Goal: Task Accomplishment & Management: Use online tool/utility

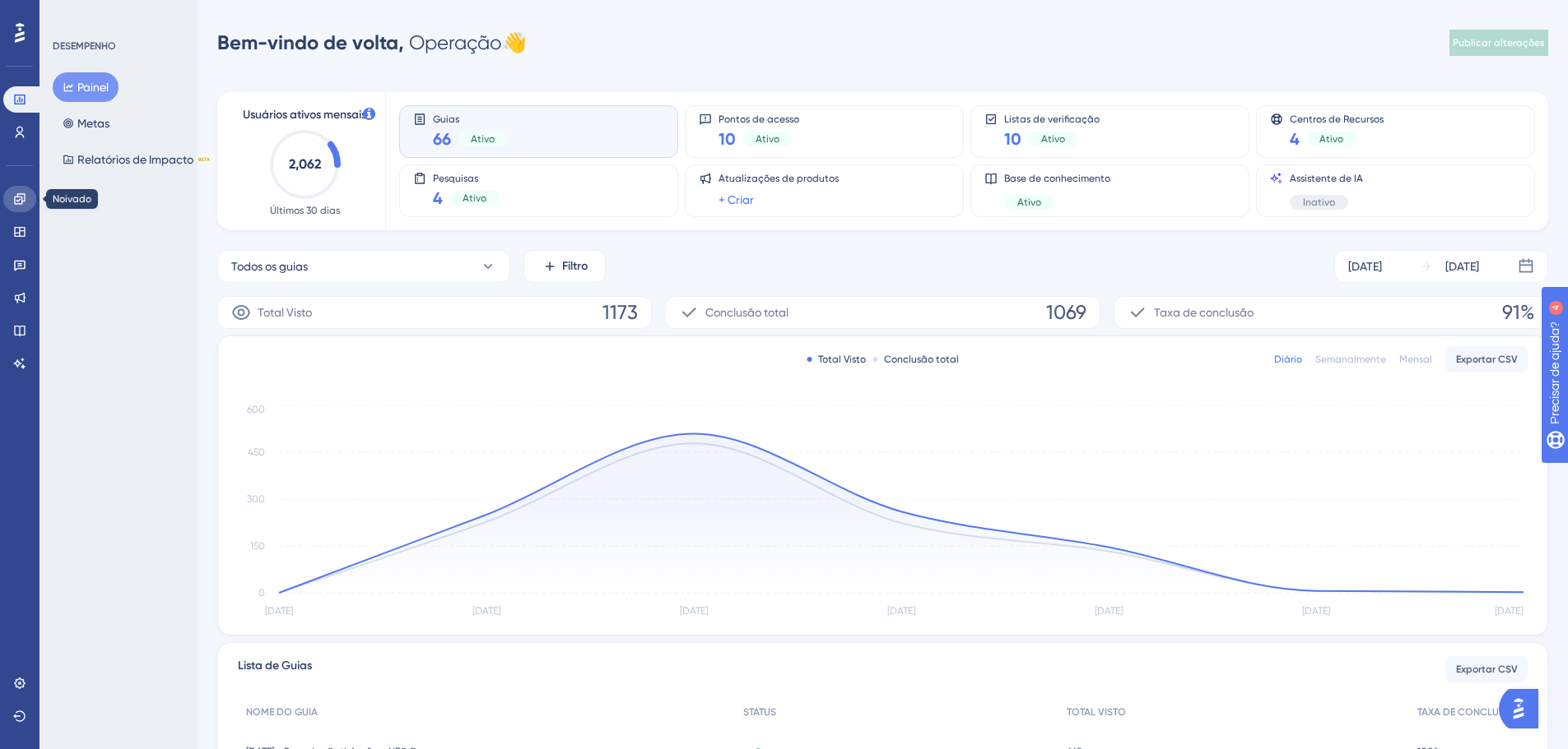
click at [17, 199] on icon at bounding box center [20, 199] width 13 height 13
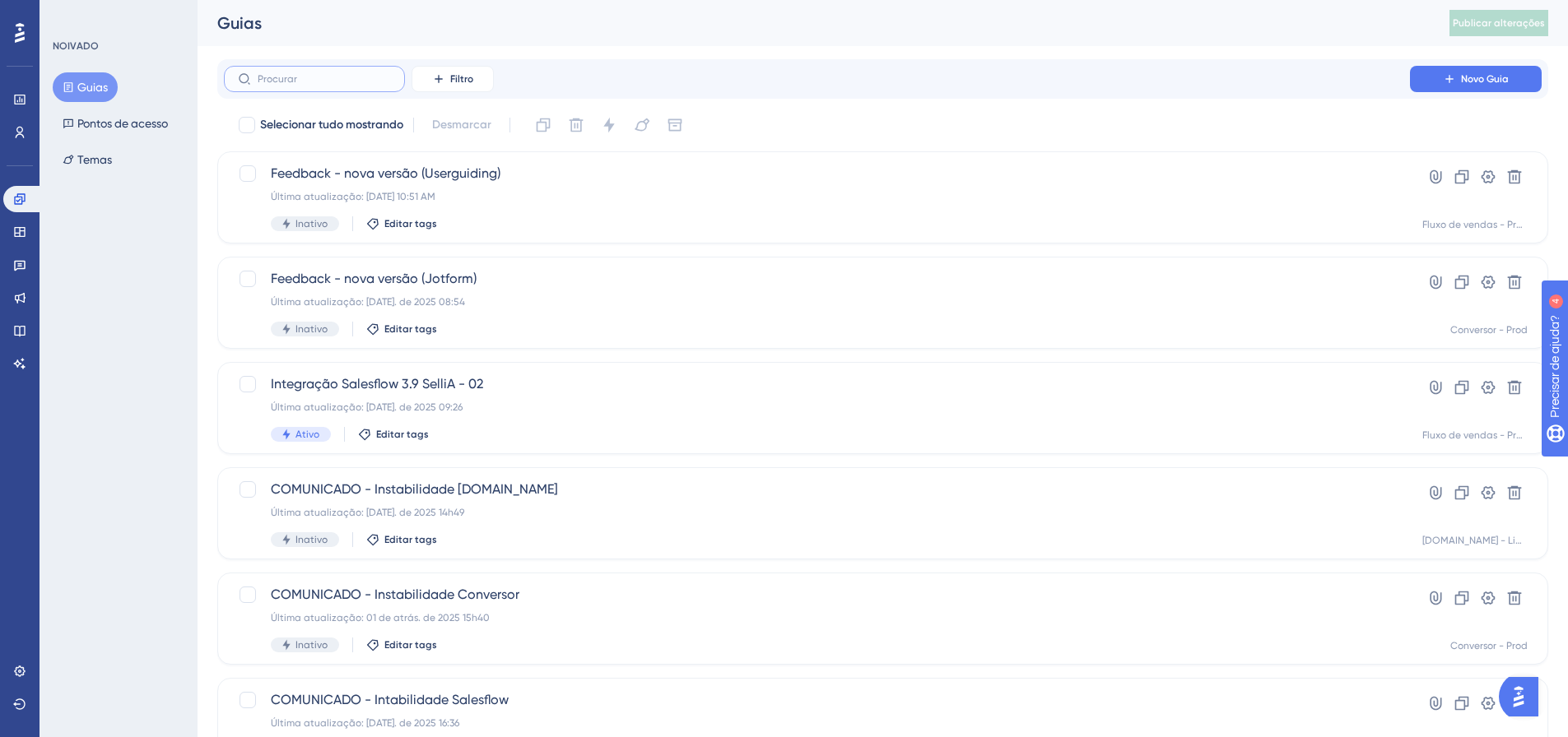
click at [375, 76] on input "text" at bounding box center [324, 79] width 134 height 11
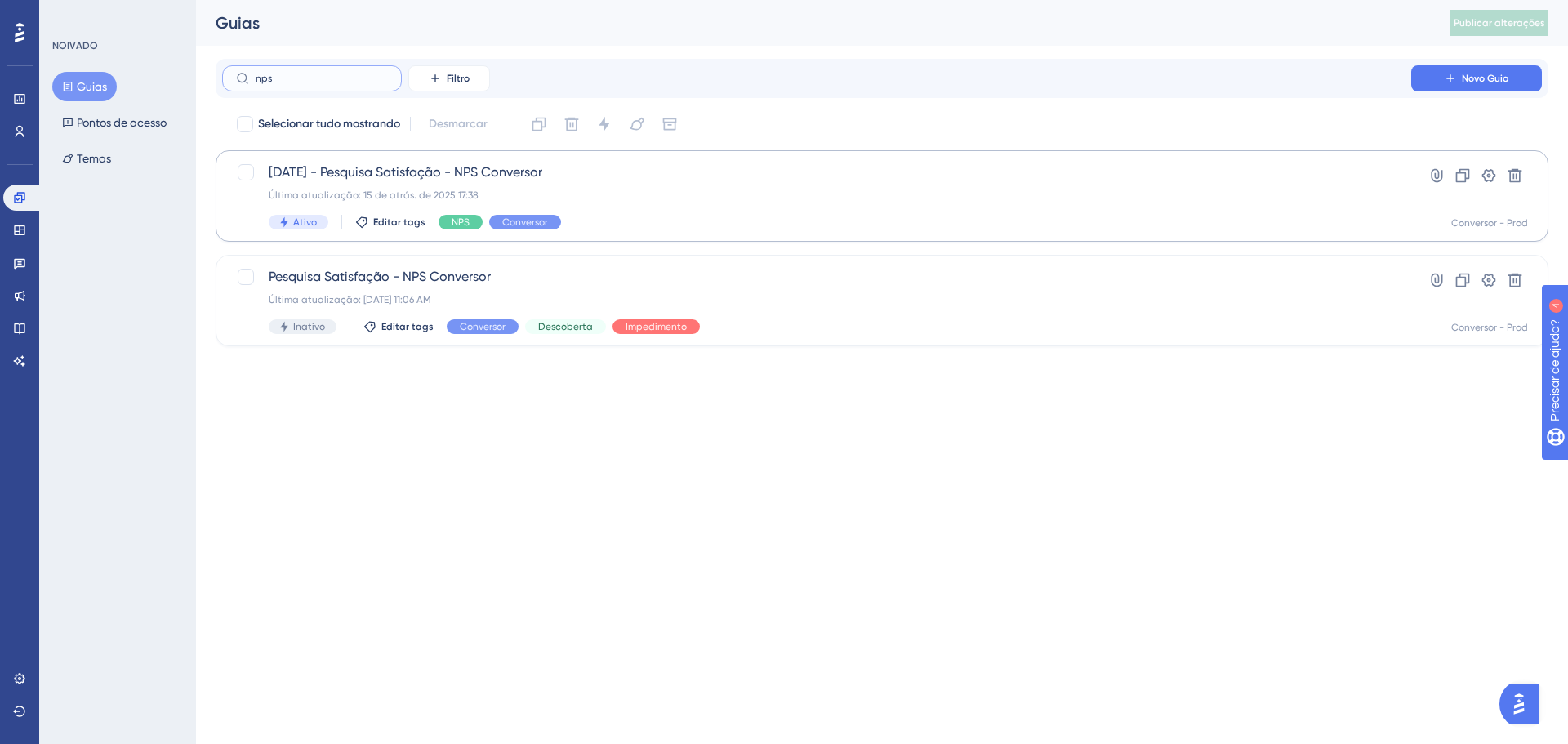
type input "nps"
click at [769, 202] on div "12-08-25 - Pesquisa Satisfação - NPS Conversor Última atualização: 15 de atrás.…" at bounding box center [816, 196] width 1096 height 67
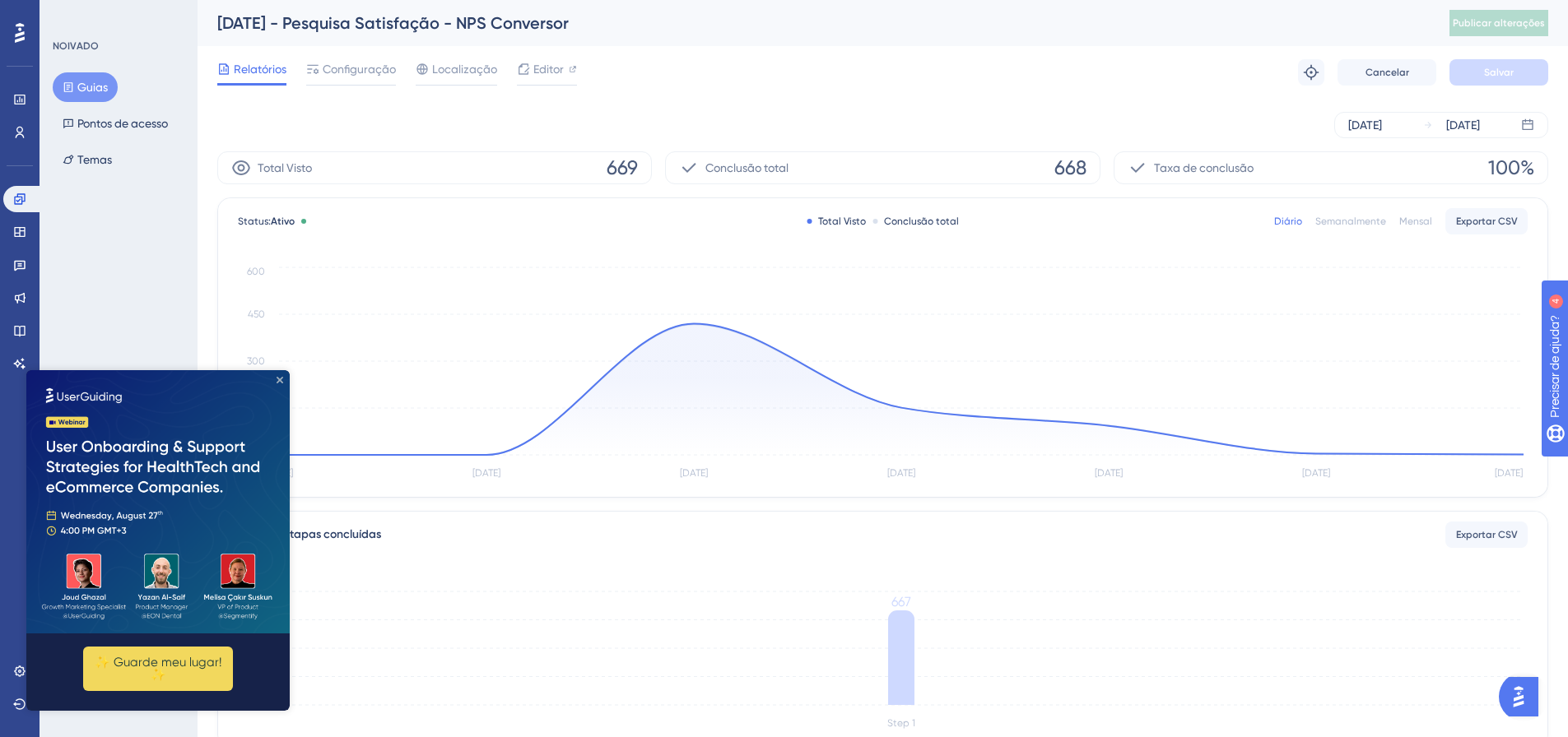
click at [279, 378] on icon "Fechar visualização" at bounding box center [280, 379] width 7 height 7
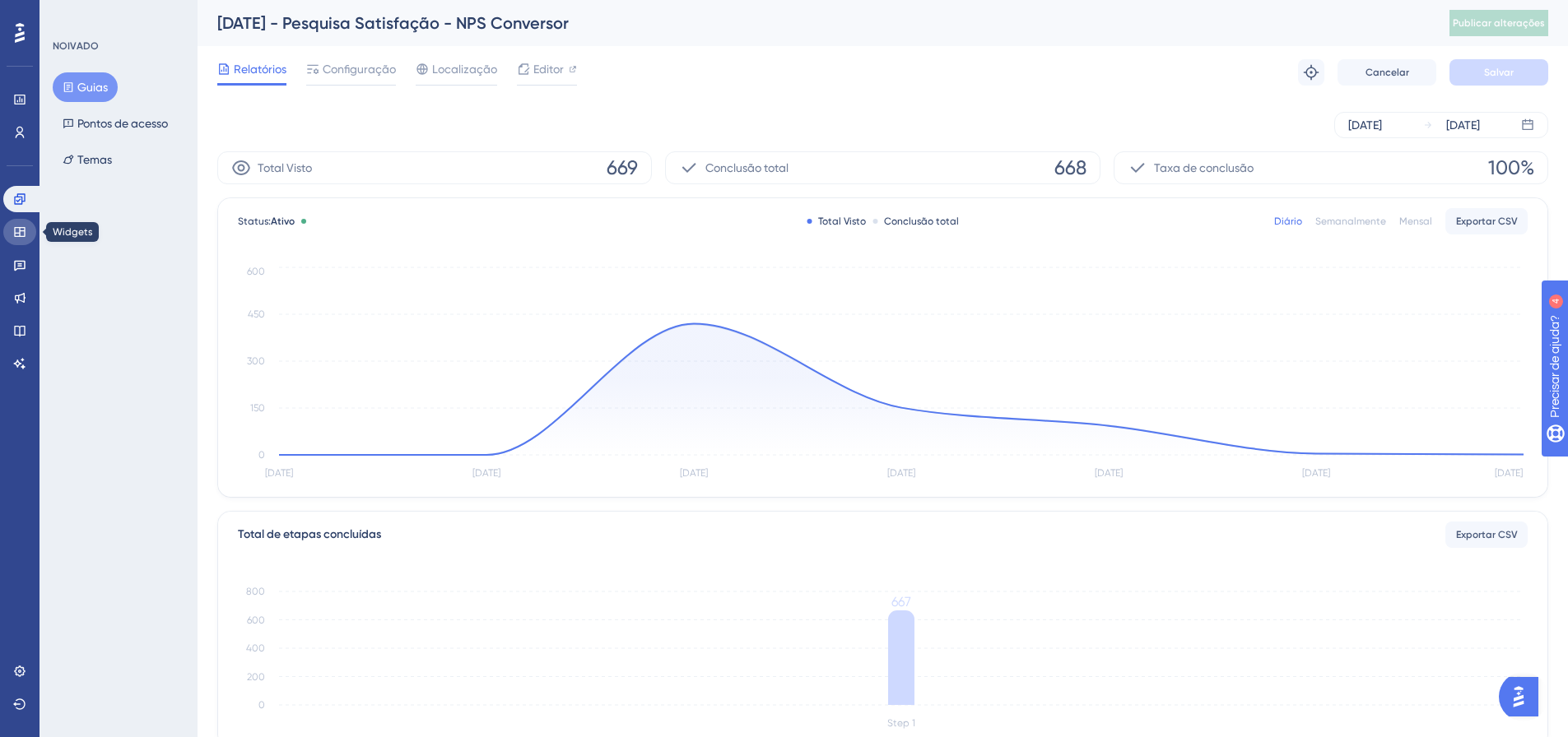
click at [16, 226] on icon at bounding box center [20, 232] width 13 height 13
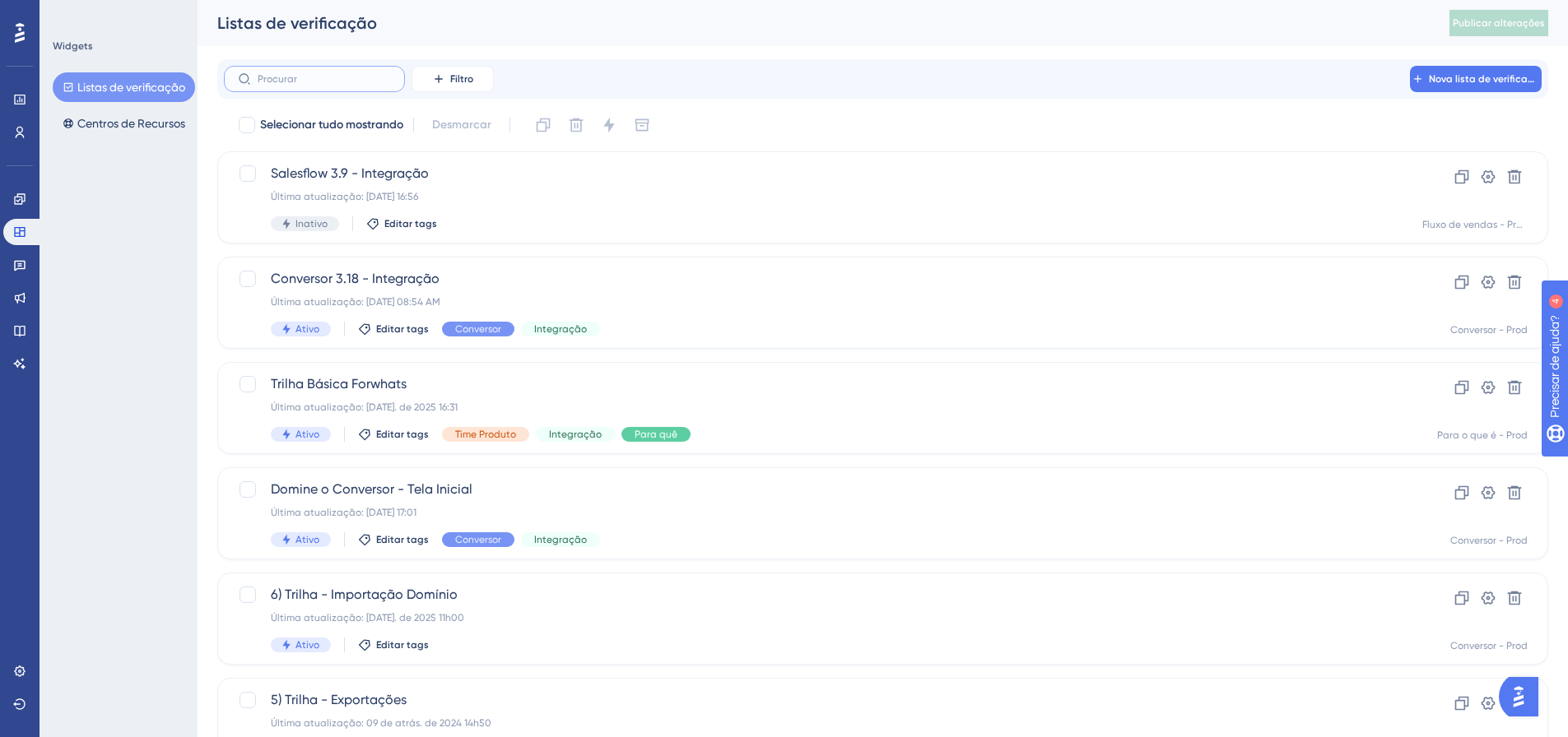
click at [358, 75] on input "text" at bounding box center [324, 79] width 134 height 11
click at [25, 194] on icon at bounding box center [19, 198] width 10 height 10
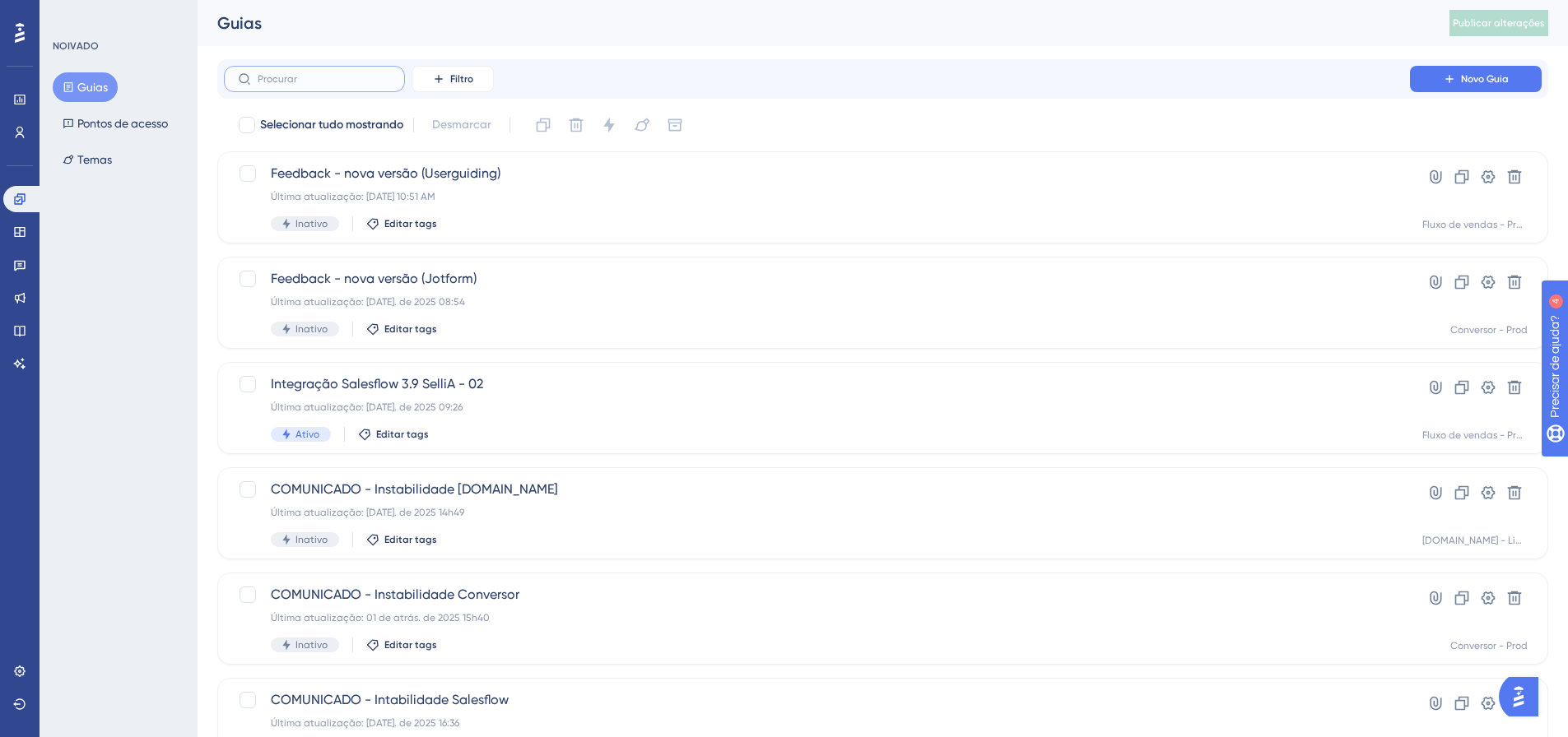
click at [362, 81] on input "text" at bounding box center [324, 79] width 134 height 11
type input "sales"
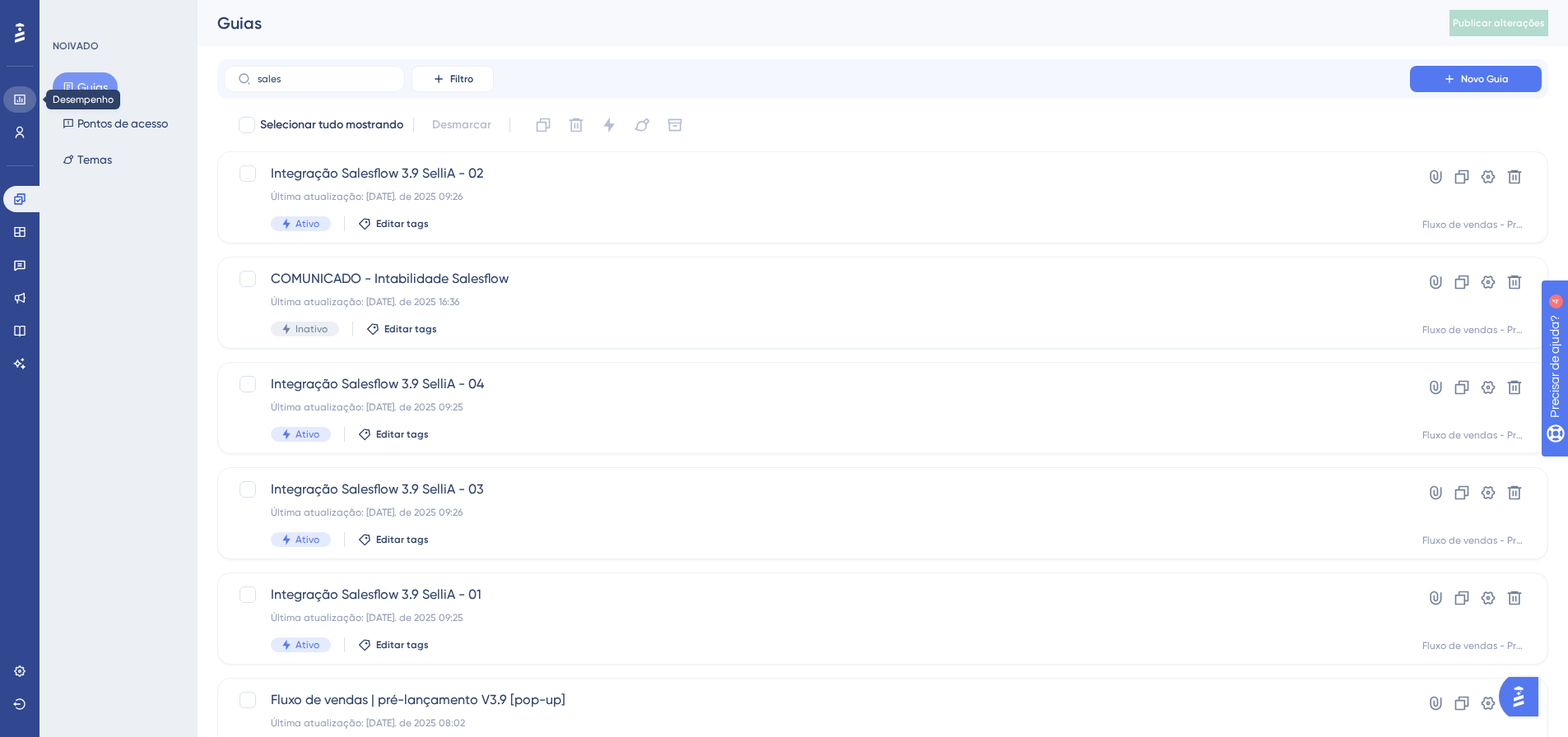
click at [18, 93] on icon at bounding box center [20, 100] width 13 height 13
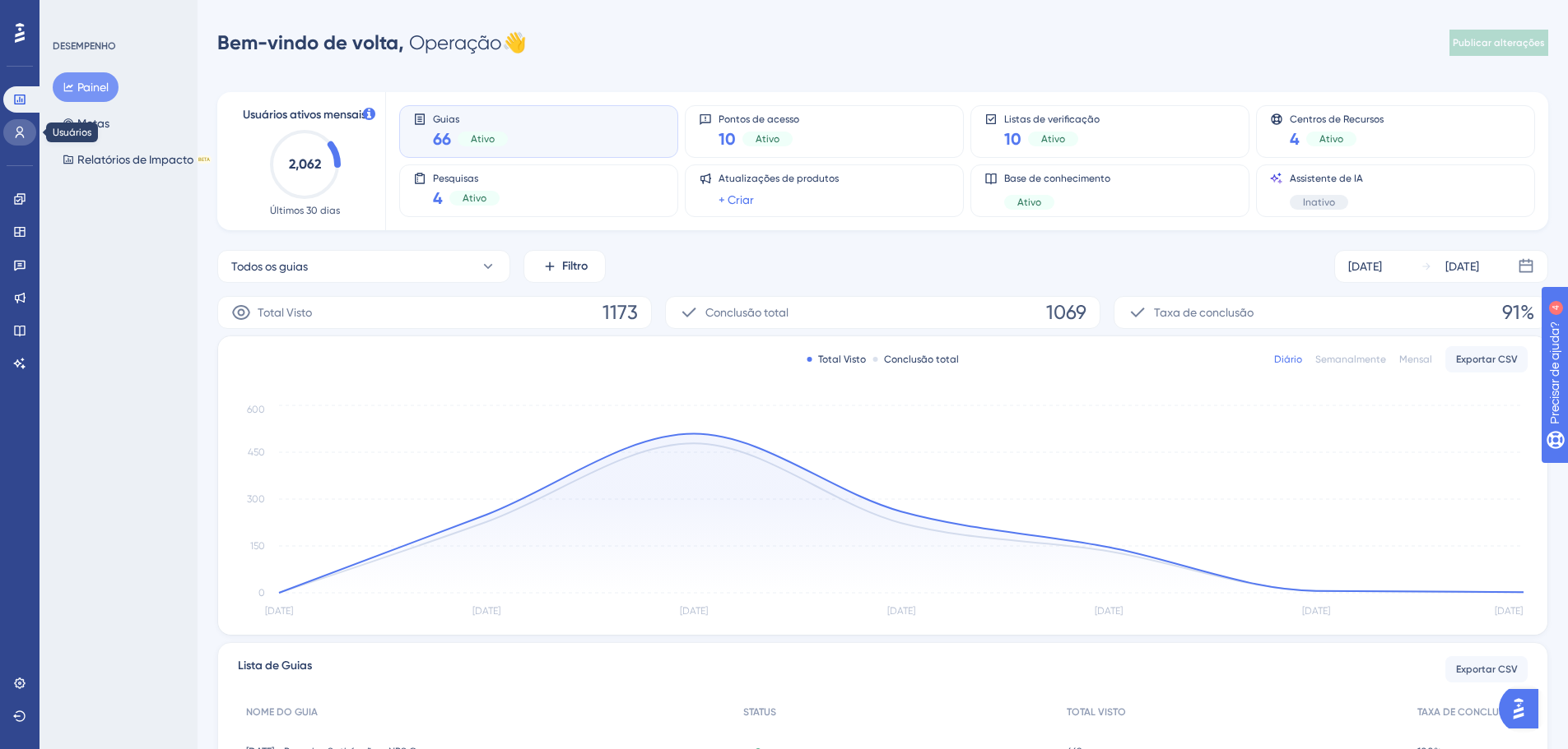
click at [15, 127] on icon at bounding box center [20, 133] width 13 height 13
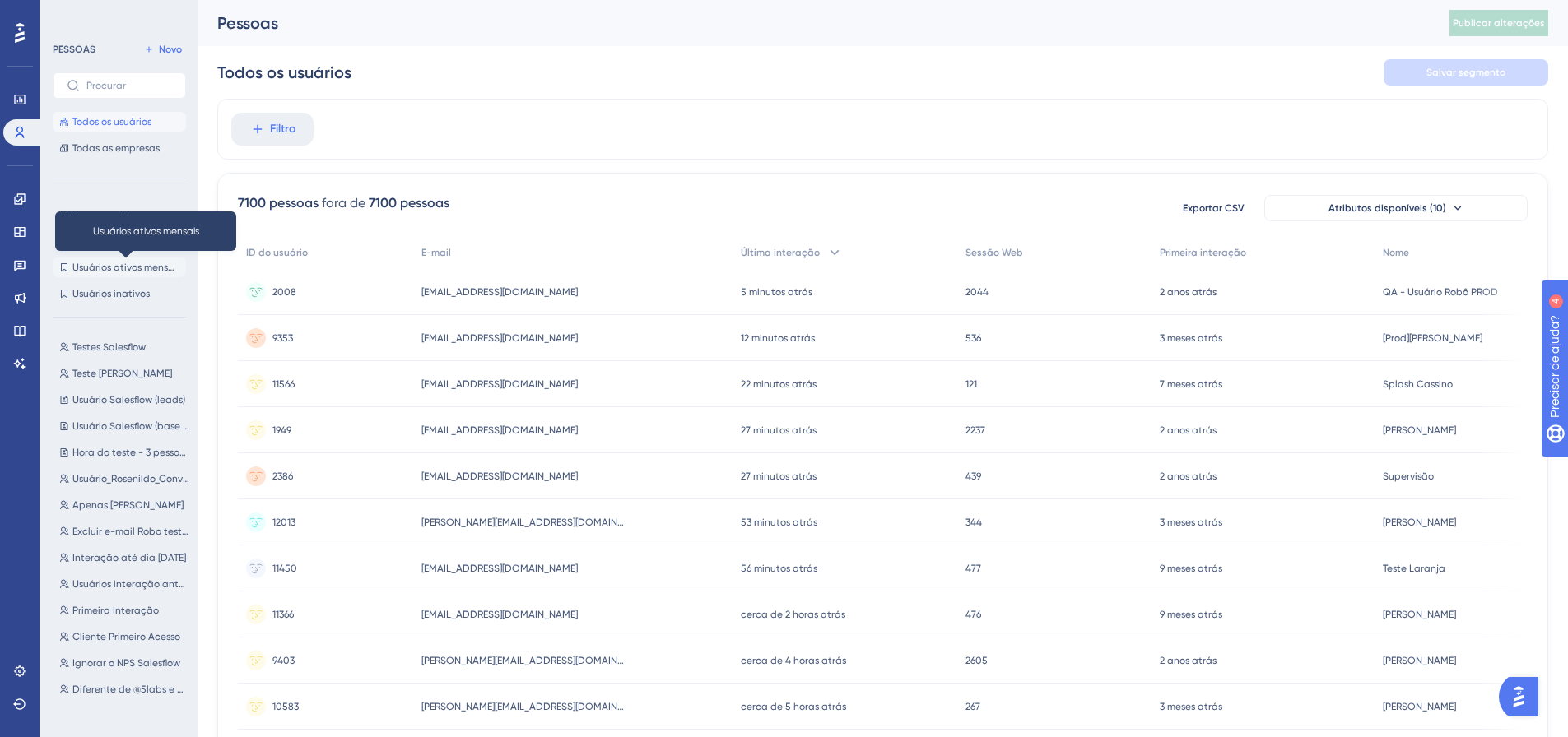
click at [134, 273] on span "Usuários ativos mensais" at bounding box center [125, 267] width 107 height 13
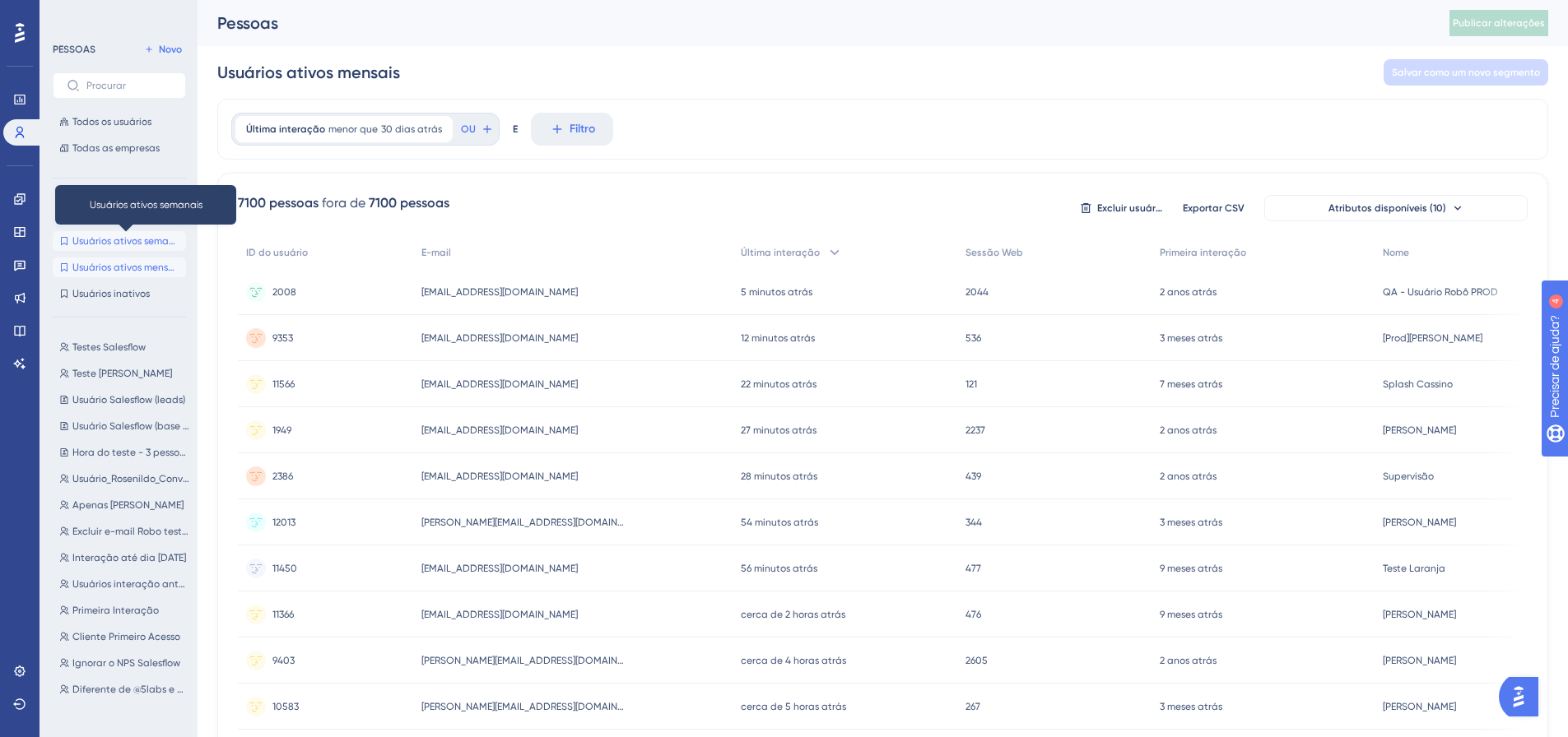
click at [127, 239] on font "Usuários ativos semanais" at bounding box center [129, 241] width 115 height 11
click at [110, 219] on font "Novos usuários" at bounding box center [105, 214] width 67 height 11
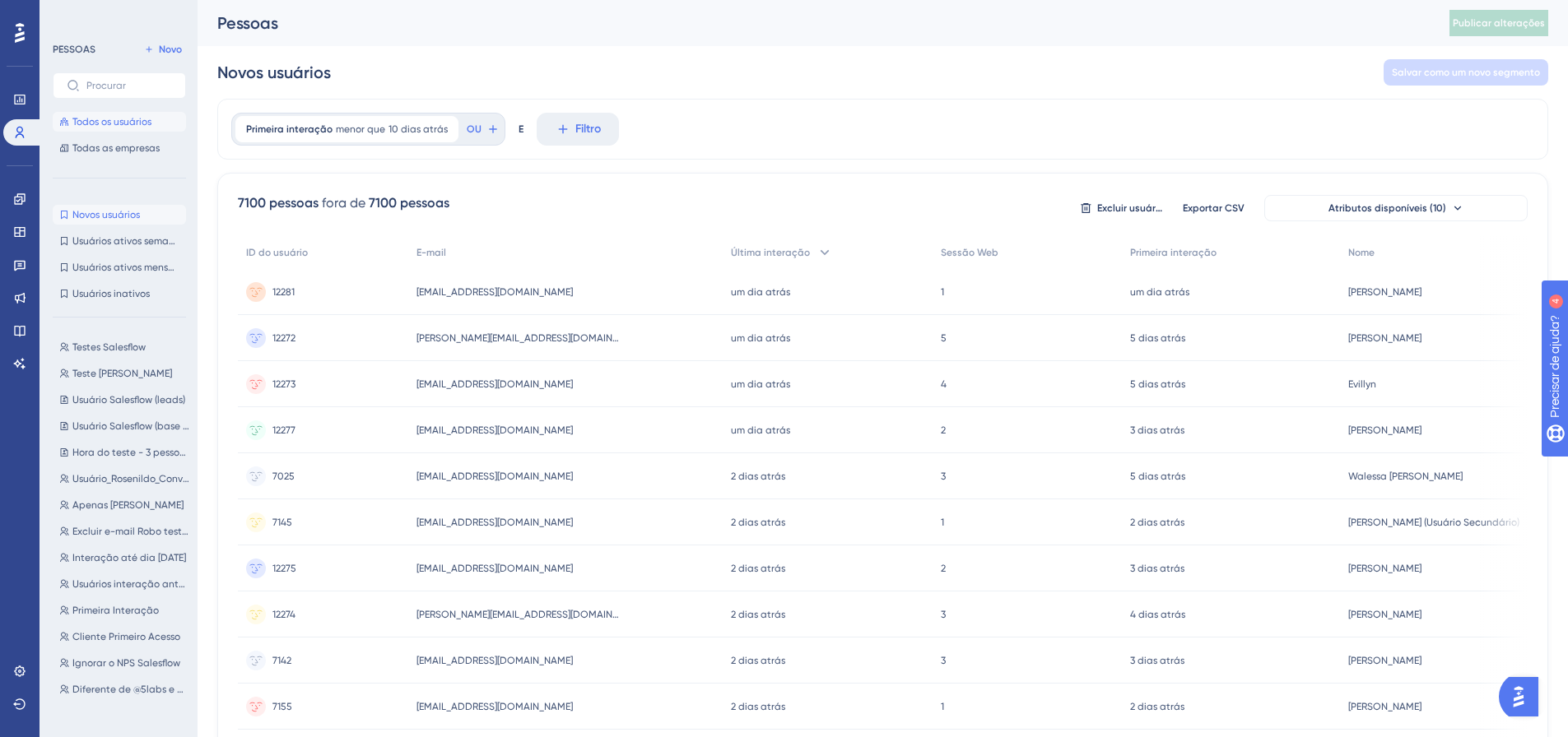
click at [94, 125] on font "Todos os usuários" at bounding box center [111, 121] width 79 height 11
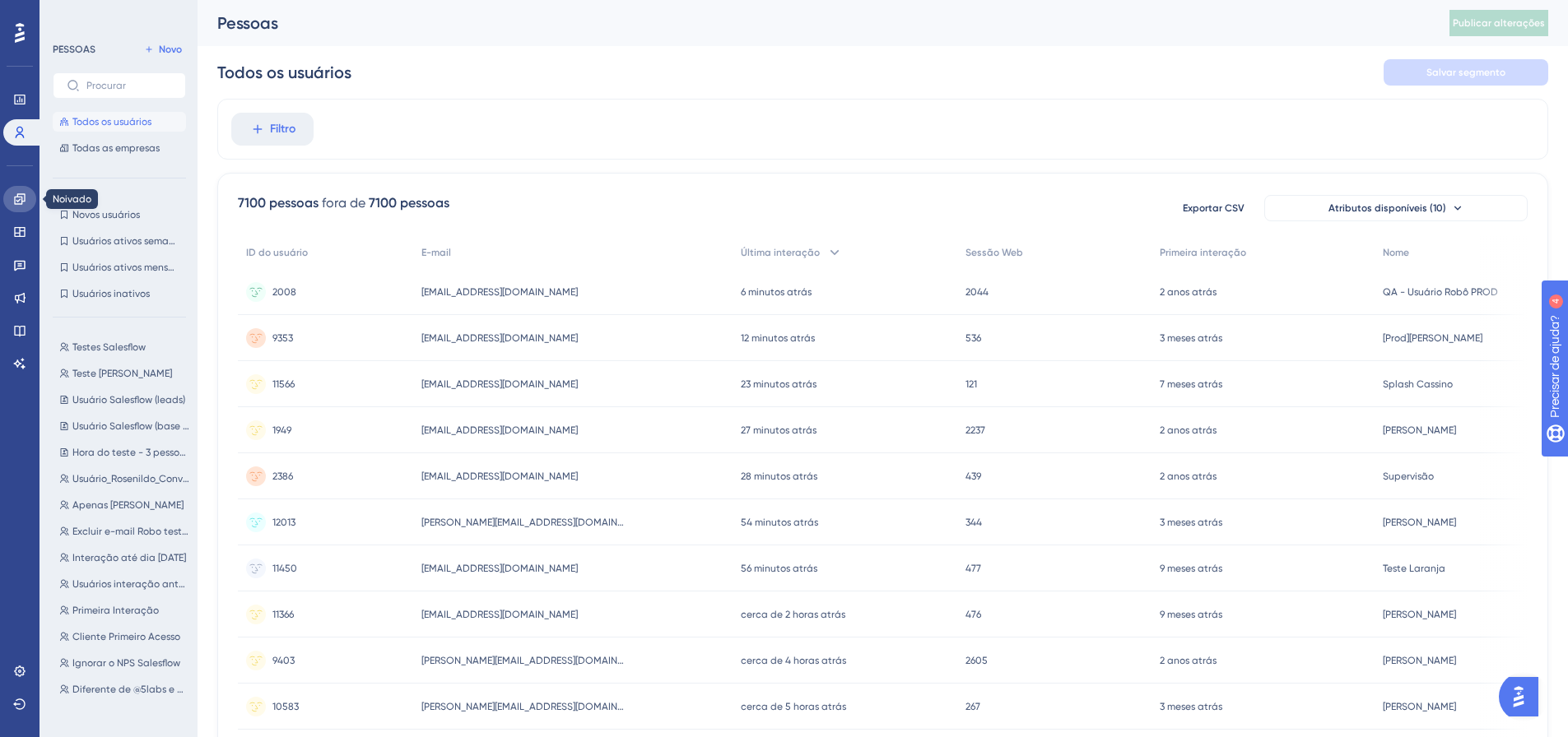
click at [21, 196] on icon at bounding box center [20, 199] width 13 height 13
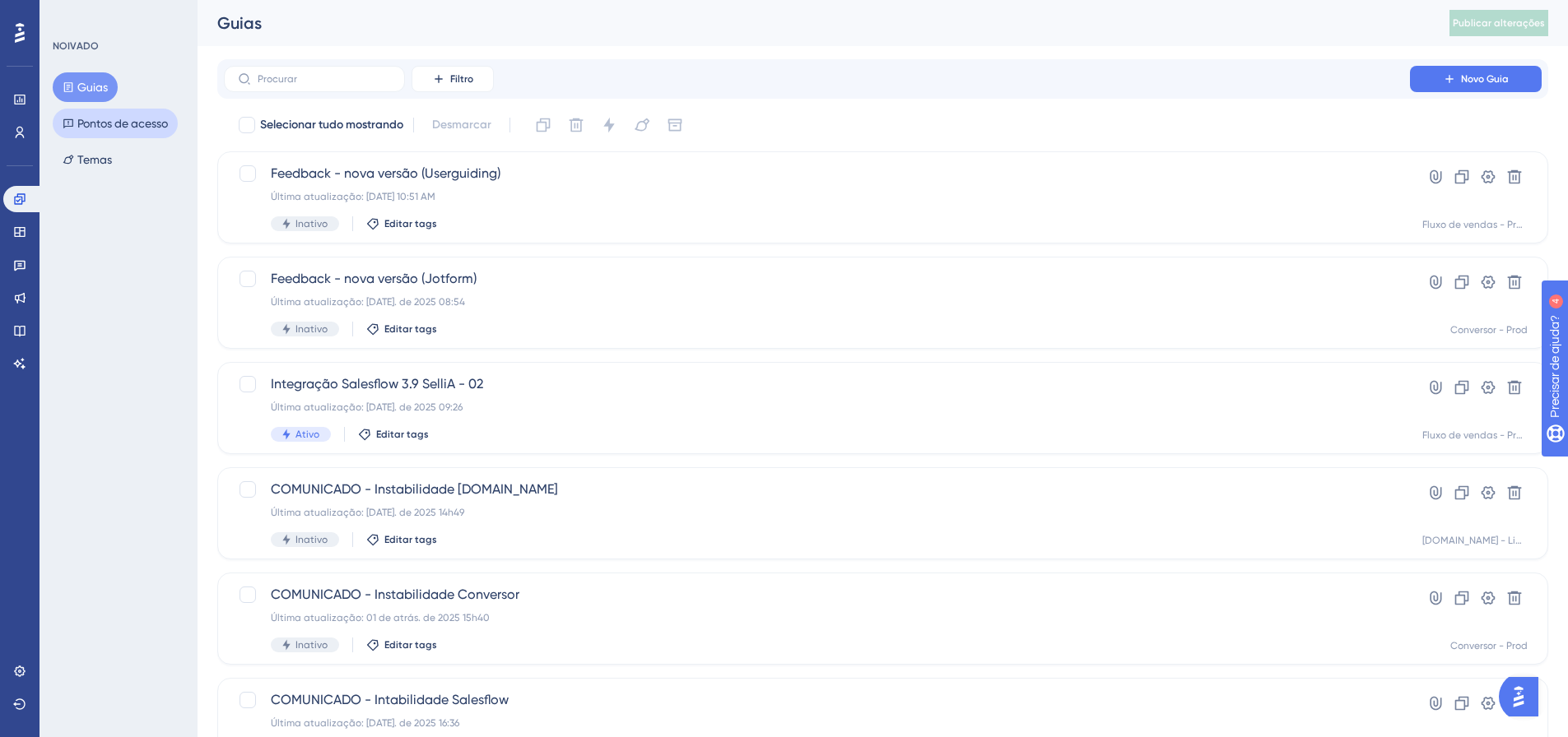
click at [124, 127] on font "Pontos de acesso" at bounding box center [122, 123] width 90 height 13
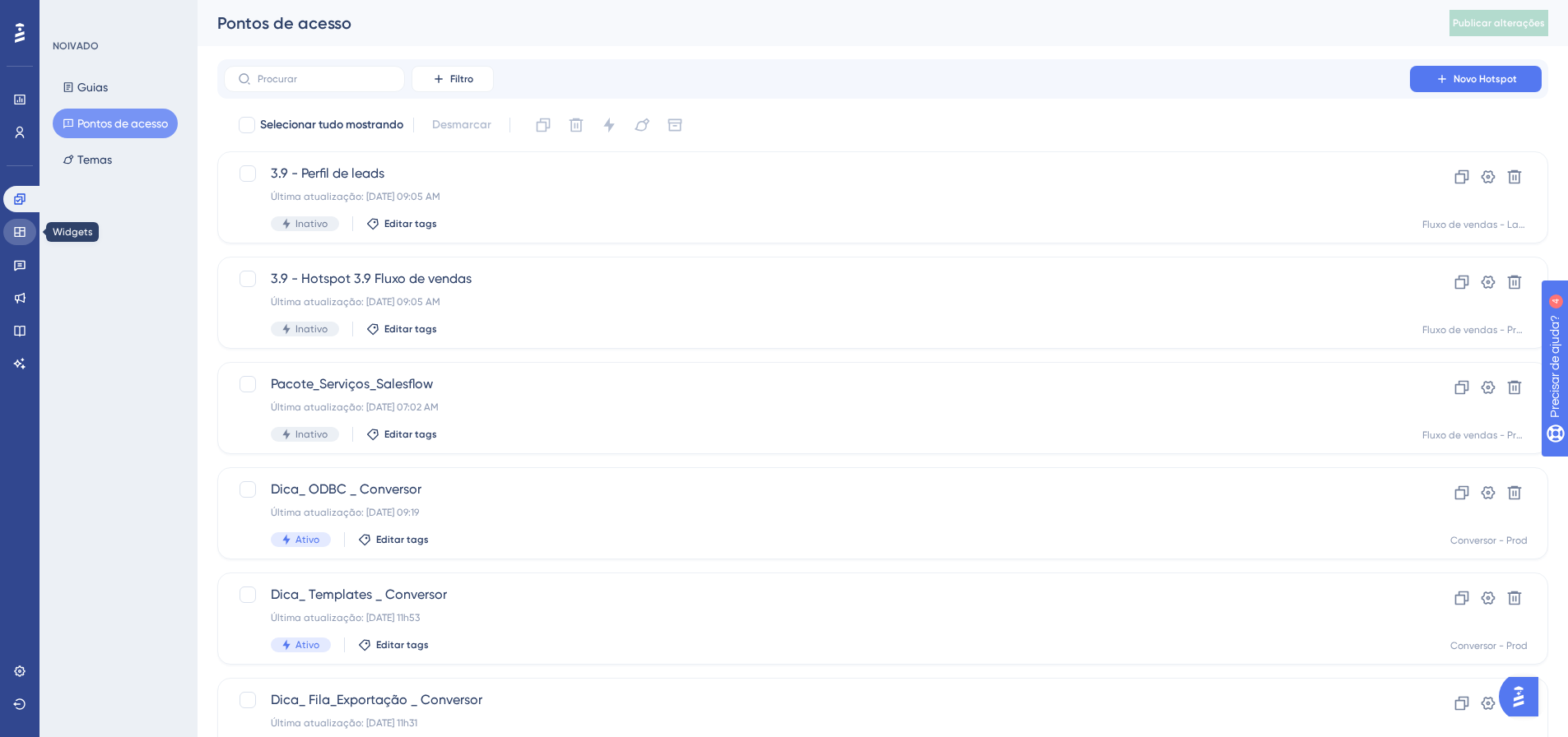
click at [29, 233] on link at bounding box center [19, 232] width 33 height 27
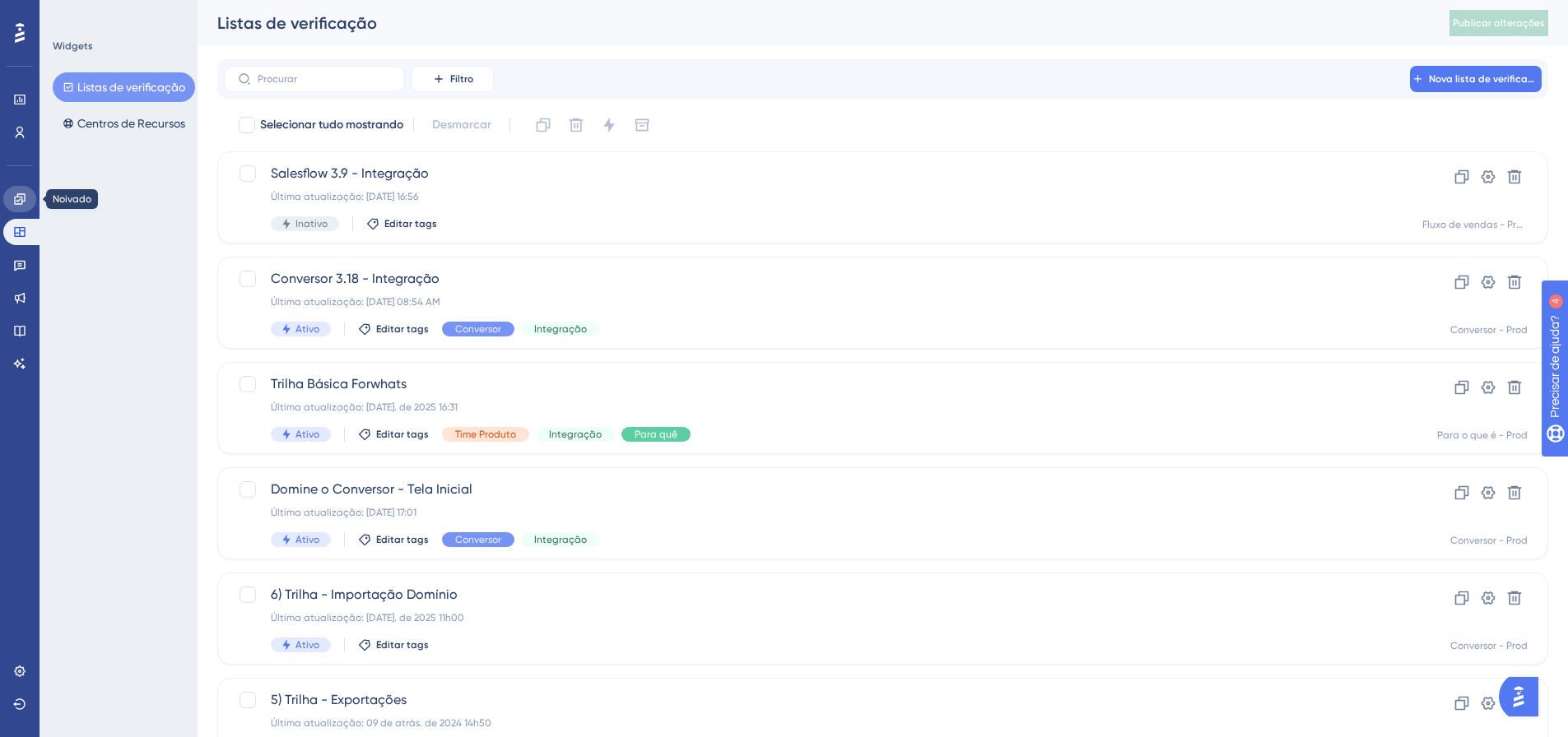
click at [24, 201] on icon at bounding box center [19, 198] width 10 height 10
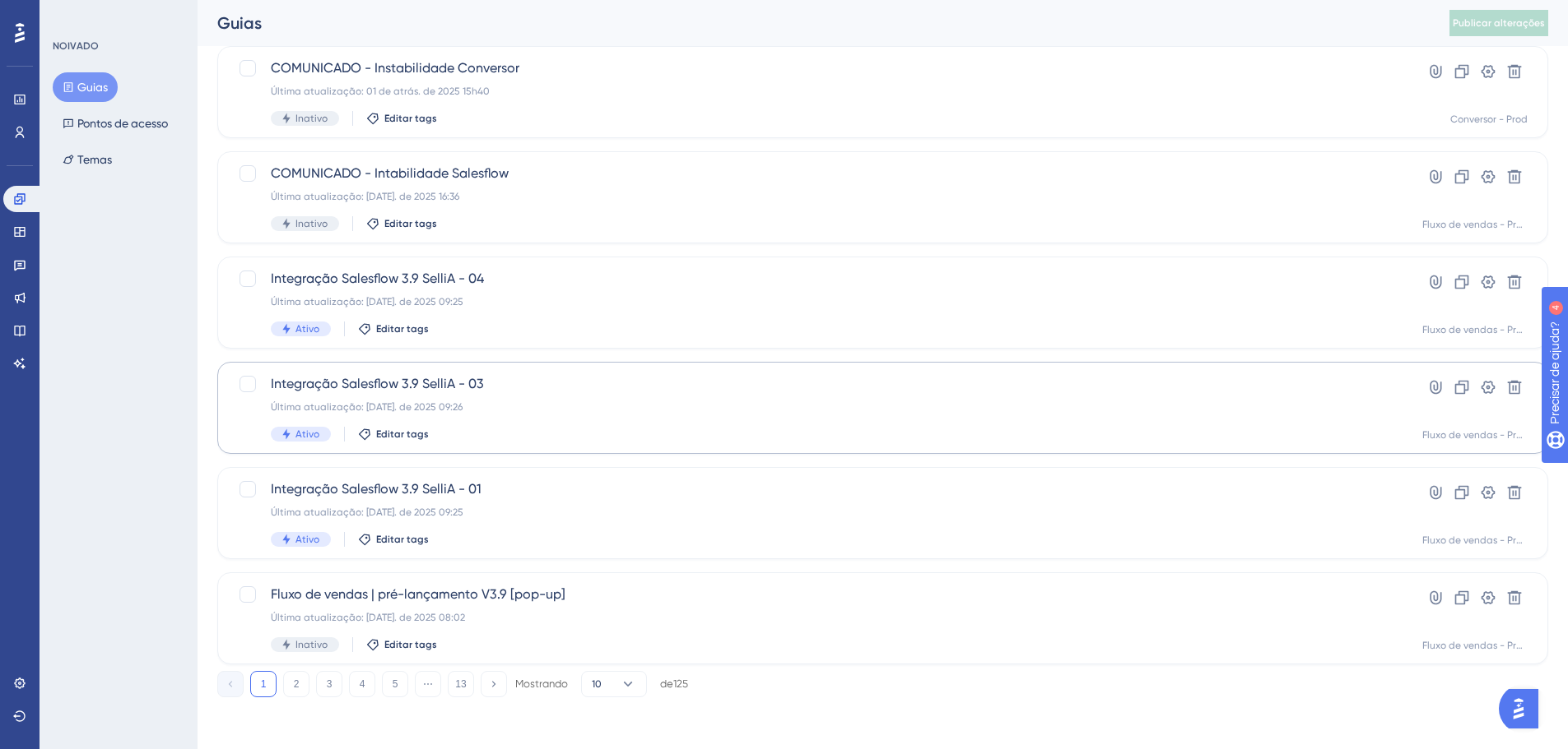
scroll to position [527, 0]
click at [291, 685] on button "2" at bounding box center [296, 684] width 27 height 27
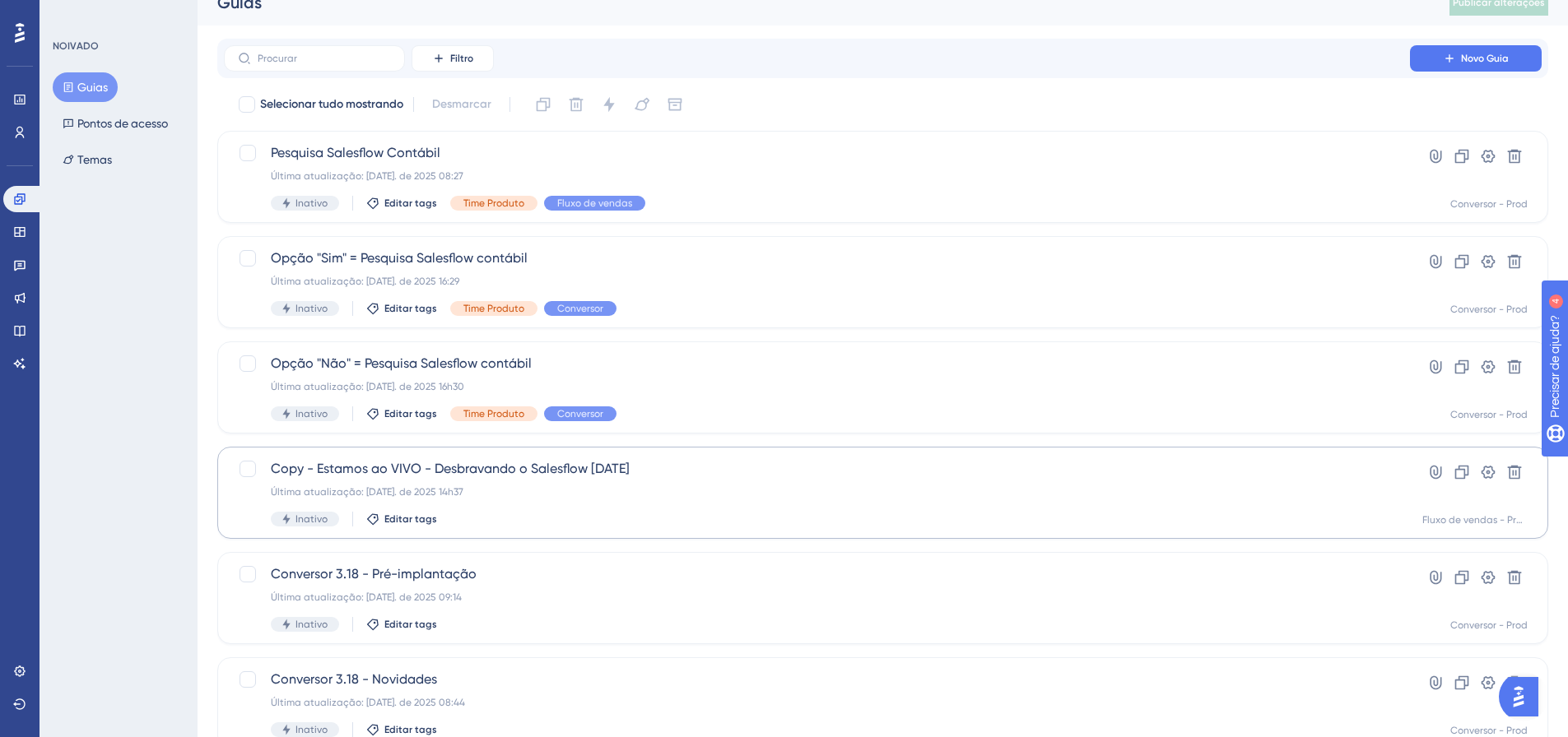
scroll to position [0, 0]
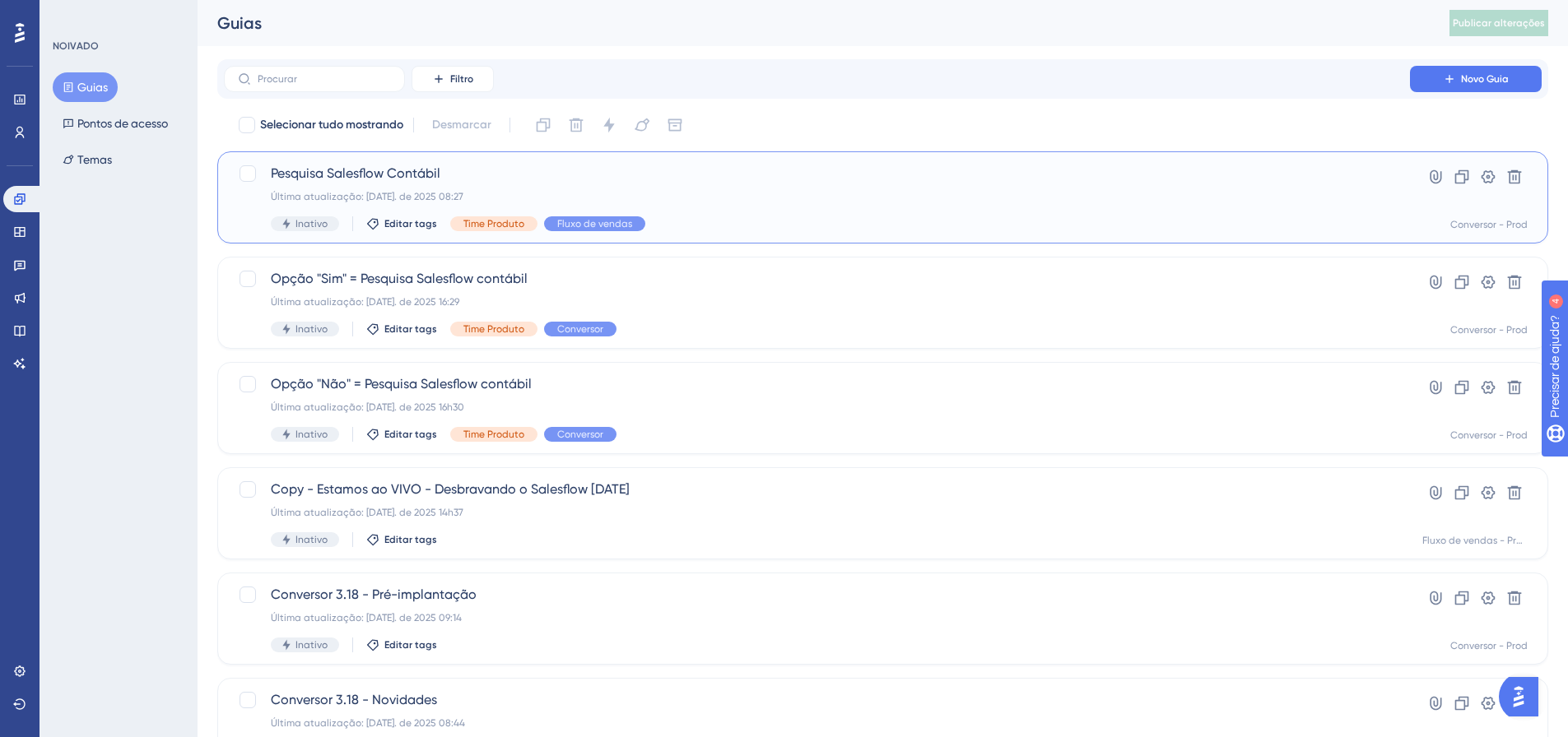
click at [674, 197] on div "Última atualização: 13 de junho. de 2025 08:27" at bounding box center [816, 196] width 1092 height 13
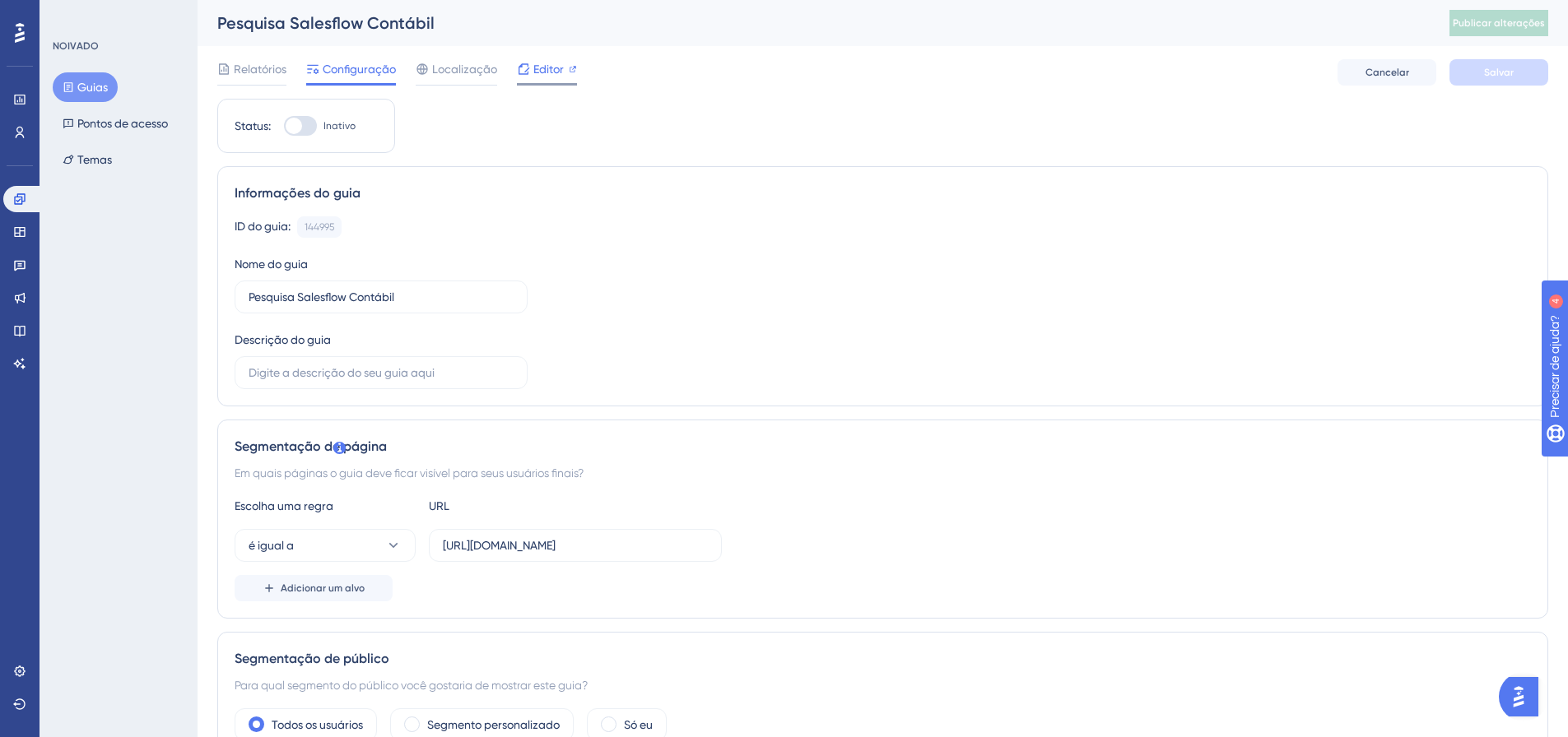
click at [549, 69] on font "Editor" at bounding box center [548, 69] width 30 height 13
click at [13, 678] on link at bounding box center [19, 672] width 33 height 27
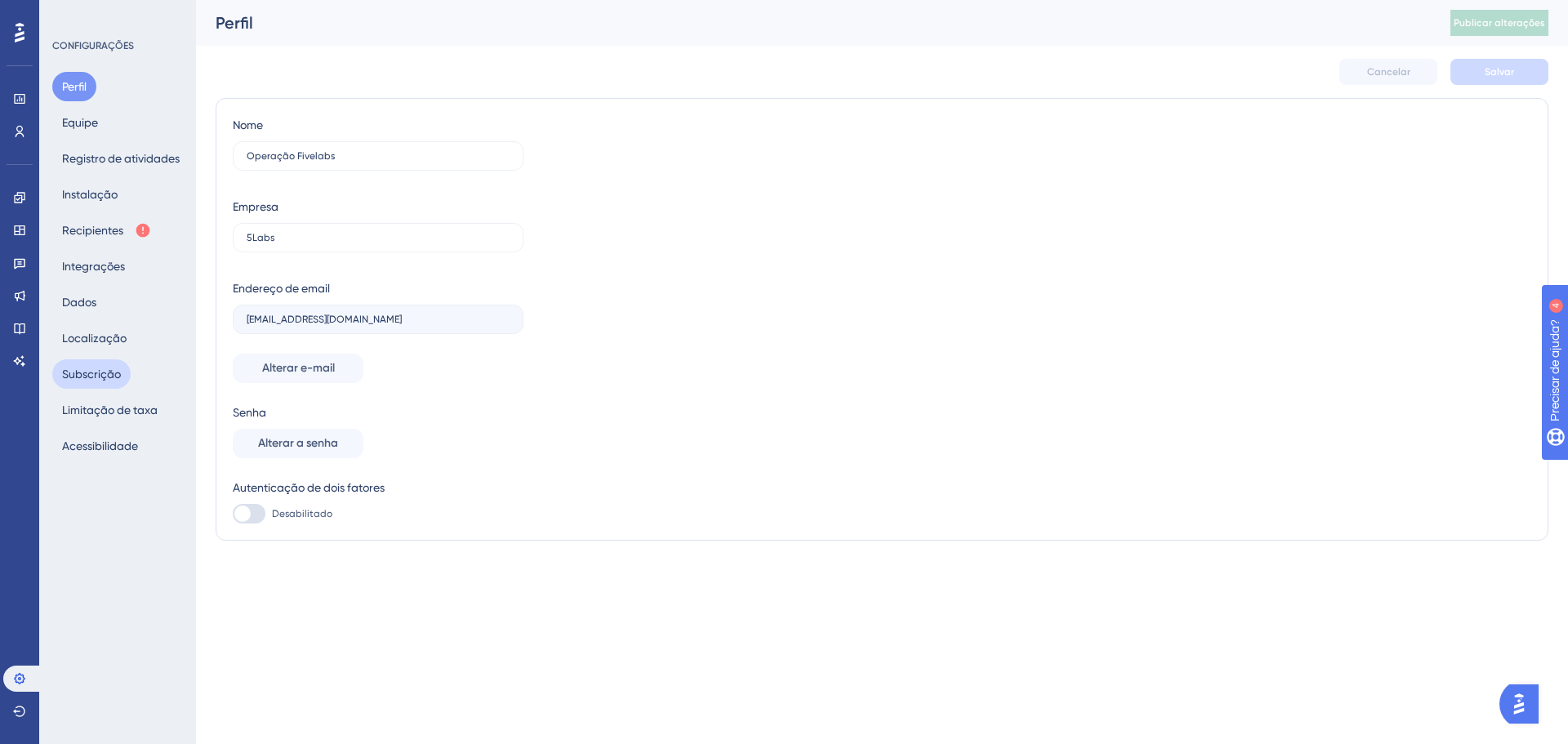
click at [110, 380] on font "Subscrição" at bounding box center [91, 374] width 58 height 20
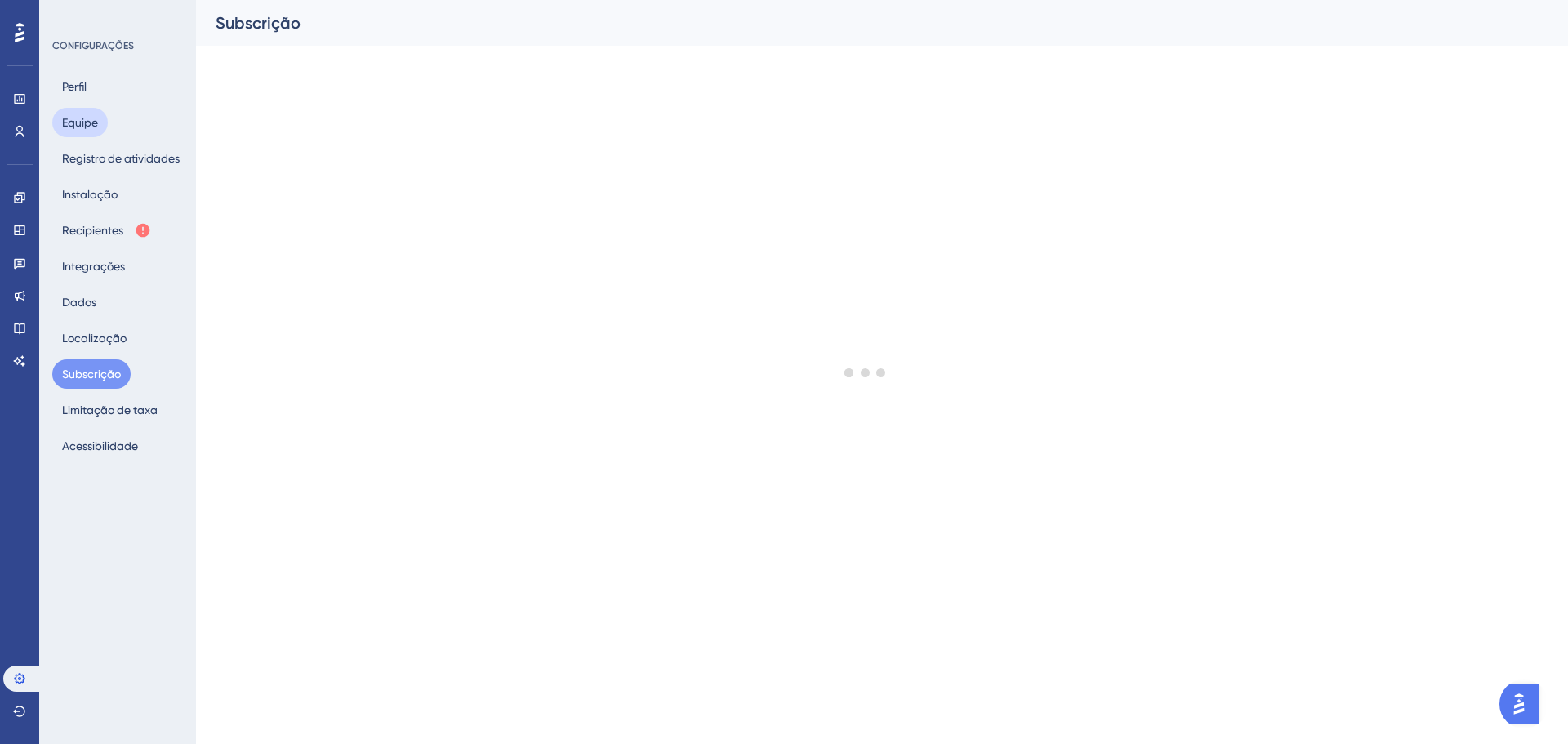
click at [92, 122] on font "Equipe" at bounding box center [80, 122] width 36 height 13
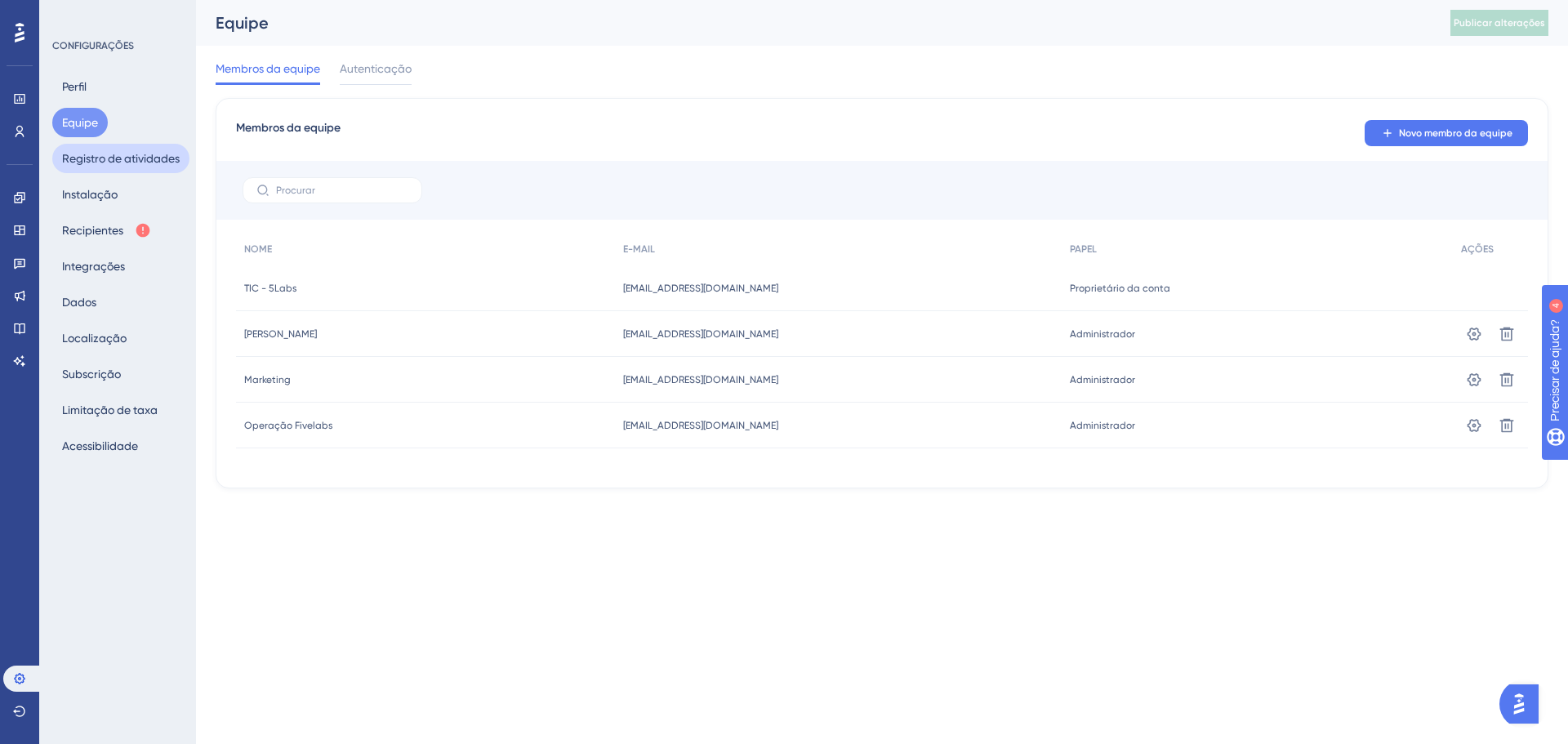
click at [95, 157] on font "Registro de atividades" at bounding box center [120, 158] width 118 height 13
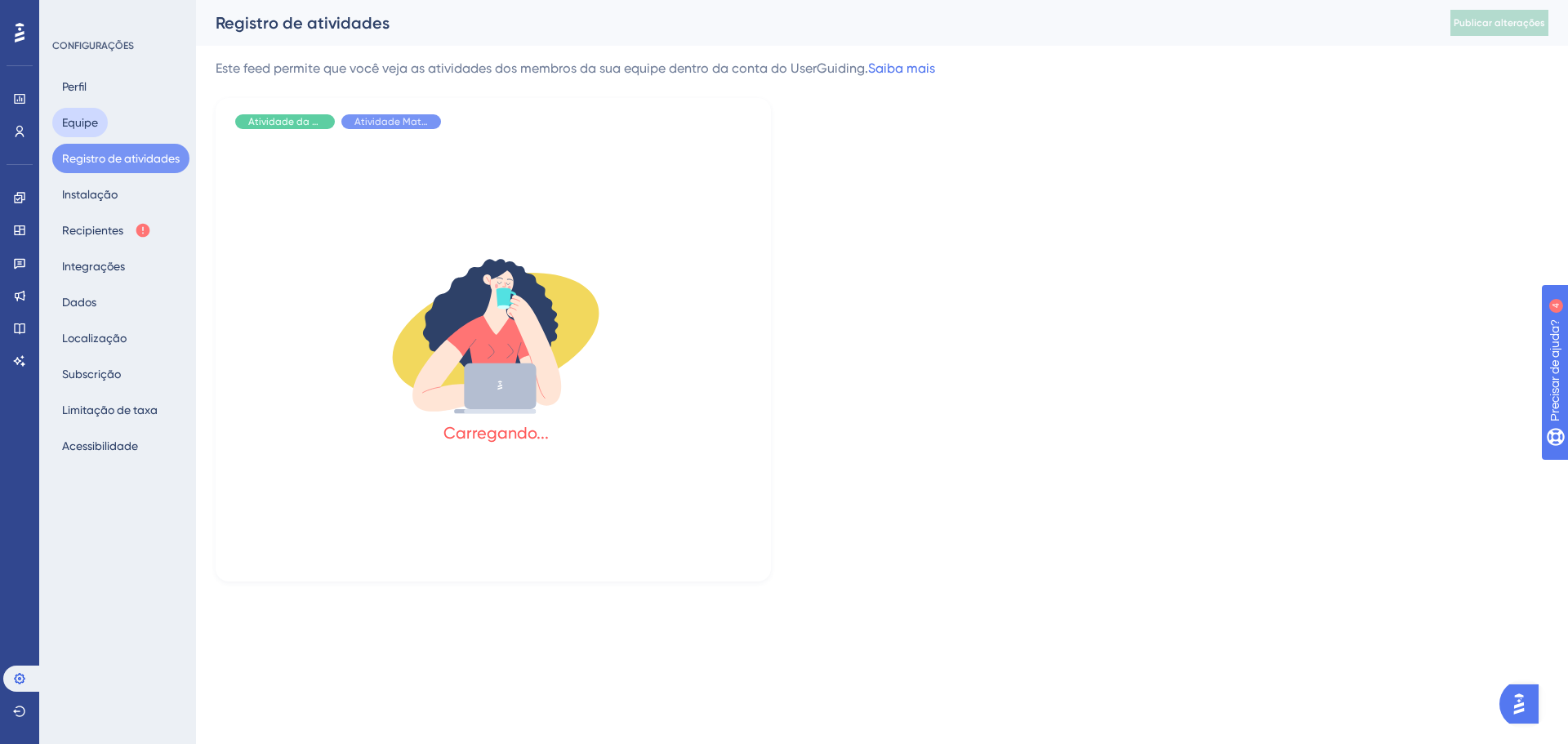
click at [87, 126] on font "Equipe" at bounding box center [80, 122] width 36 height 13
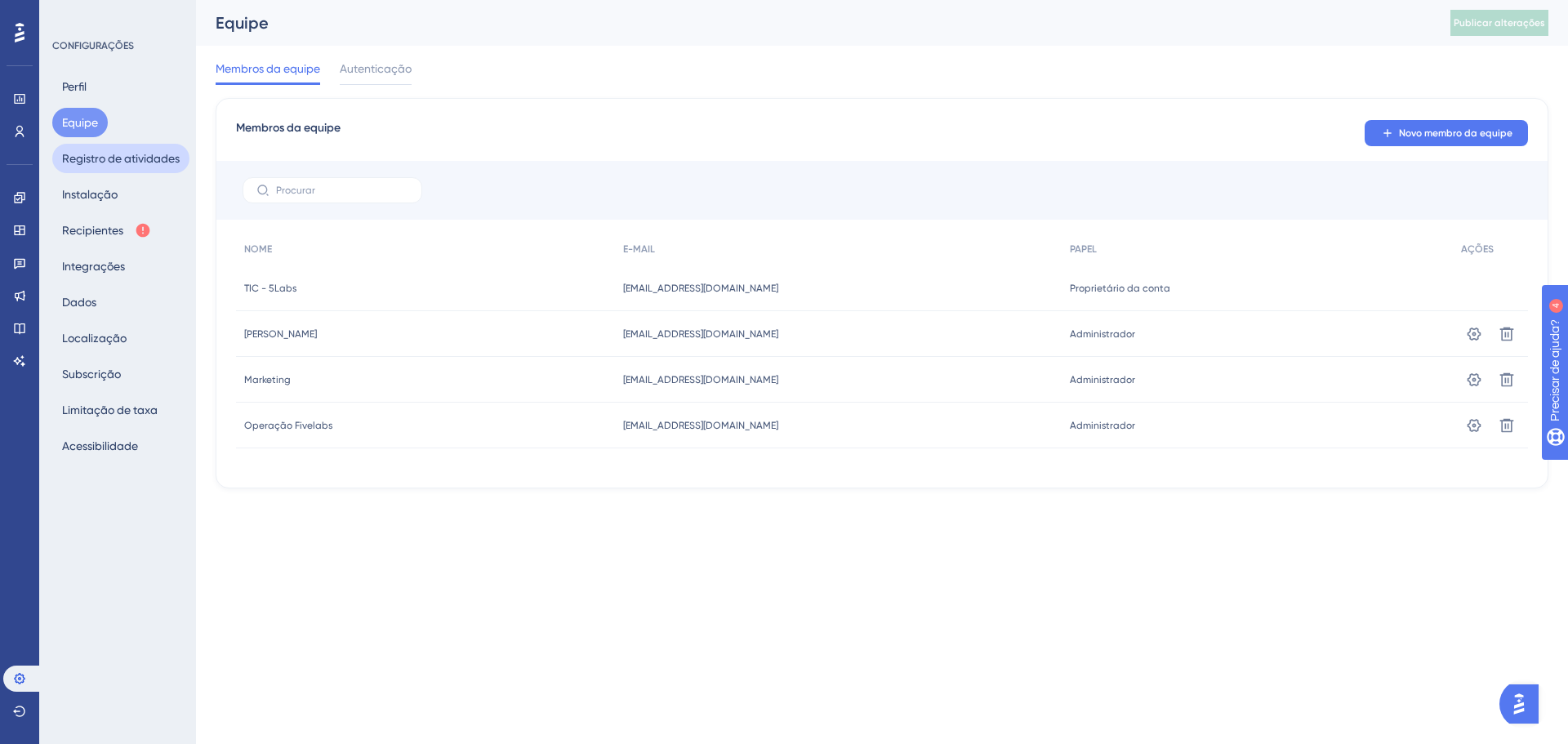
click at [93, 165] on font "Registro de atividades" at bounding box center [120, 158] width 118 height 20
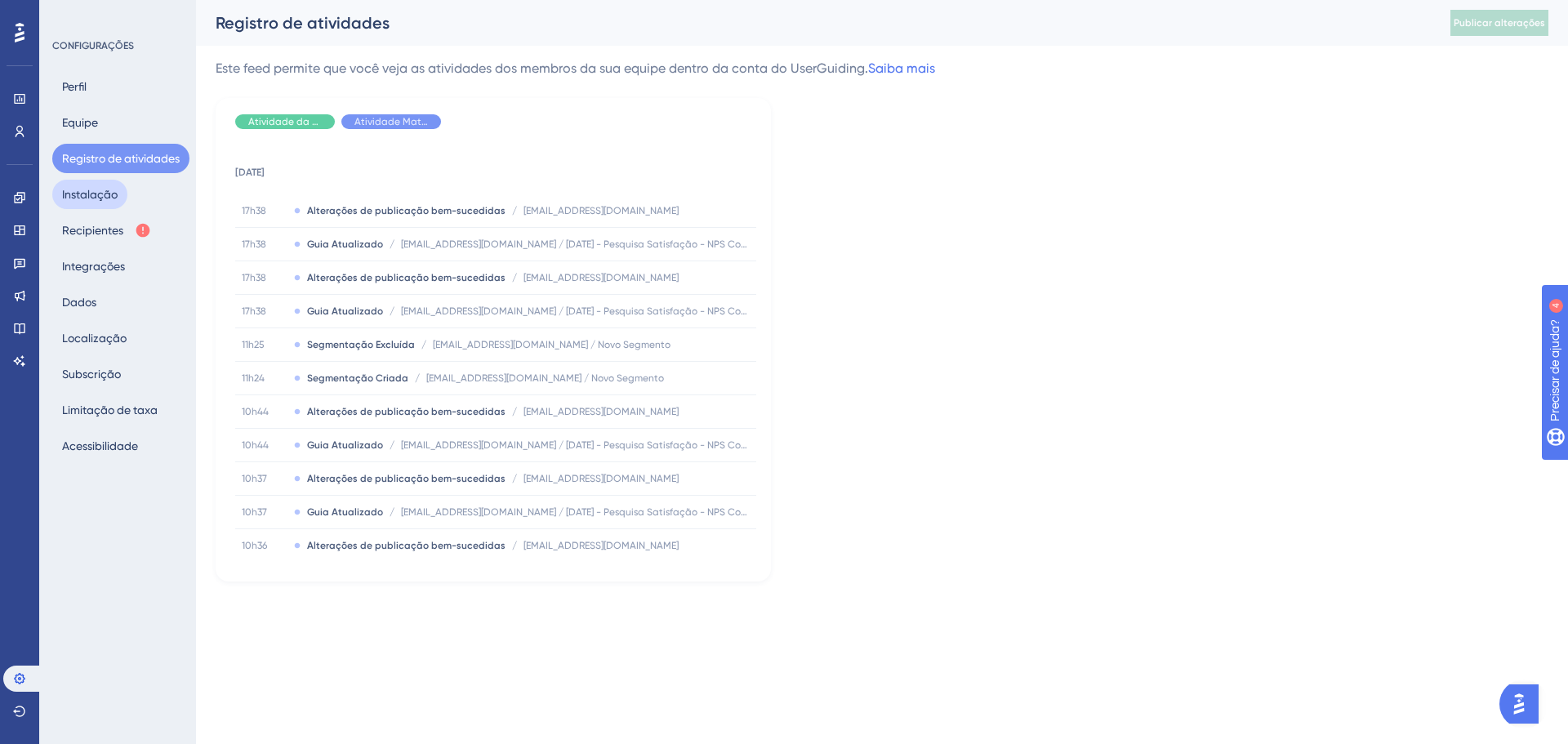
click at [106, 196] on font "Instalação" at bounding box center [89, 195] width 56 height 13
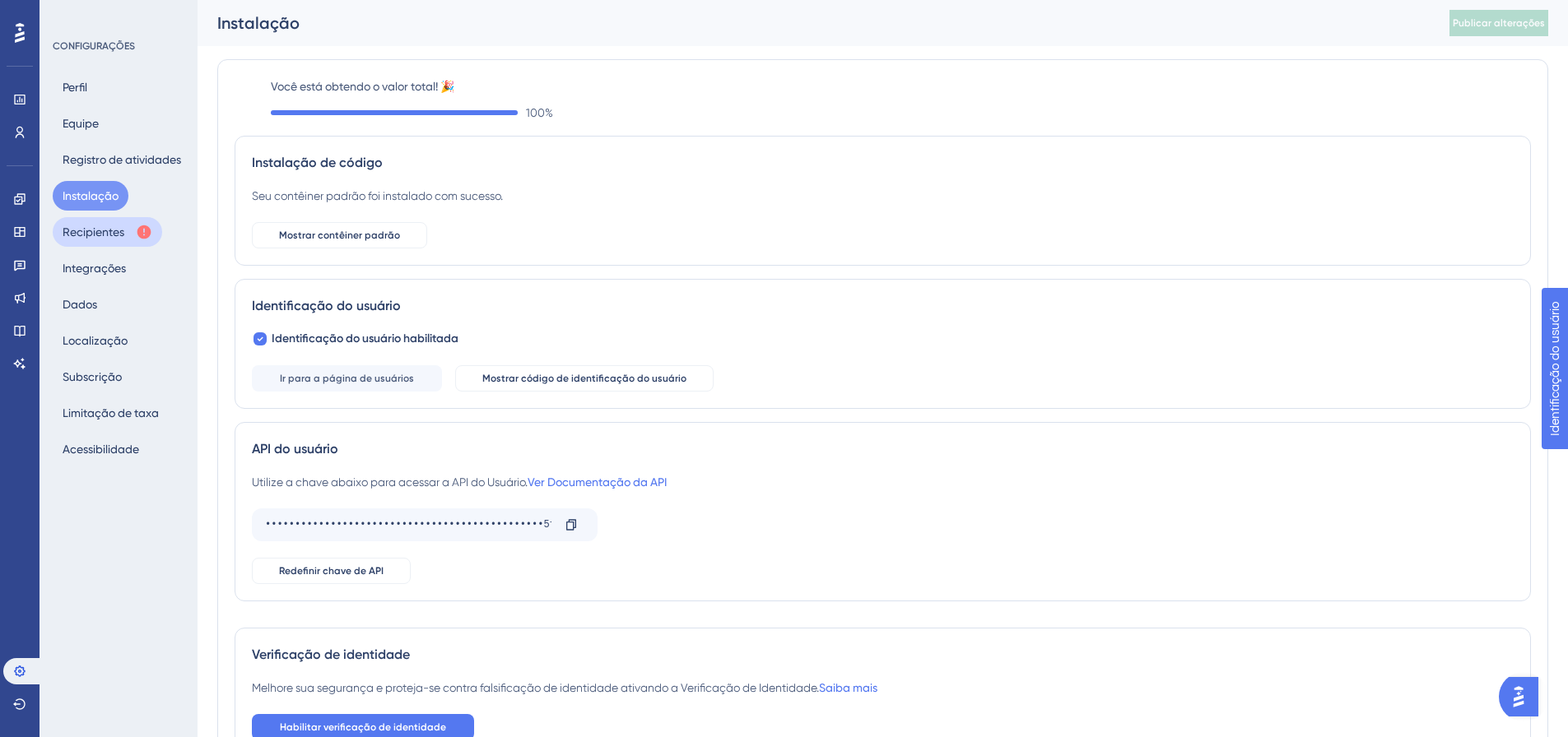
click at [119, 229] on font "Recipientes" at bounding box center [93, 232] width 62 height 13
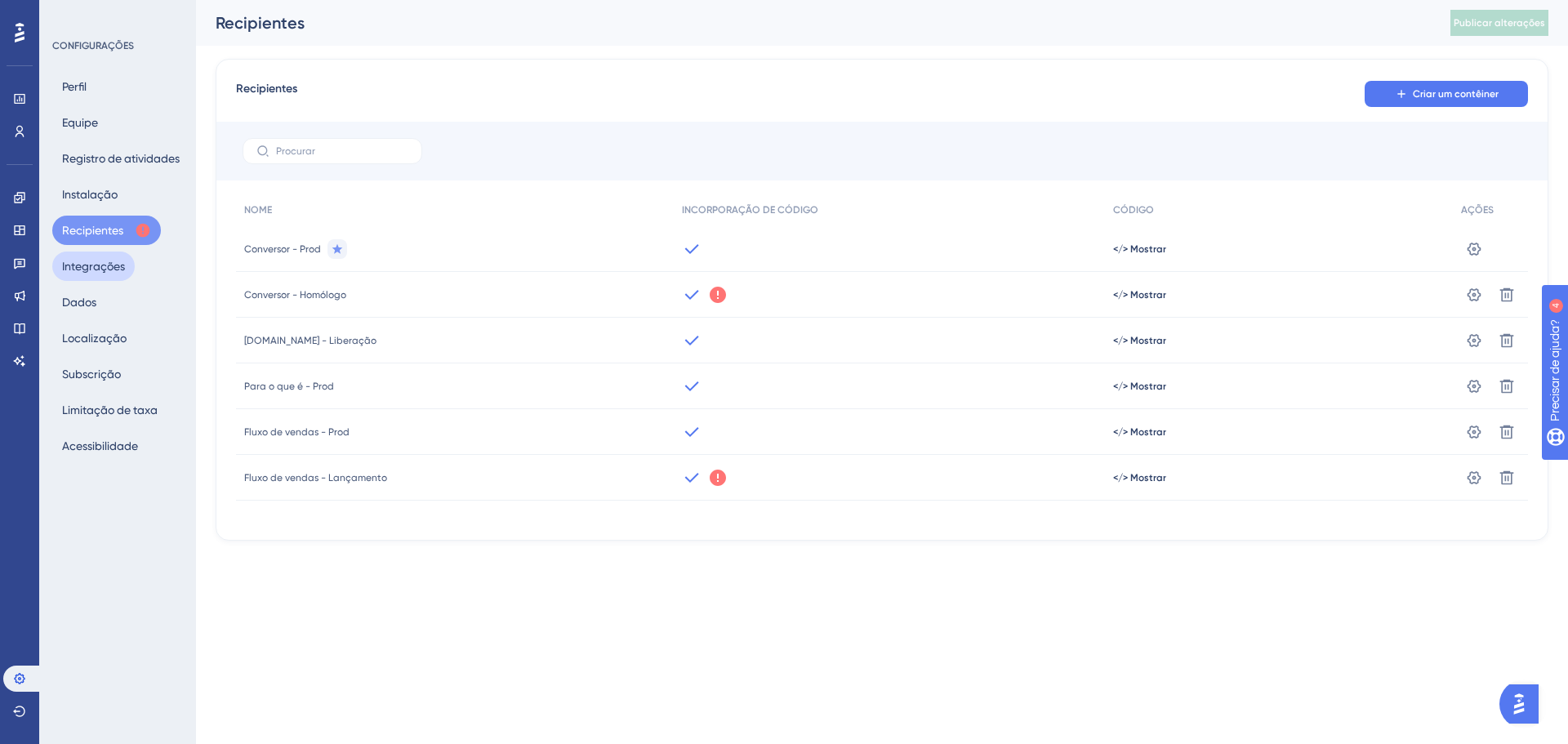
click at [124, 277] on button "Integrações" at bounding box center [94, 266] width 83 height 29
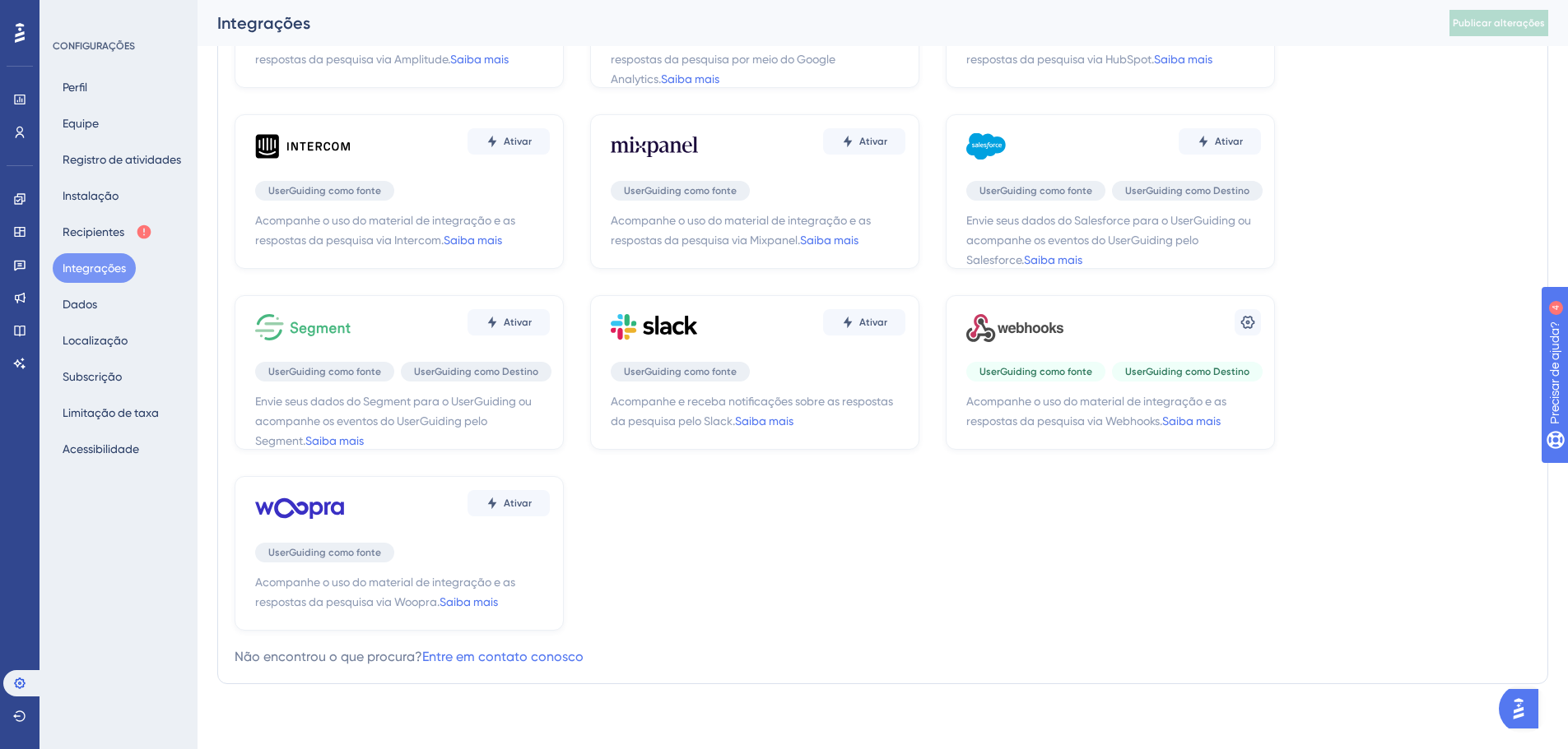
scroll to position [193, 0]
click at [1247, 313] on button at bounding box center [1248, 321] width 27 height 27
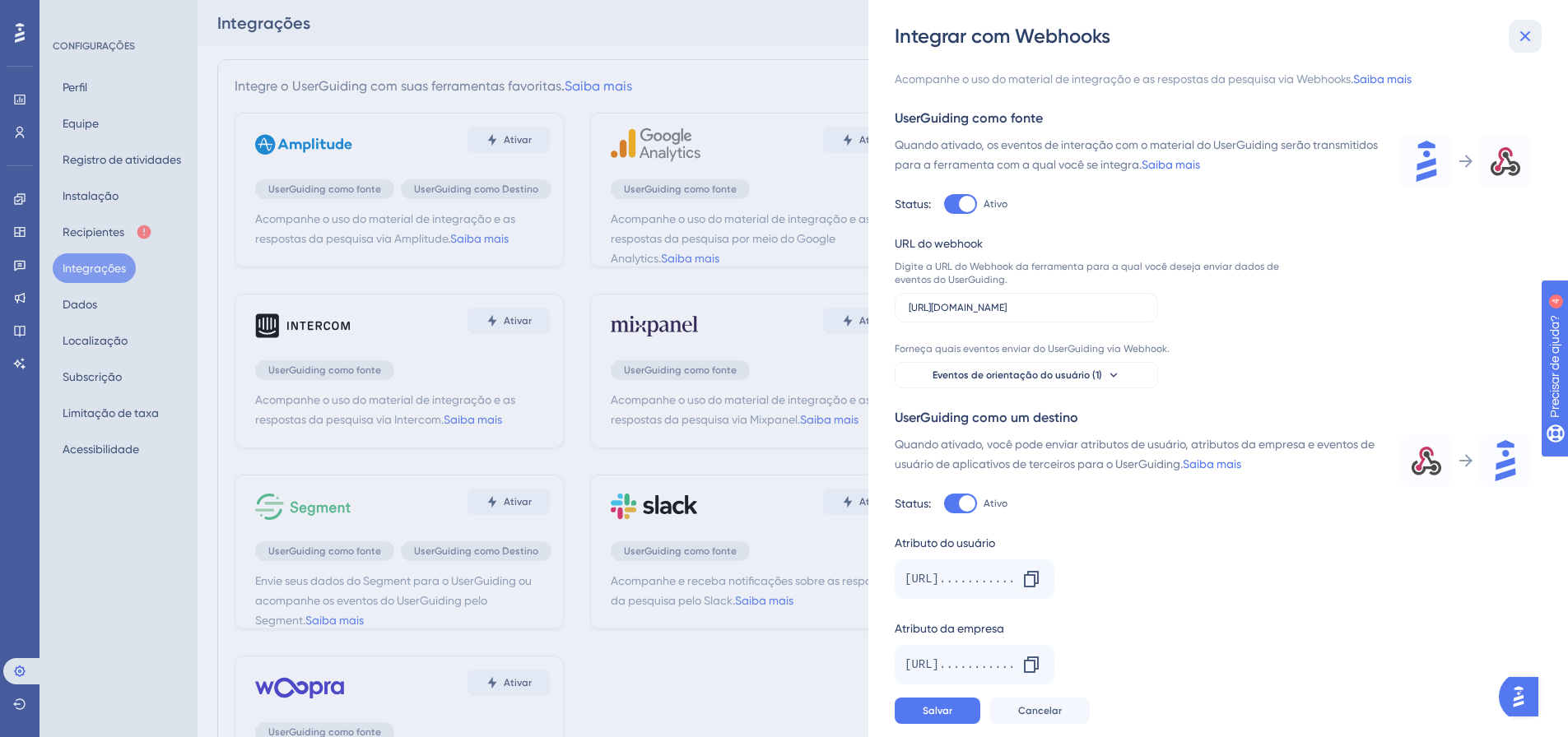
click at [1524, 34] on icon at bounding box center [1525, 36] width 10 height 10
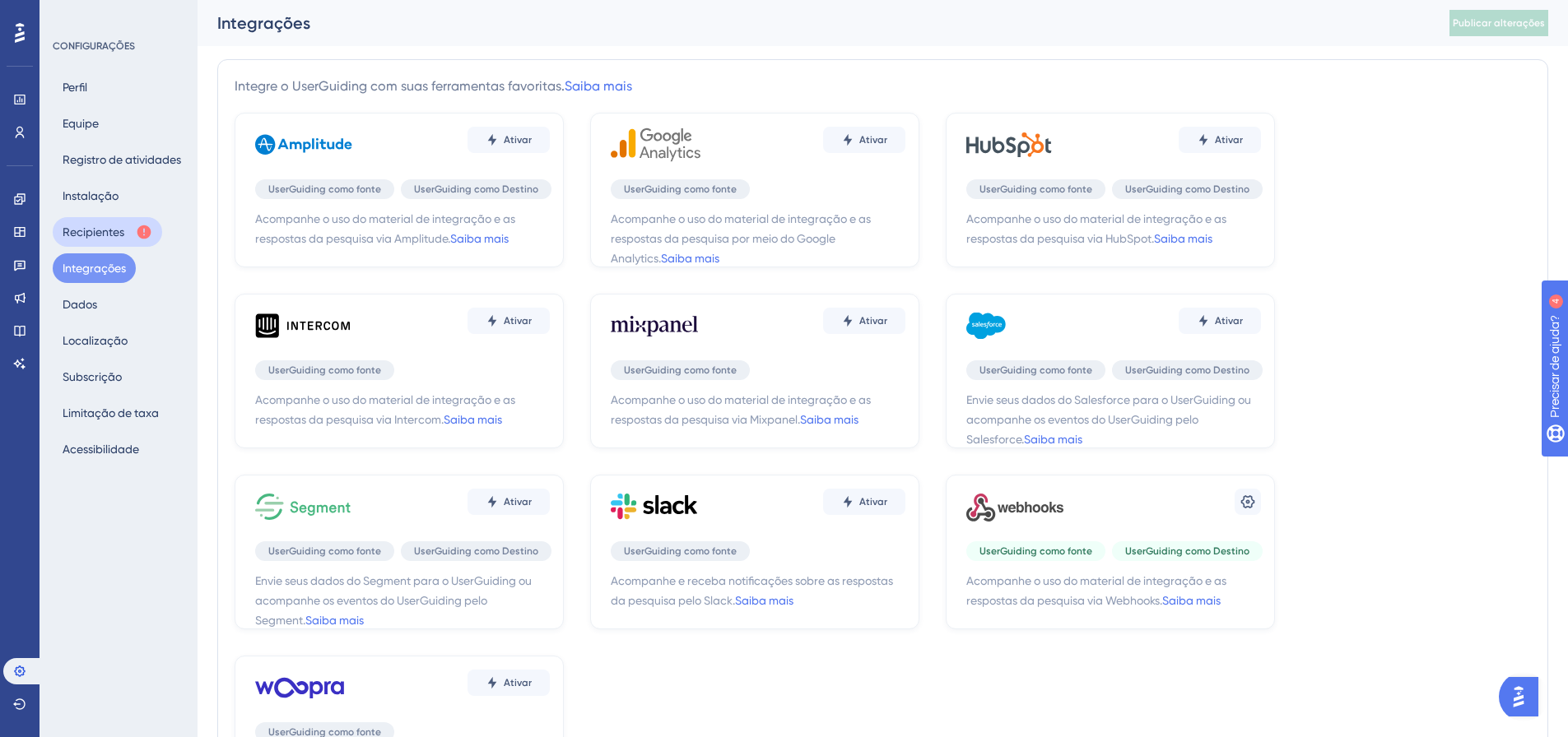
click at [102, 228] on font "Recipientes" at bounding box center [93, 232] width 62 height 13
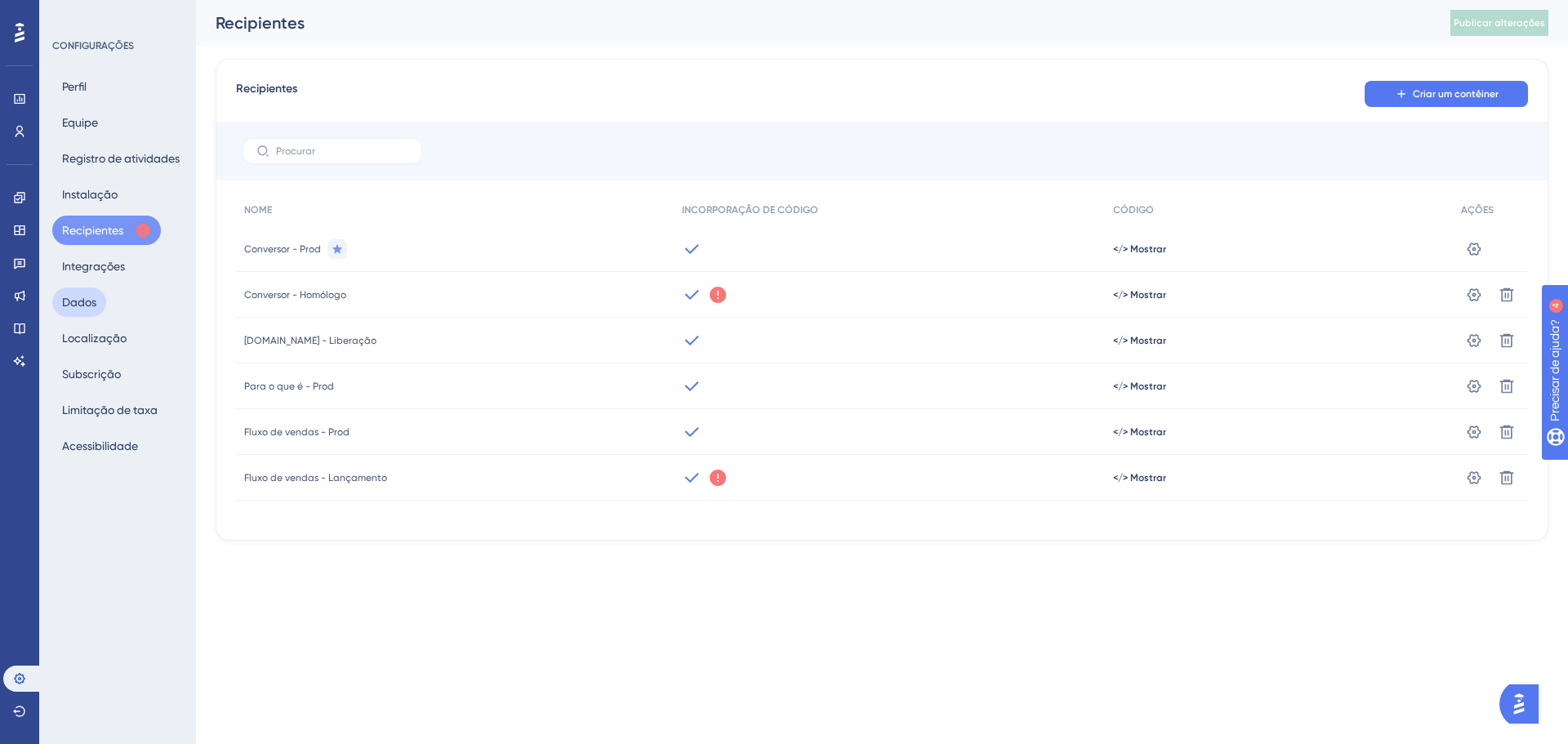
click at [84, 311] on font "Dados" at bounding box center [79, 302] width 34 height 20
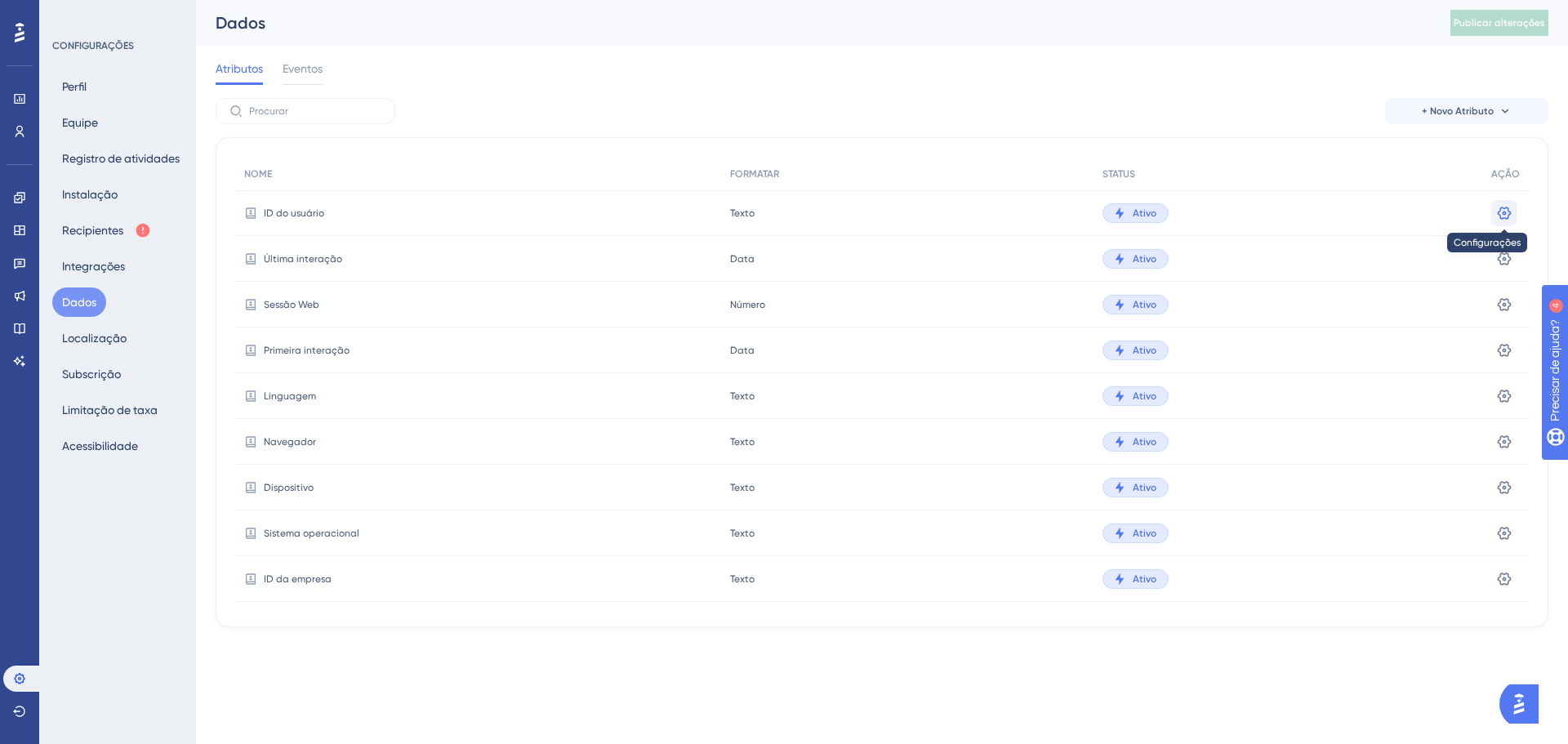
click at [1503, 203] on button at bounding box center [1504, 214] width 26 height 26
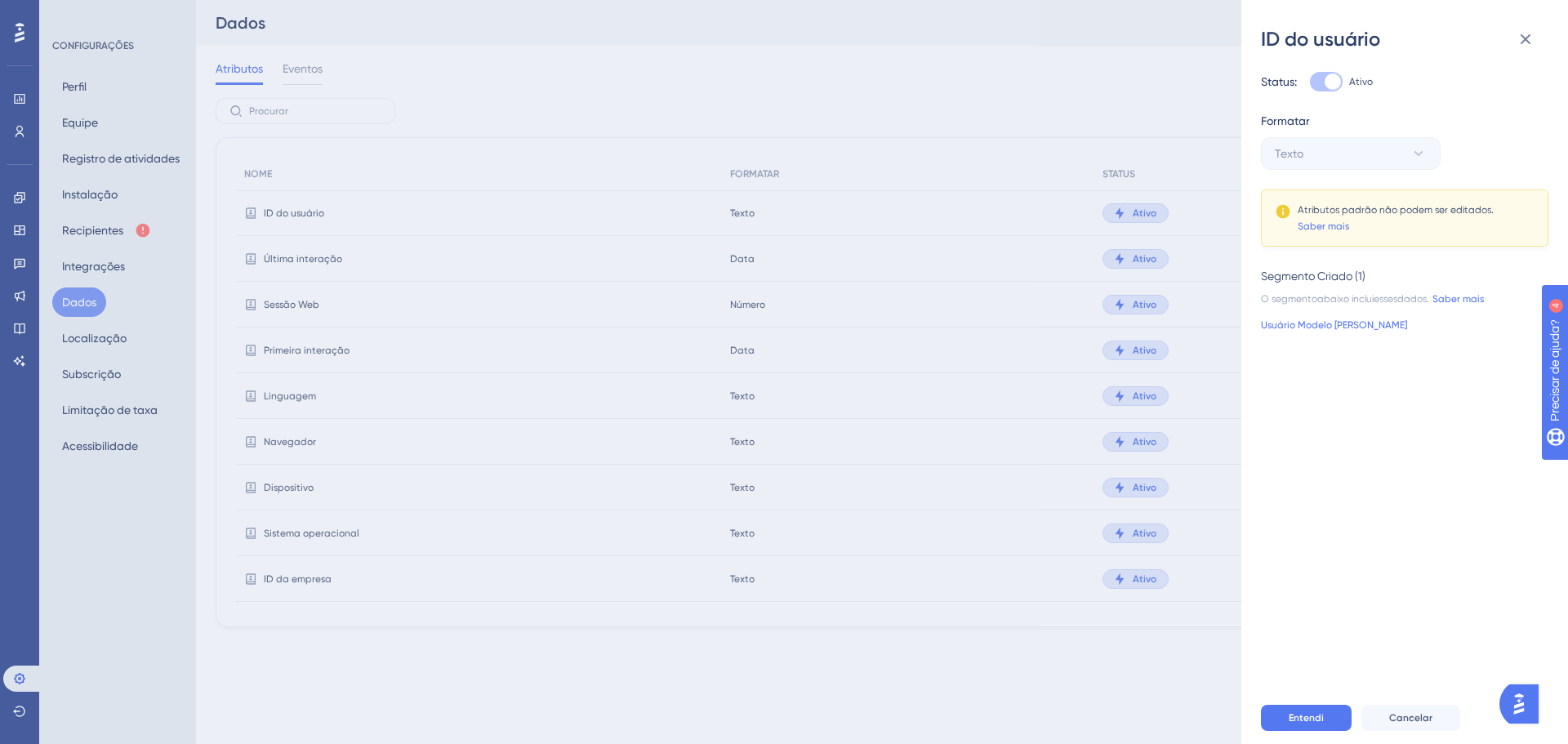
click at [1032, 82] on div "ID do usuário Status: Ativo Formatar Texto Atributos padrão não podem ser edita…" at bounding box center [784, 372] width 1568 height 744
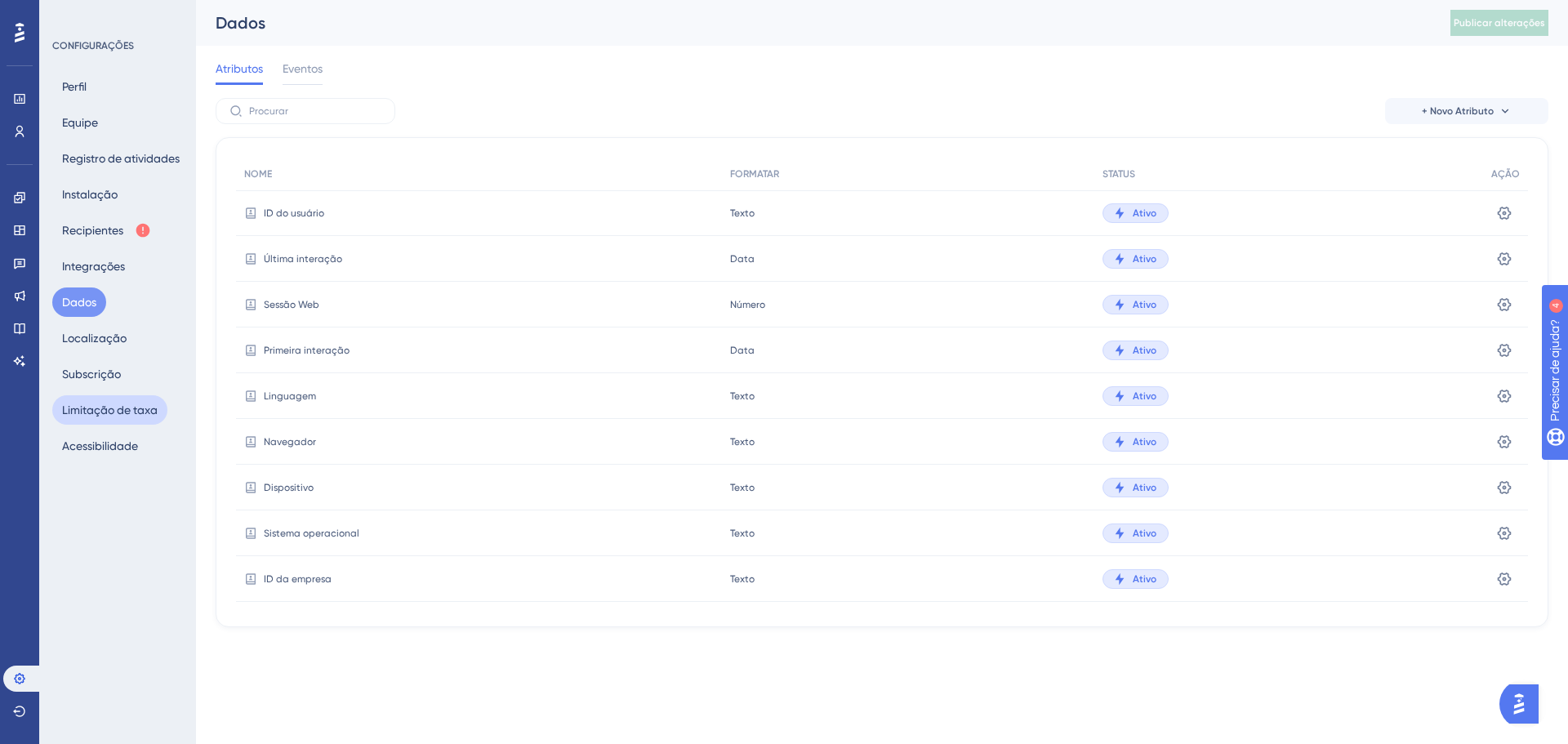
click at [132, 409] on font "Limitação de taxa" at bounding box center [110, 411] width 96 height 13
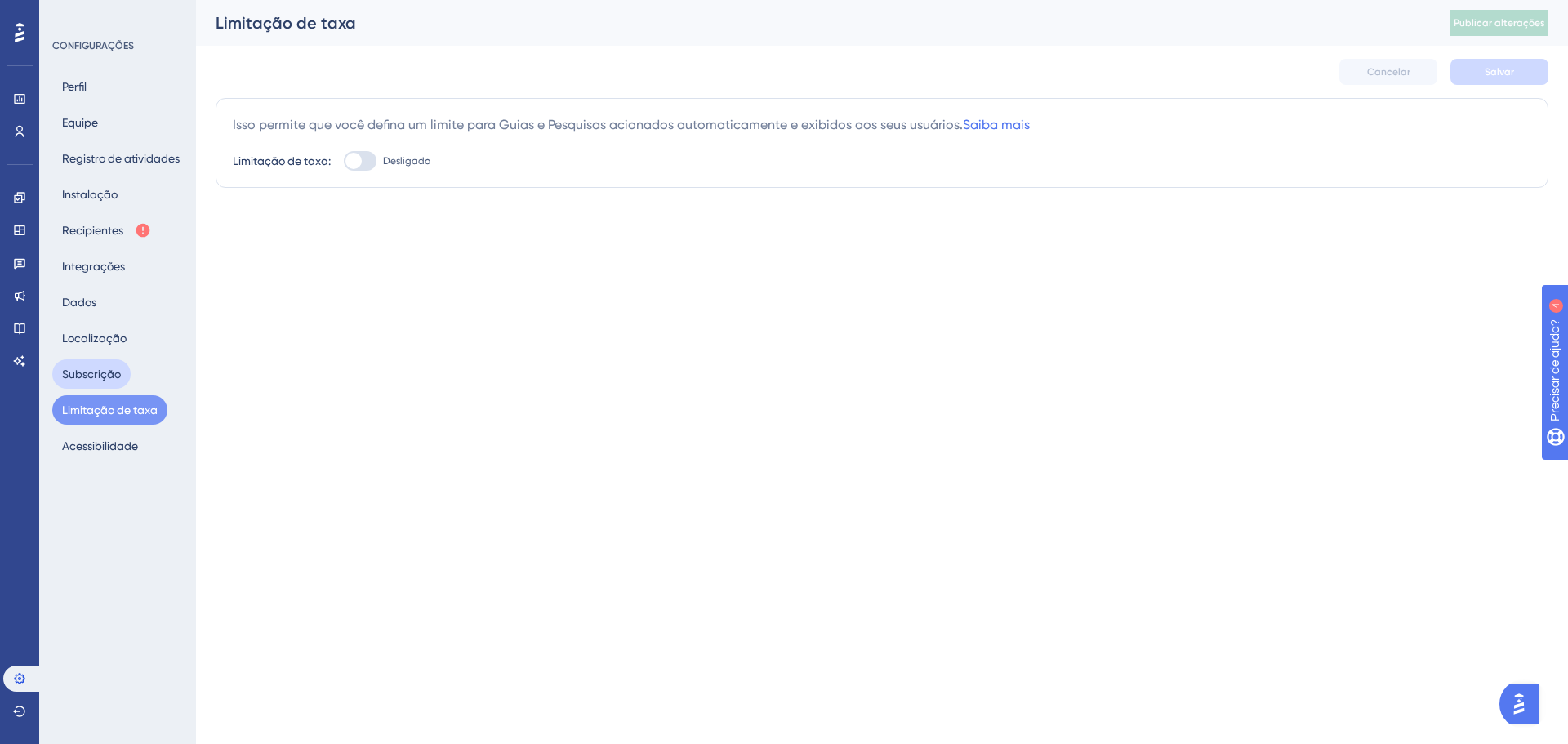
click at [107, 380] on font "Subscrição" at bounding box center [91, 374] width 58 height 13
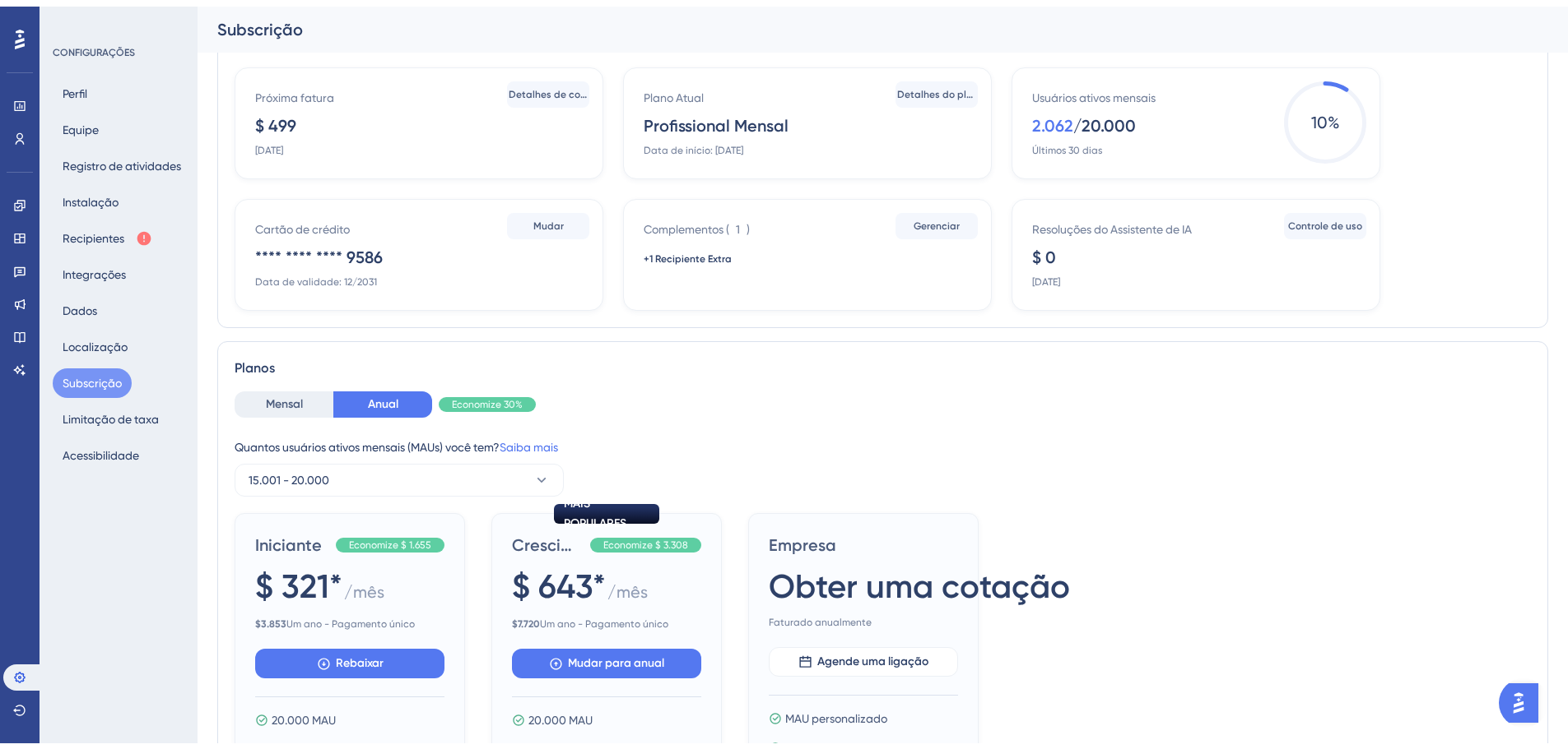
scroll to position [165, 0]
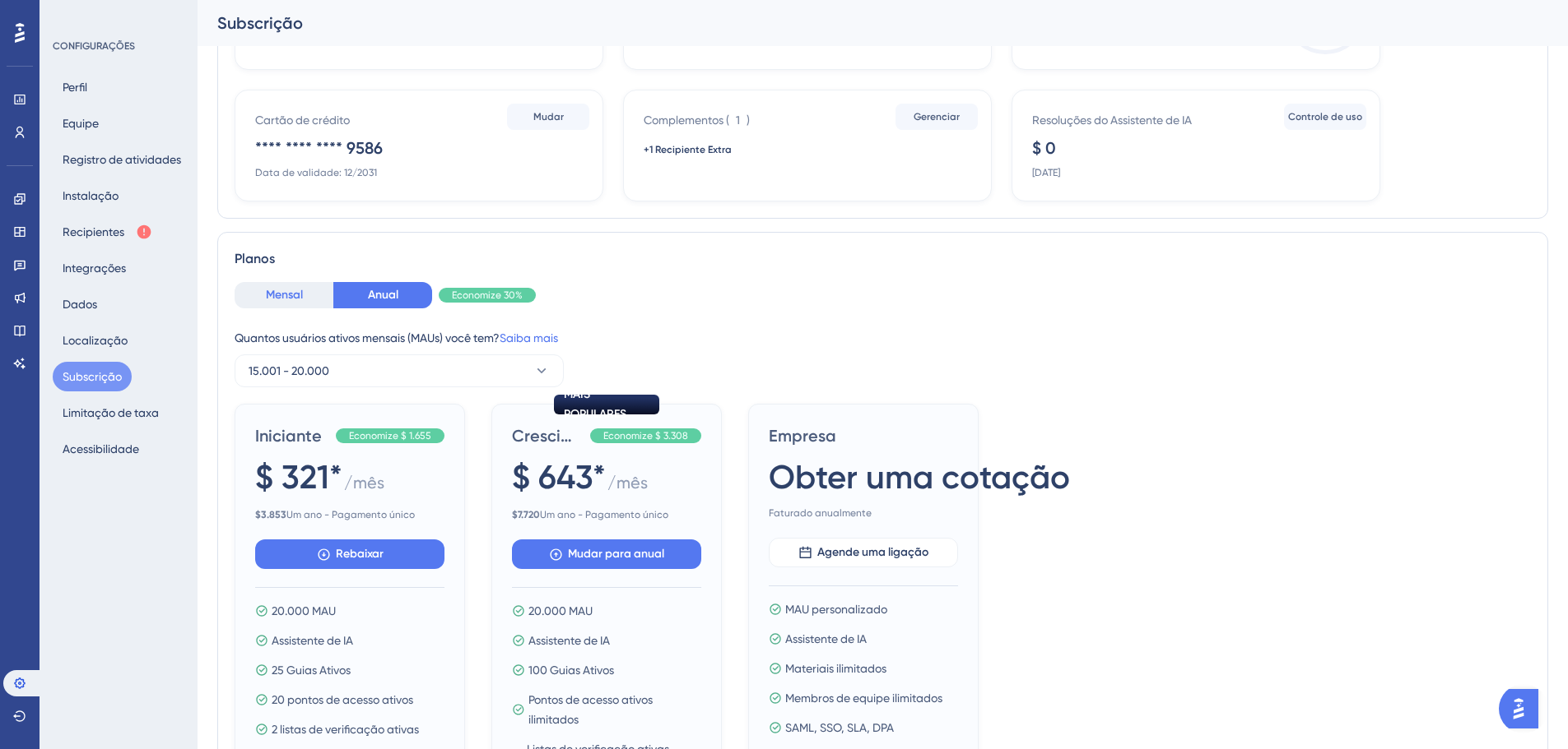
click at [292, 291] on font "Mensal" at bounding box center [284, 295] width 37 height 14
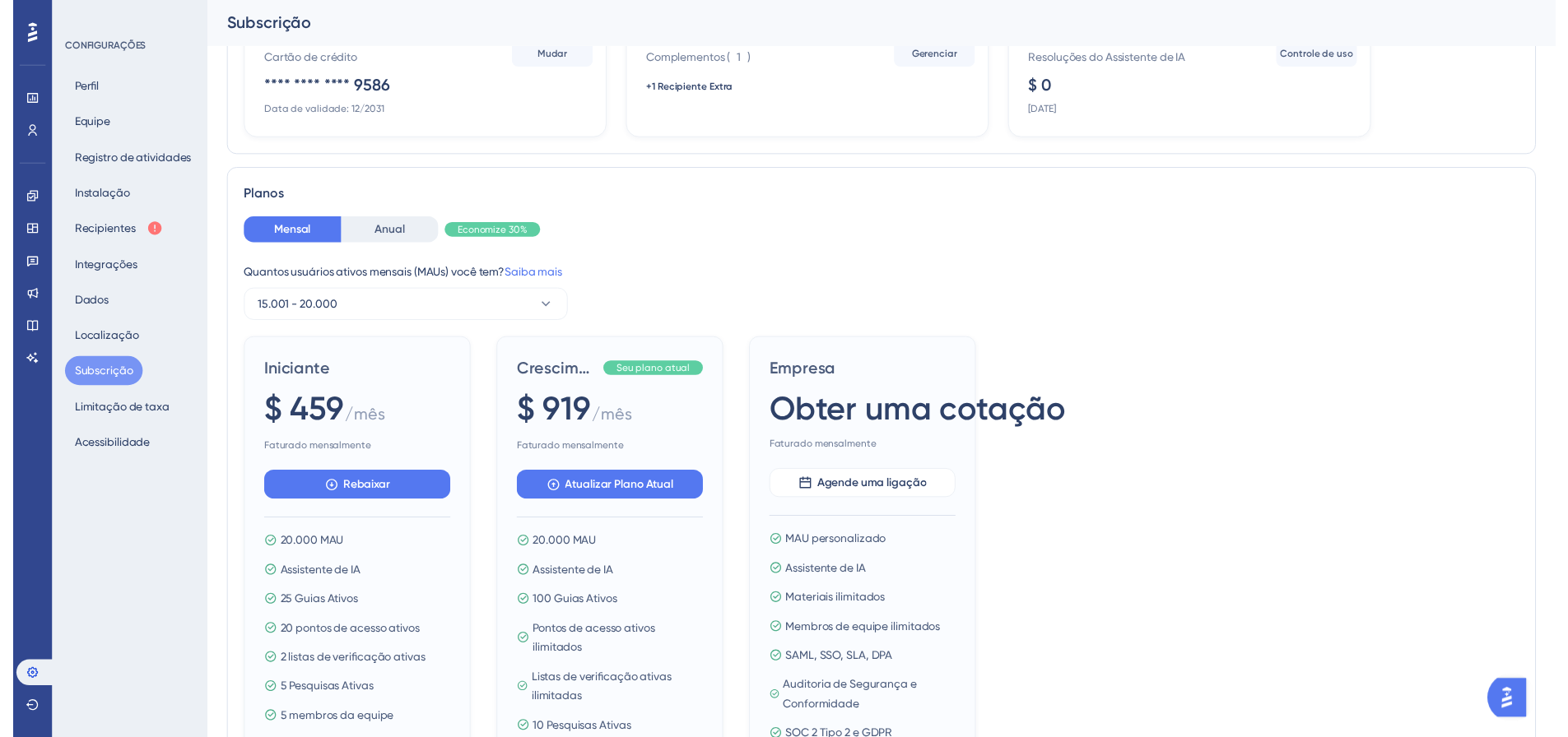
scroll to position [0, 0]
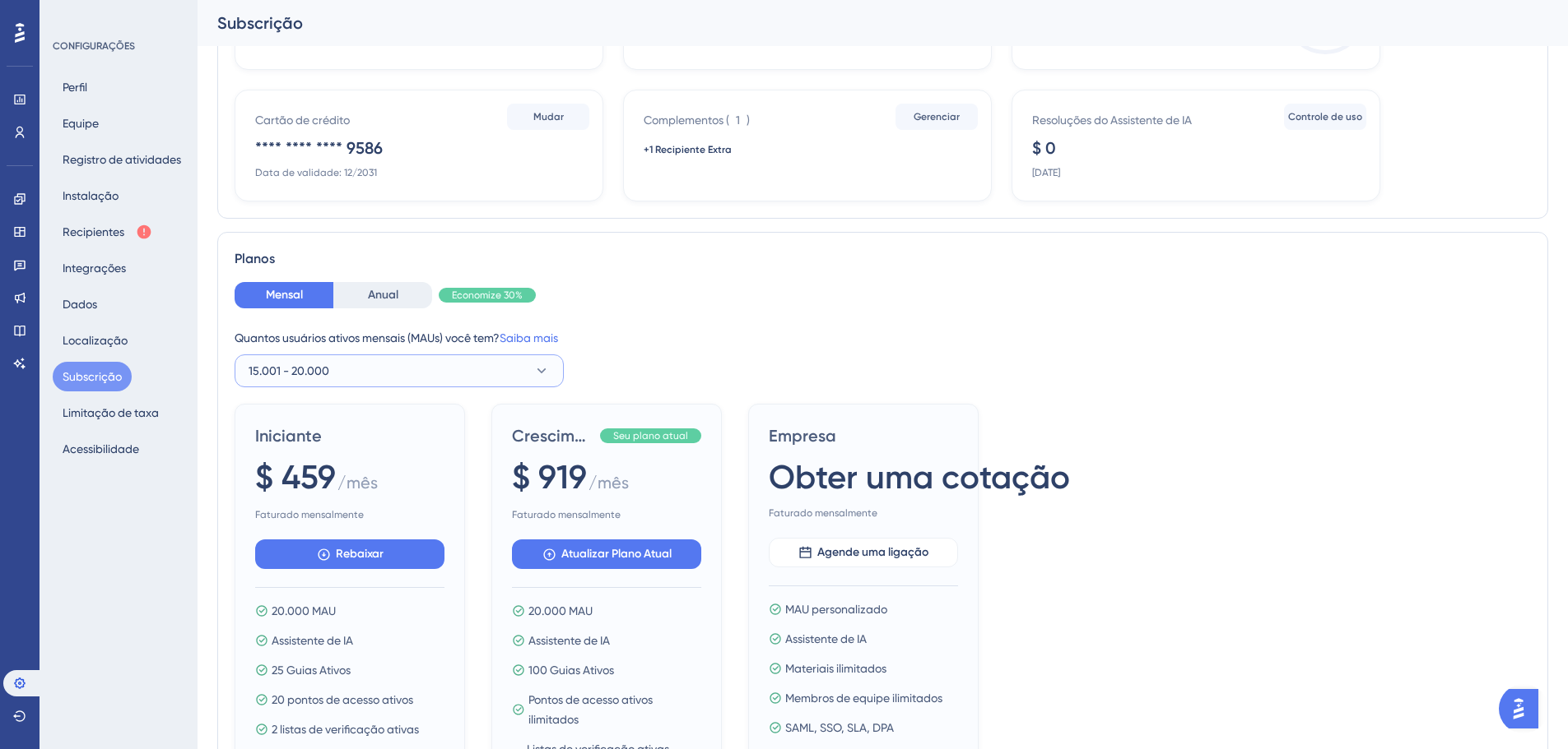
click at [383, 370] on button "15.001 - 20.000" at bounding box center [398, 371] width 329 height 33
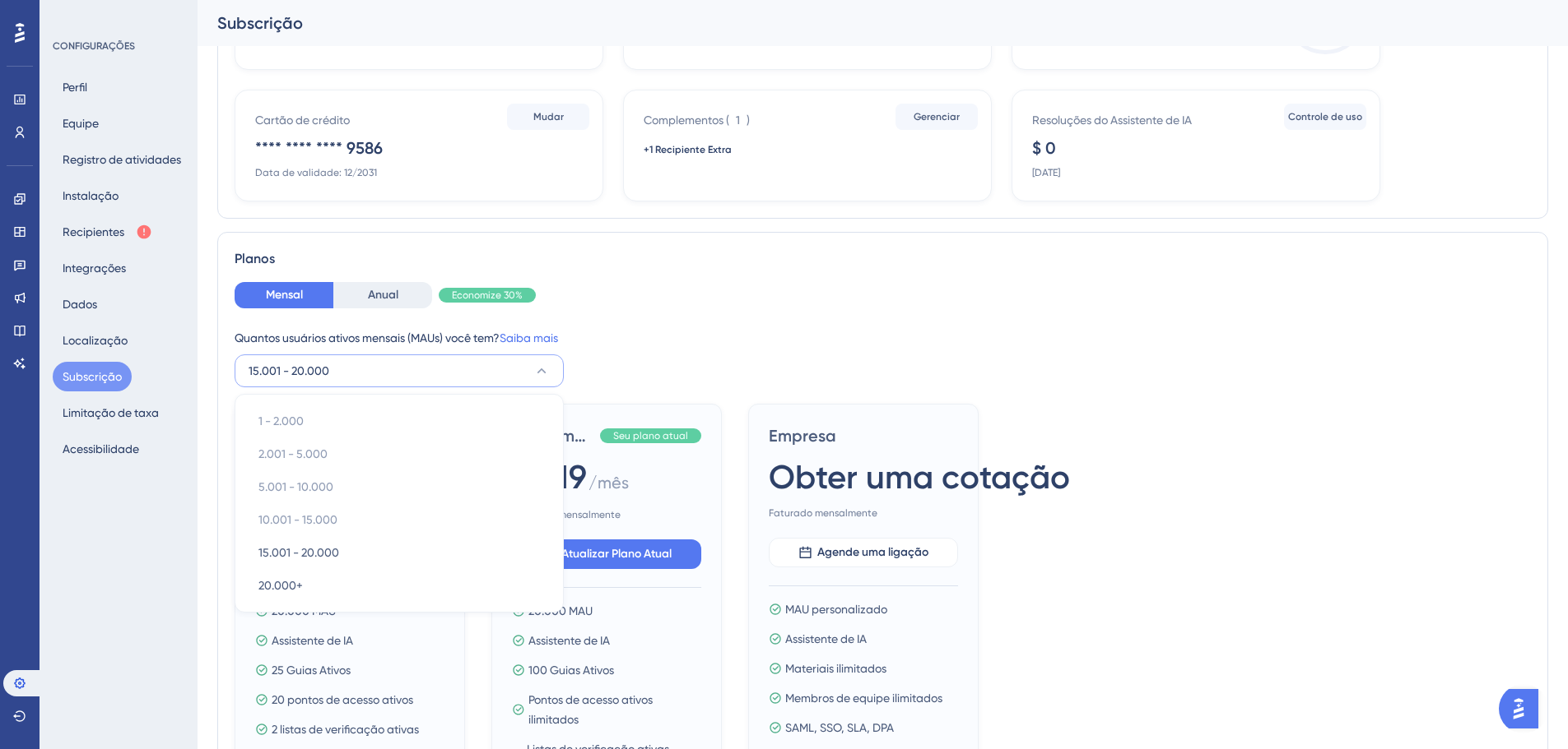
scroll to position [294, 0]
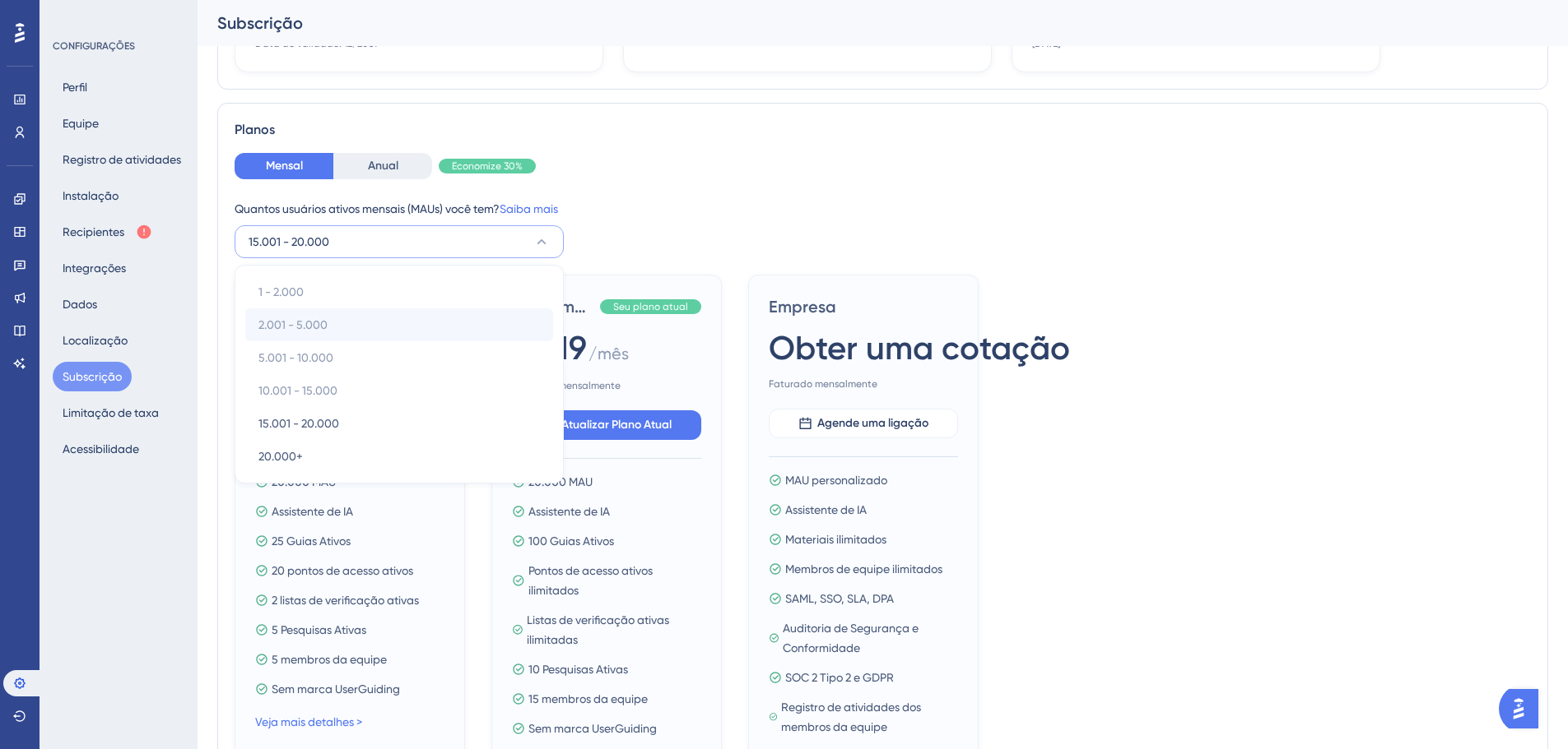
click at [308, 326] on font "2.001 - 5.000" at bounding box center [292, 325] width 69 height 13
click at [879, 173] on div "Mensal Anual Economize 30%" at bounding box center [882, 166] width 1297 height 27
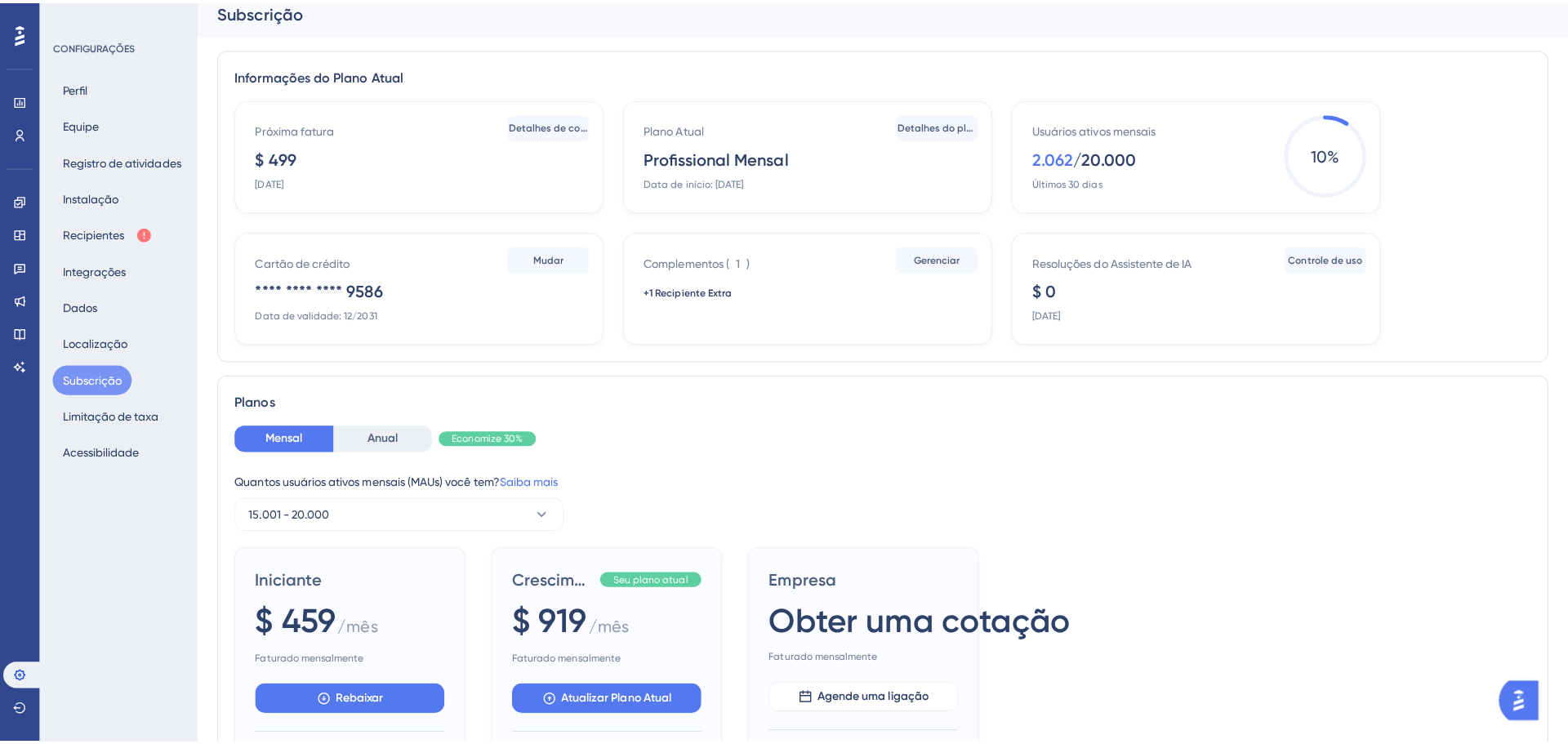
scroll to position [0, 0]
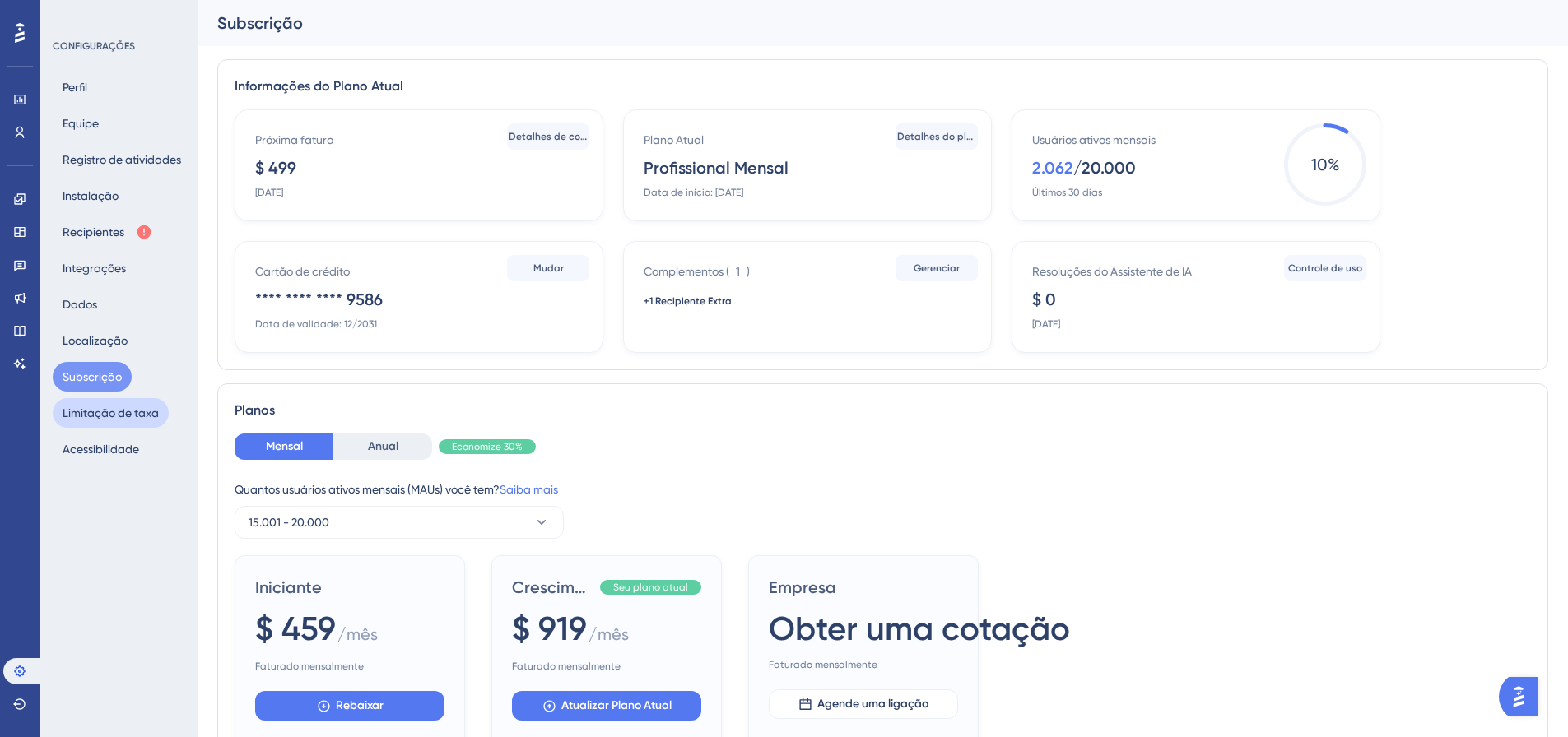
click at [140, 414] on font "Limitação de taxa" at bounding box center [111, 414] width 97 height 13
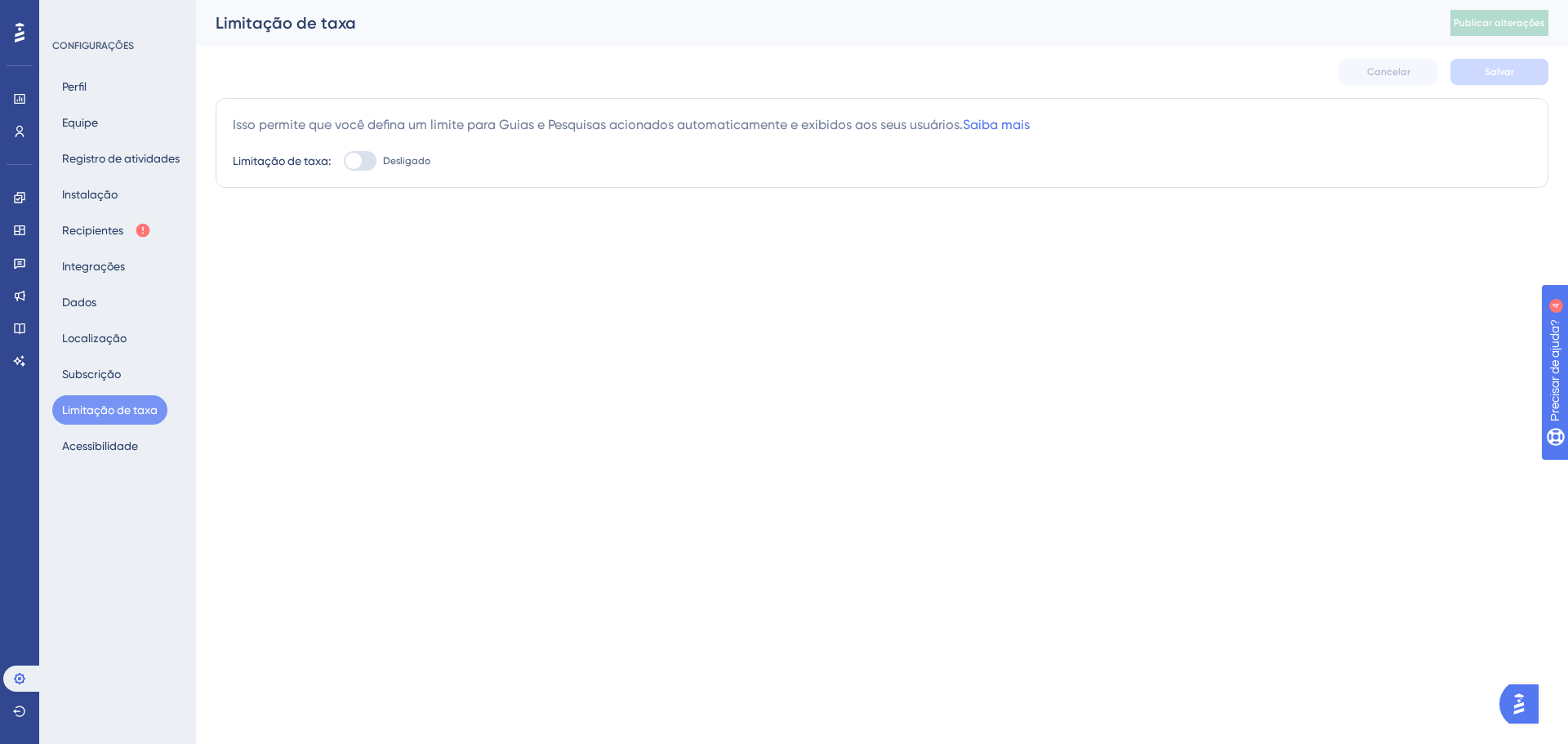
click at [128, 430] on div "Perfil Equipe Registro de atividades Instalação Recipientes Integrações Dados L…" at bounding box center [119, 266] width 133 height 389
click at [119, 447] on font "Acessibilidade" at bounding box center [100, 446] width 76 height 13
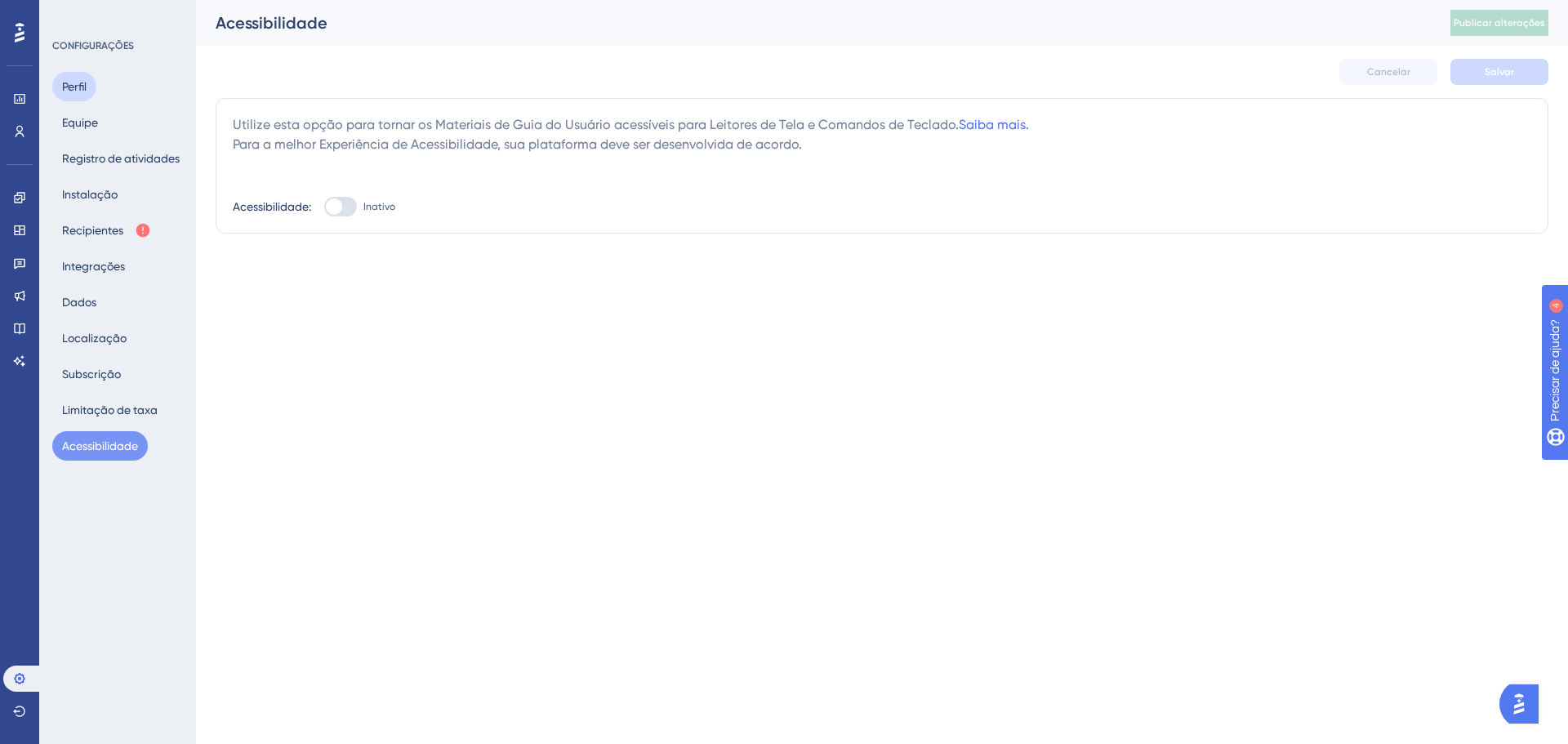
click at [89, 95] on button "Perfil" at bounding box center [74, 86] width 44 height 29
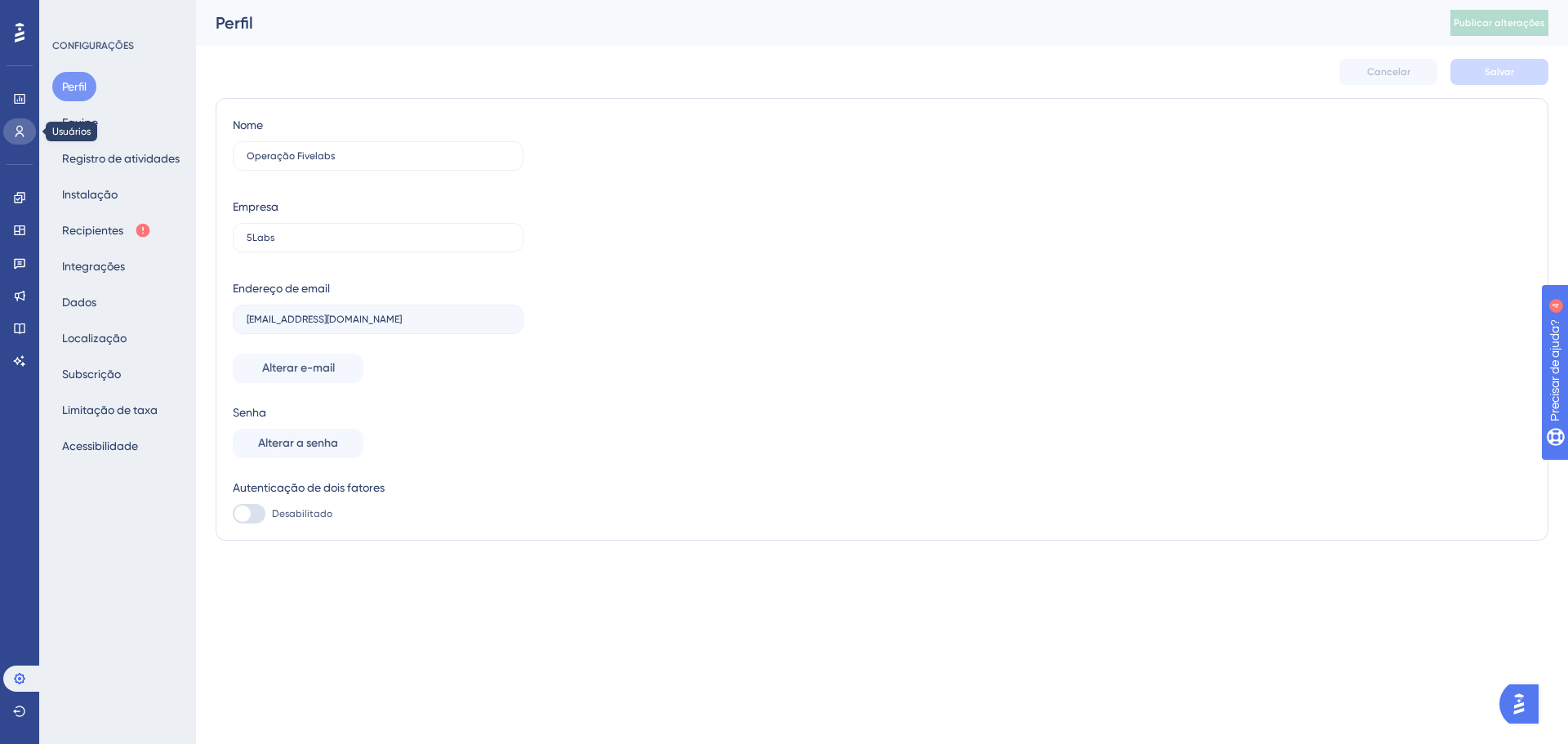
click at [17, 134] on icon at bounding box center [20, 132] width 9 height 11
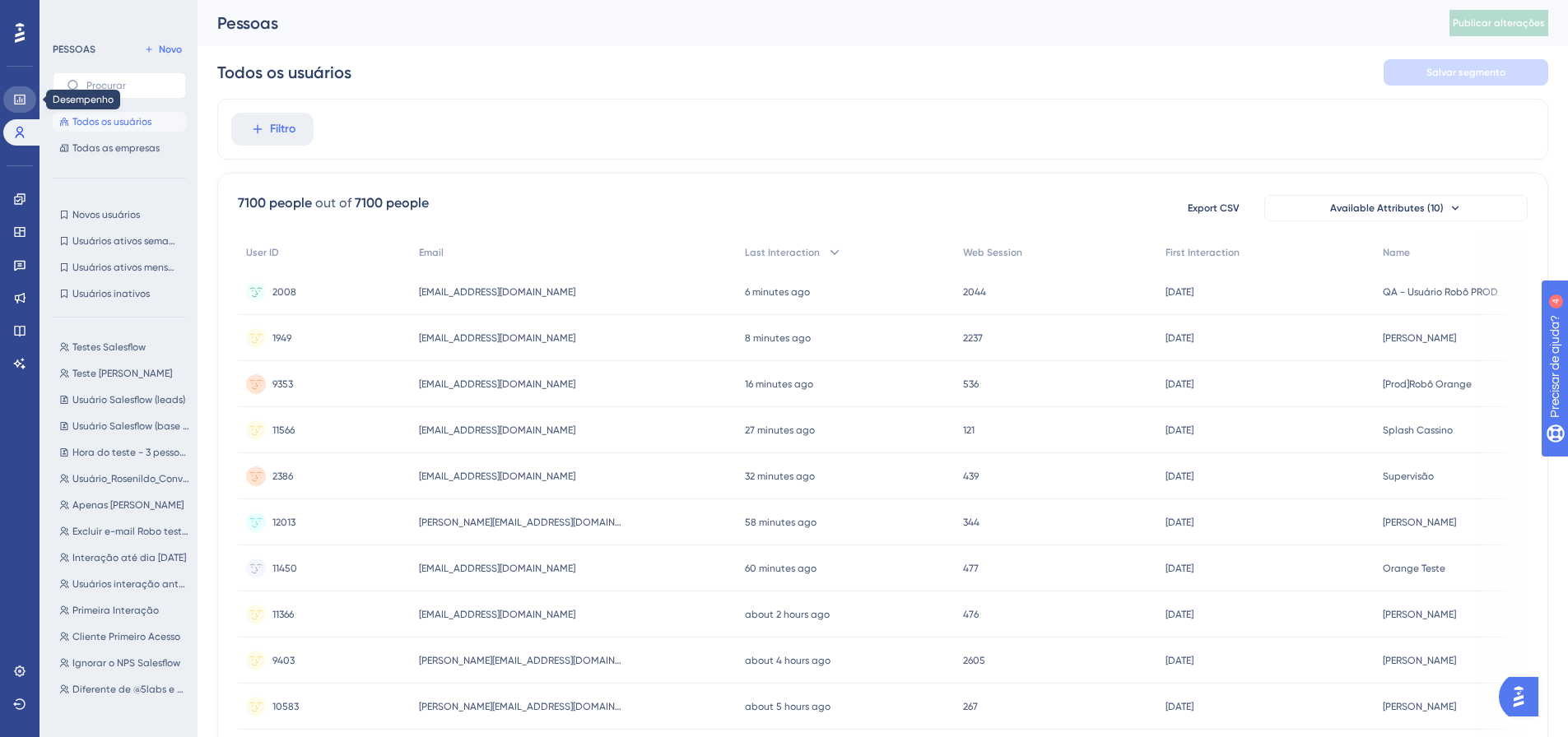
click at [25, 101] on icon at bounding box center [19, 100] width 10 height 9
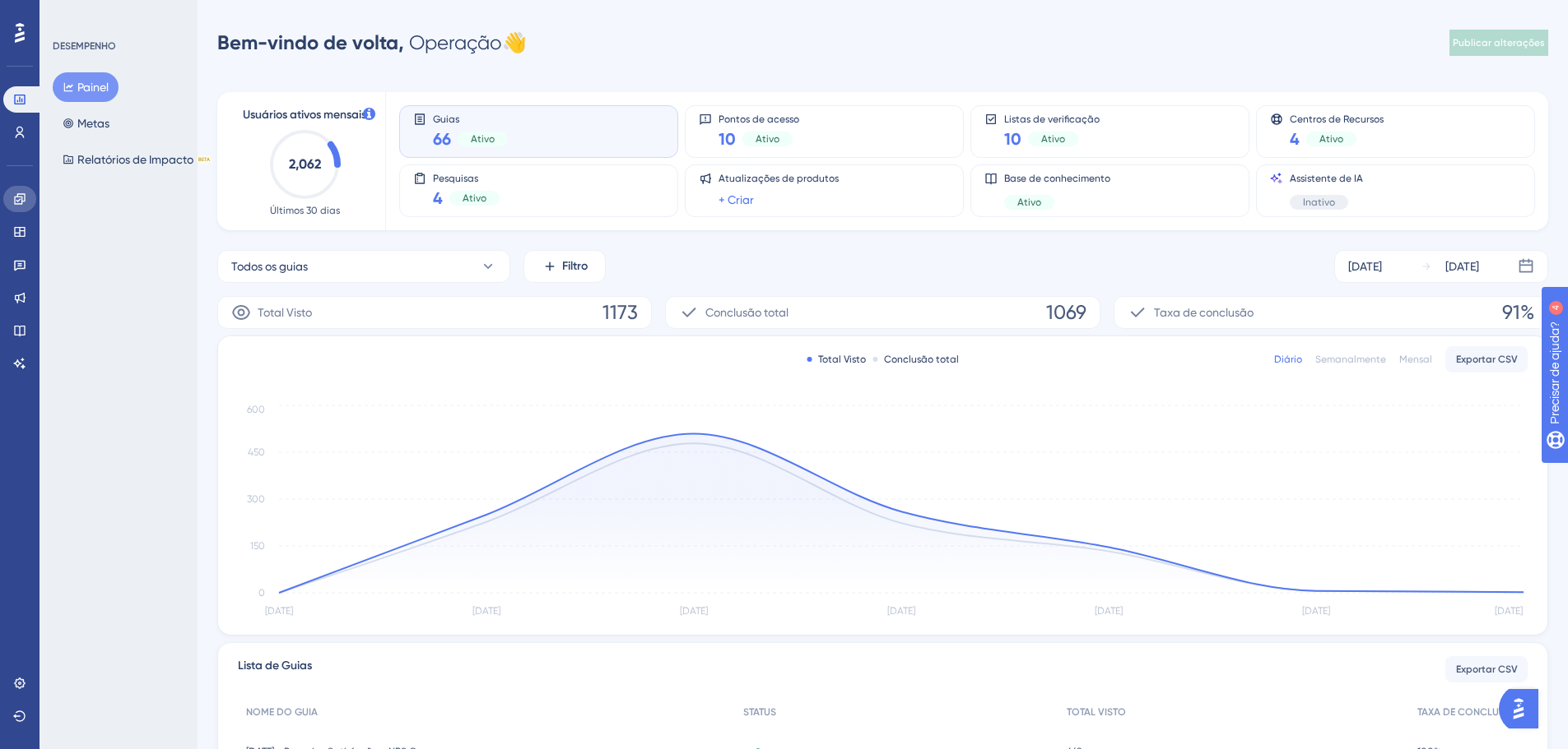
click at [15, 210] on link at bounding box center [19, 199] width 33 height 27
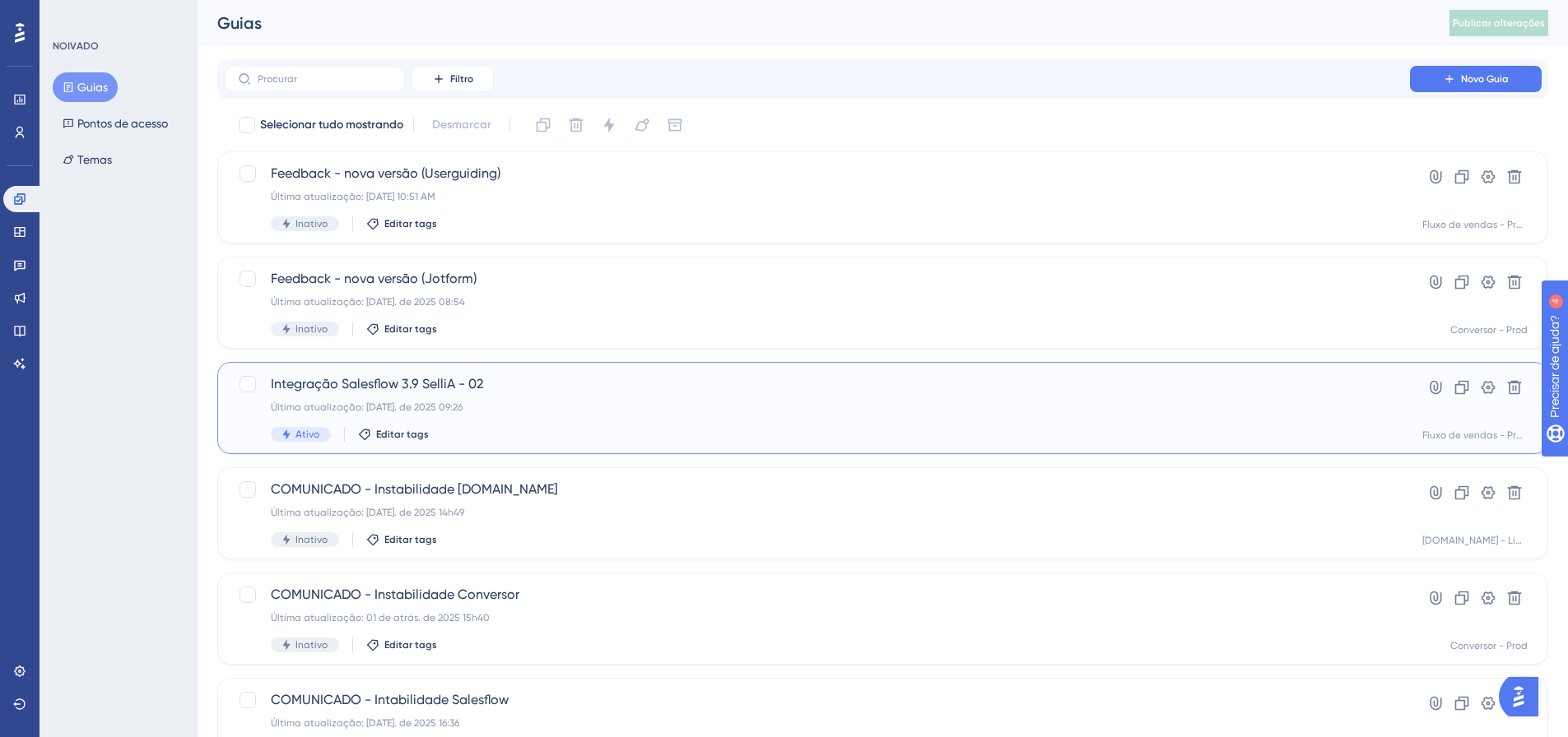
click at [594, 409] on div "Última atualização: 17 de junho. de 2025 09:26" at bounding box center [816, 408] width 1092 height 13
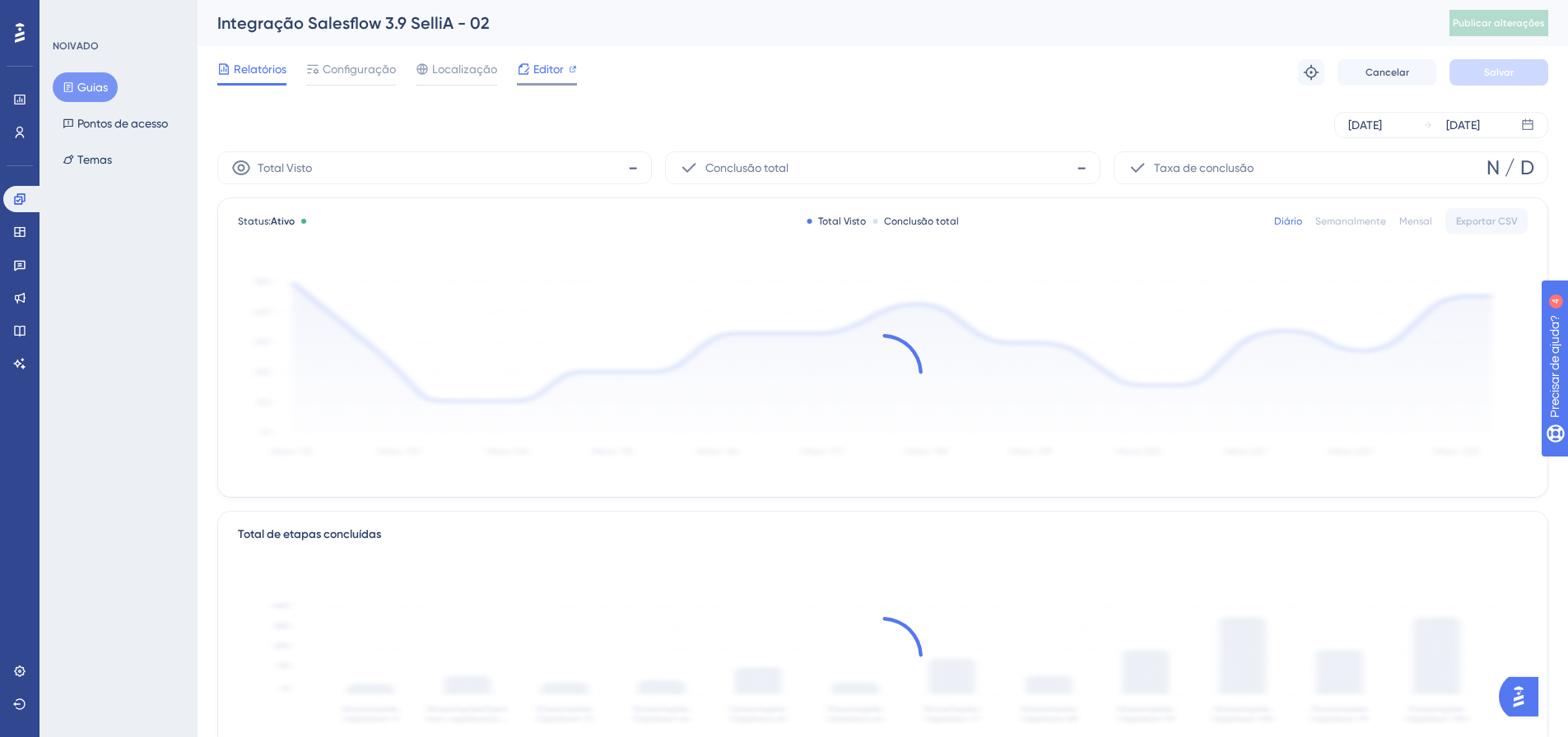
click at [543, 71] on font "Editor" at bounding box center [548, 69] width 30 height 13
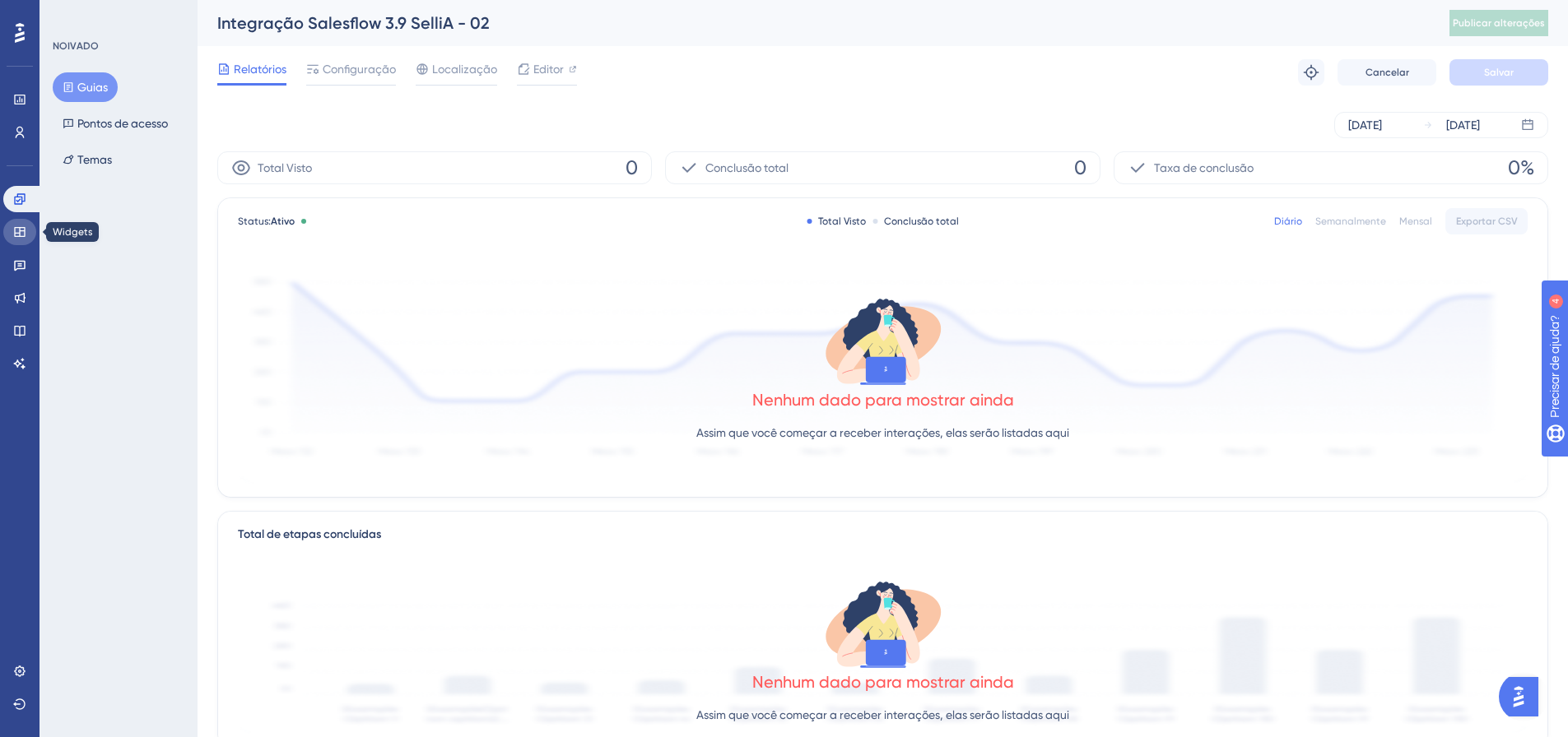
click at [26, 233] on icon at bounding box center [20, 232] width 13 height 13
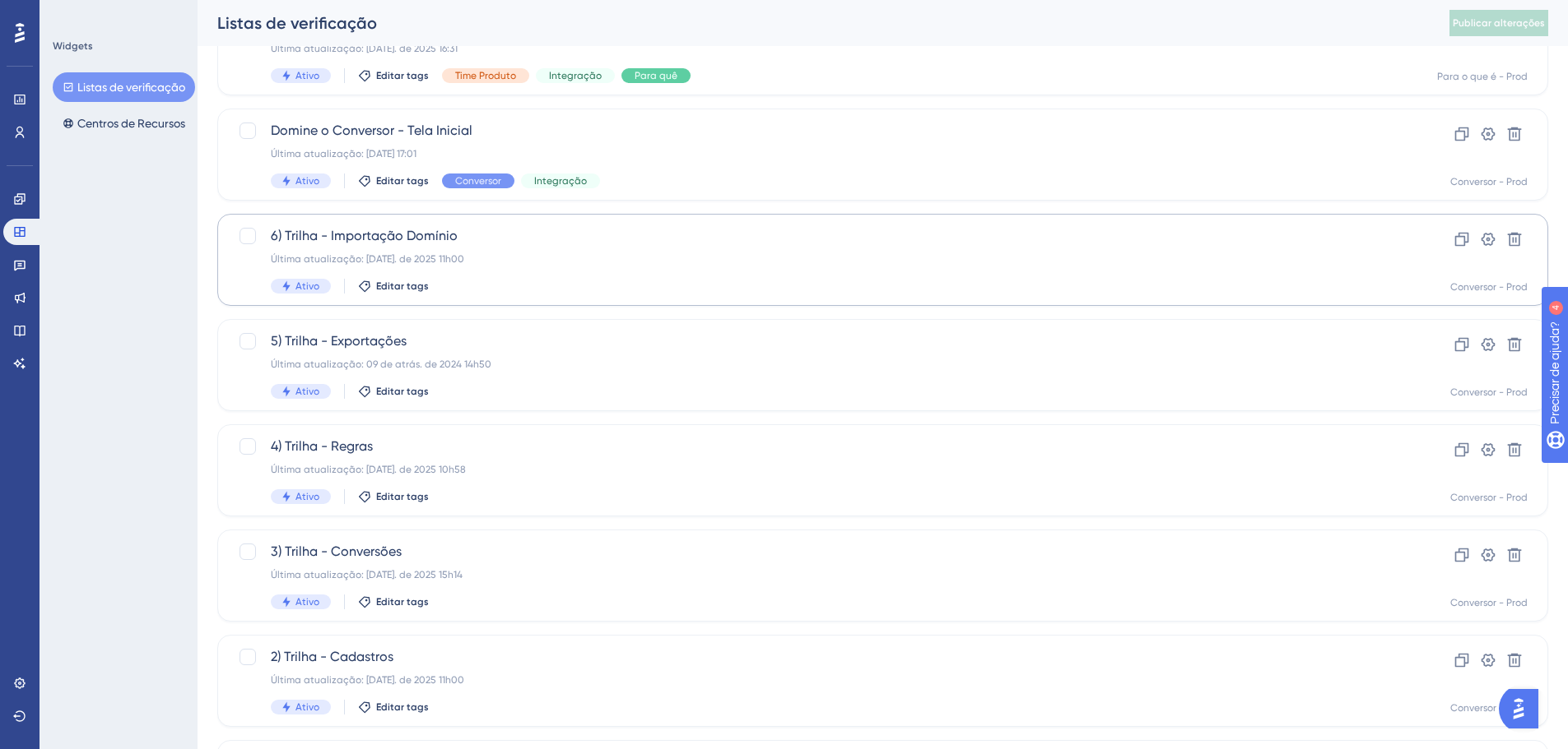
scroll to position [527, 0]
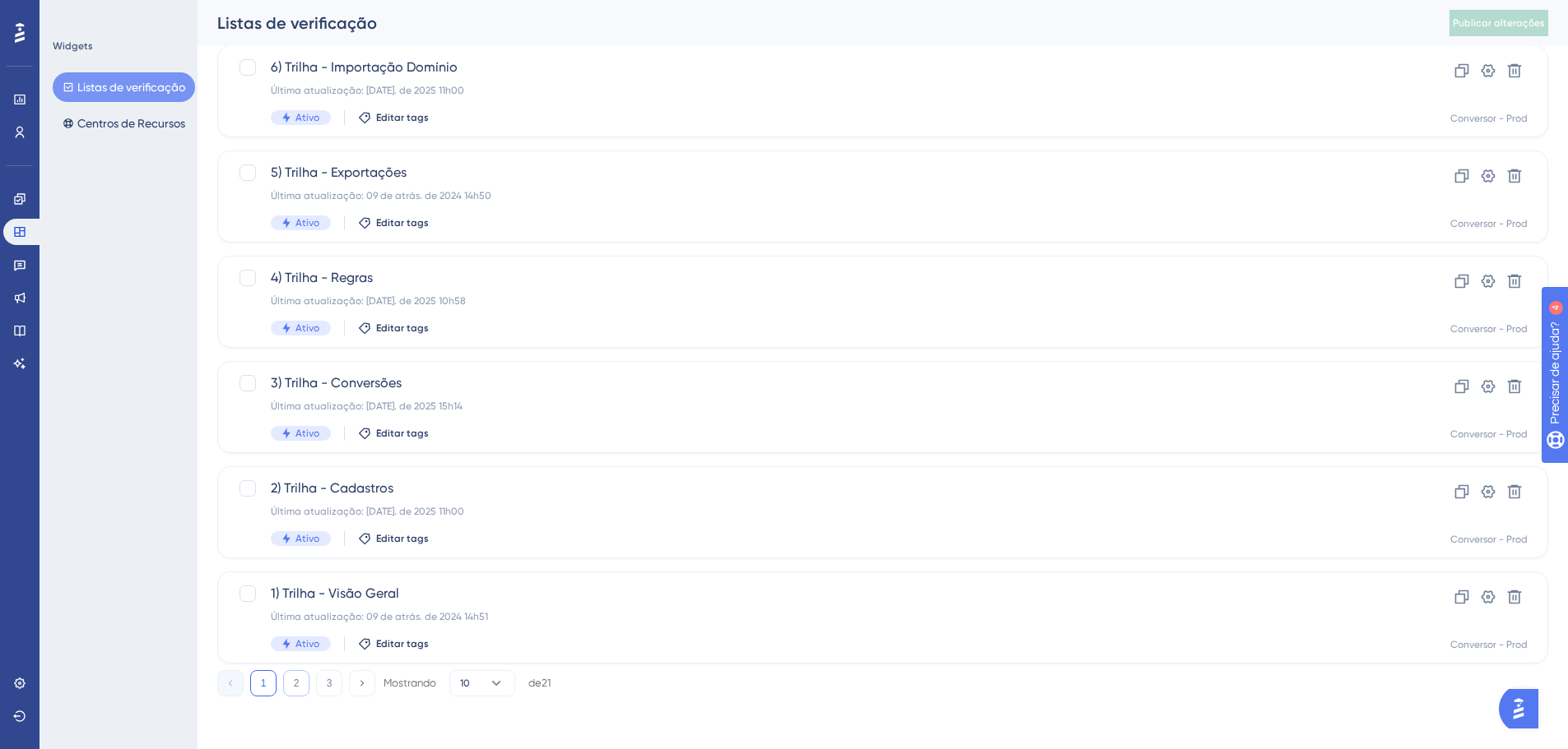
click at [294, 679] on font "2" at bounding box center [297, 684] width 6 height 11
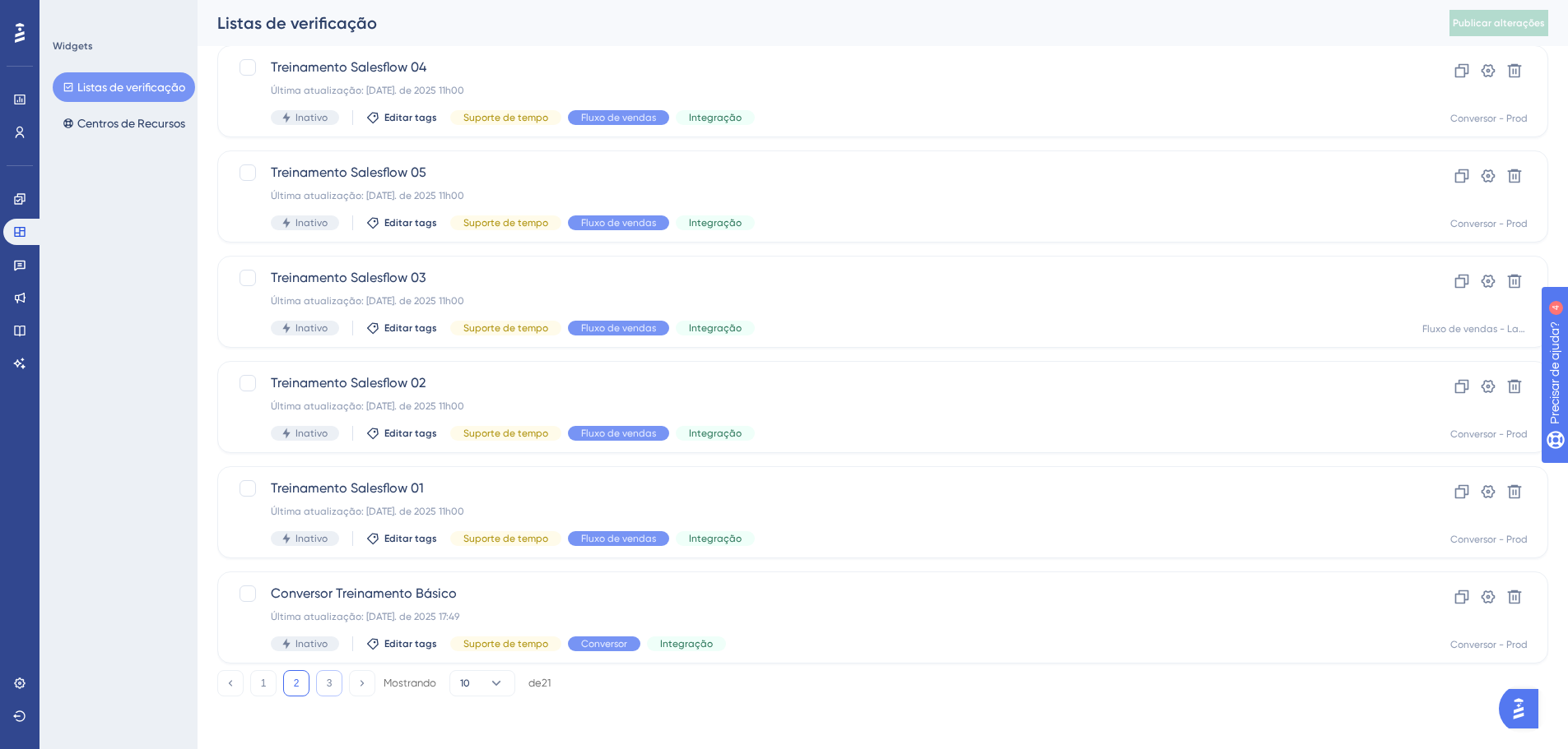
click at [336, 693] on button "3" at bounding box center [329, 684] width 27 height 27
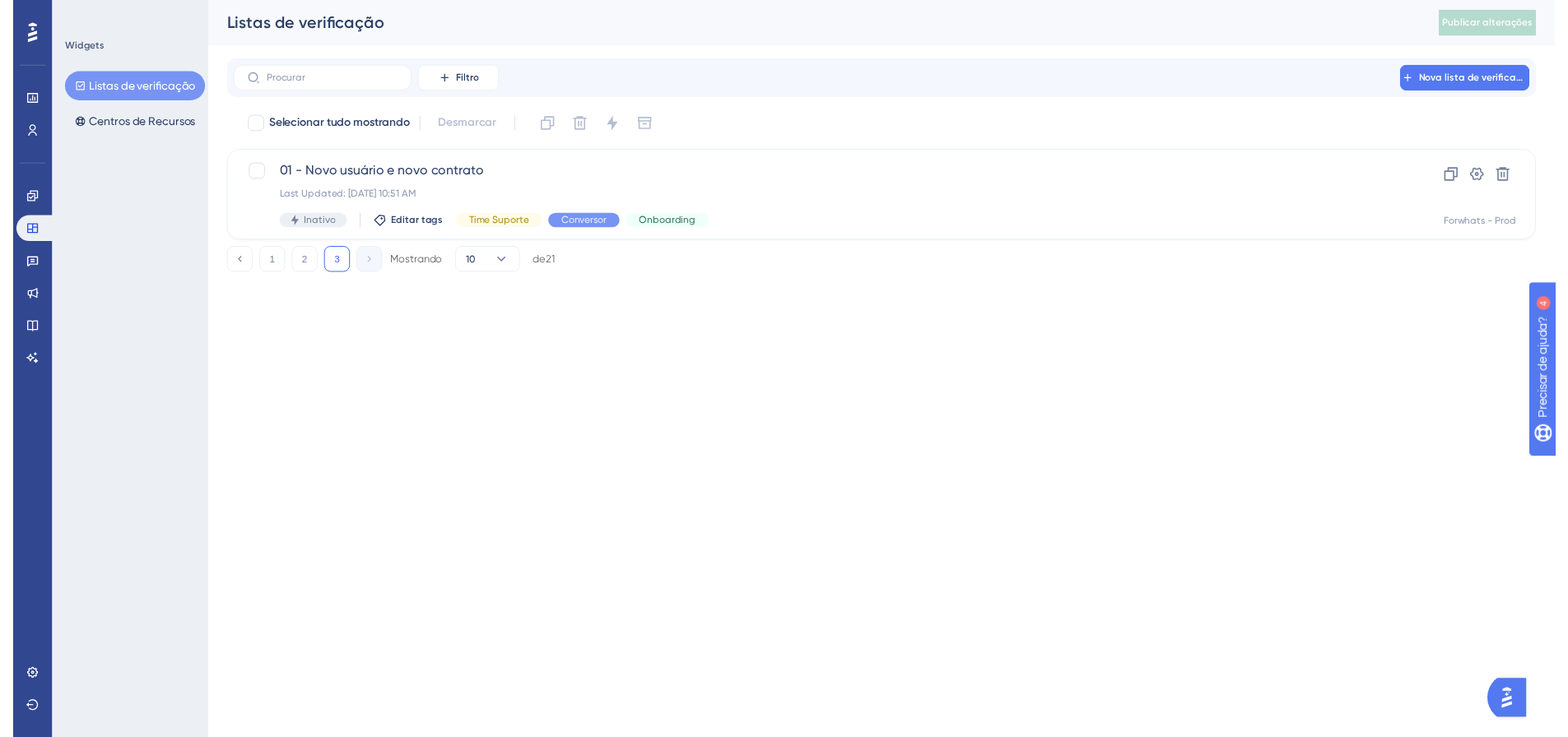
scroll to position [0, 0]
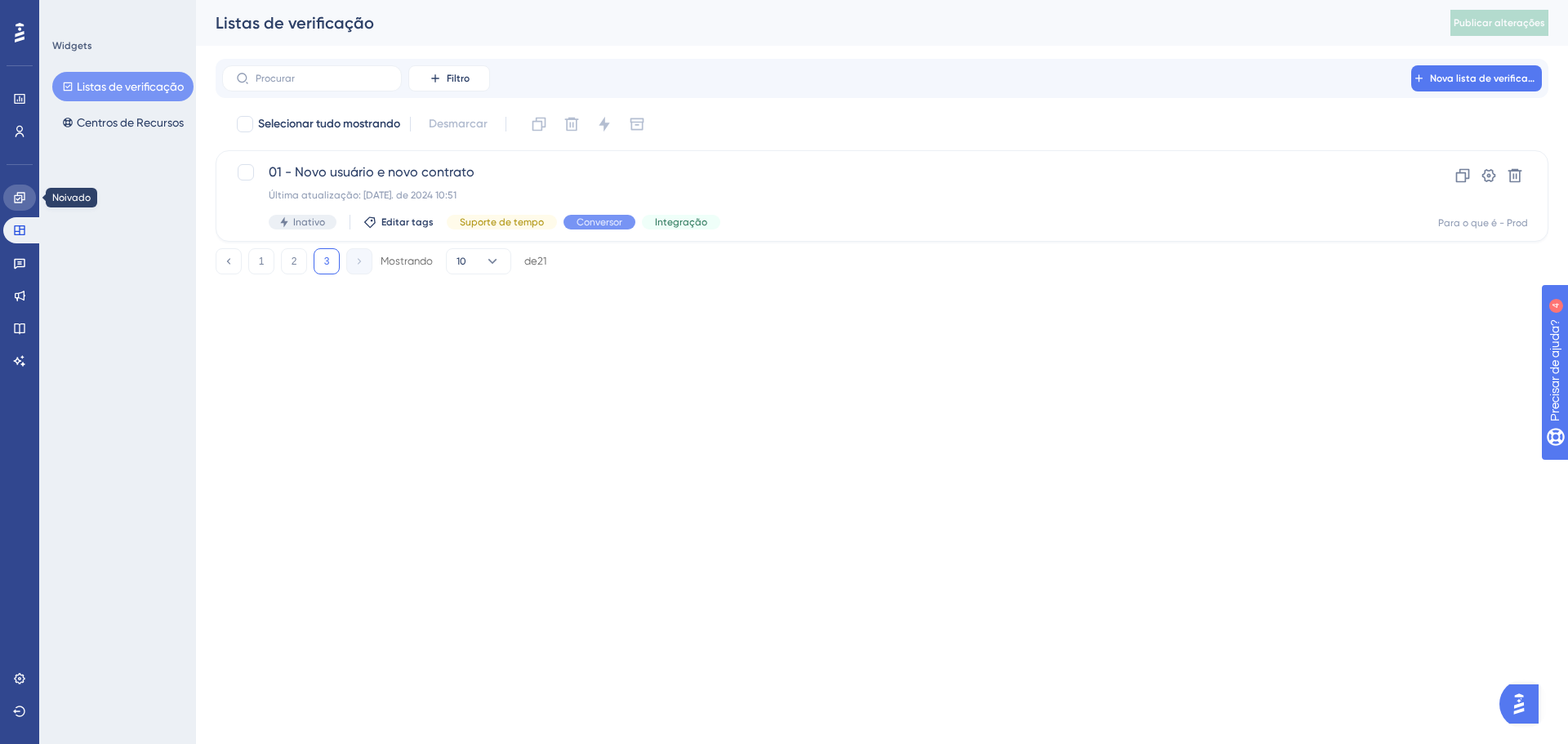
click at [24, 199] on icon at bounding box center [19, 197] width 10 height 10
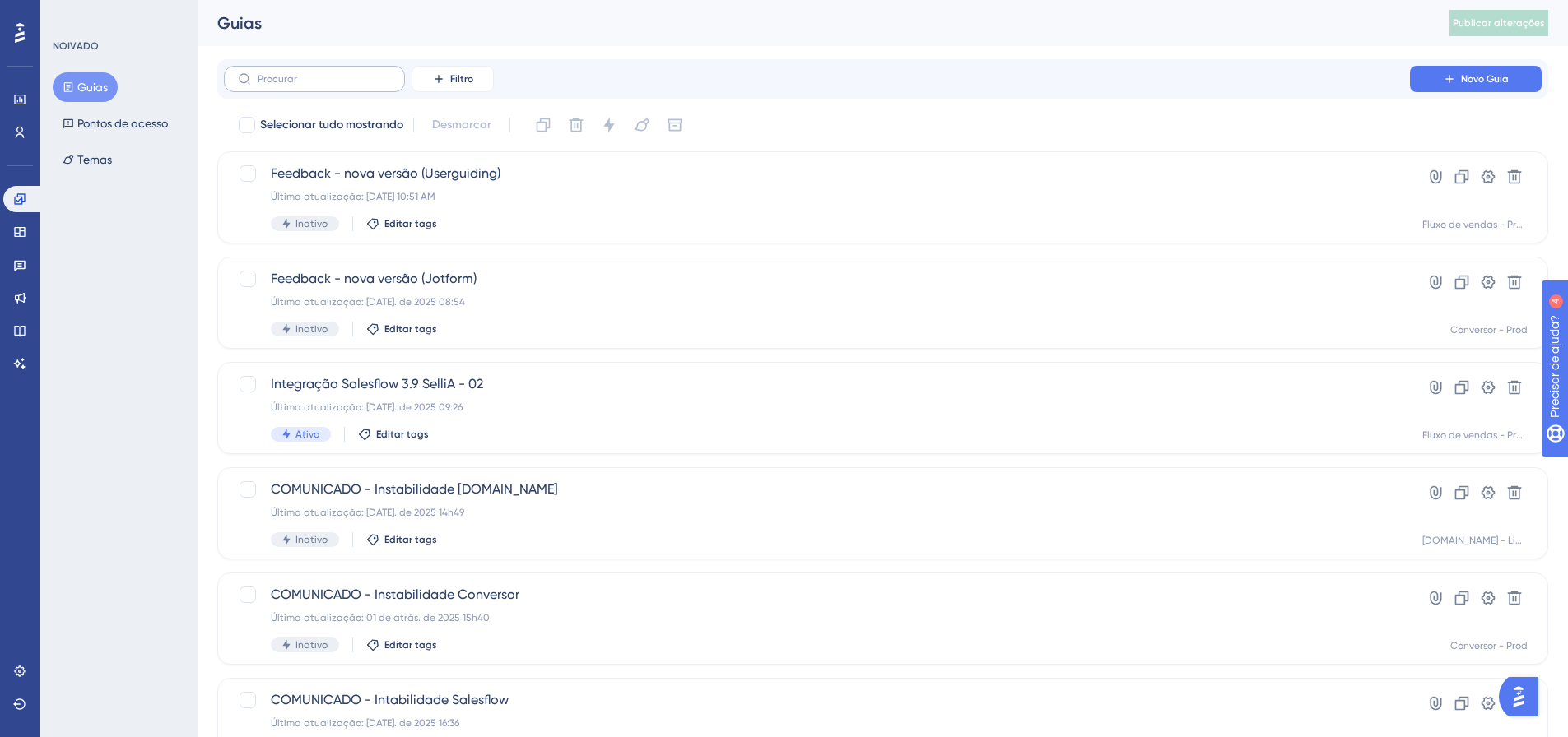
click at [345, 89] on label at bounding box center [314, 79] width 181 height 27
click at [345, 84] on input "text" at bounding box center [324, 79] width 134 height 11
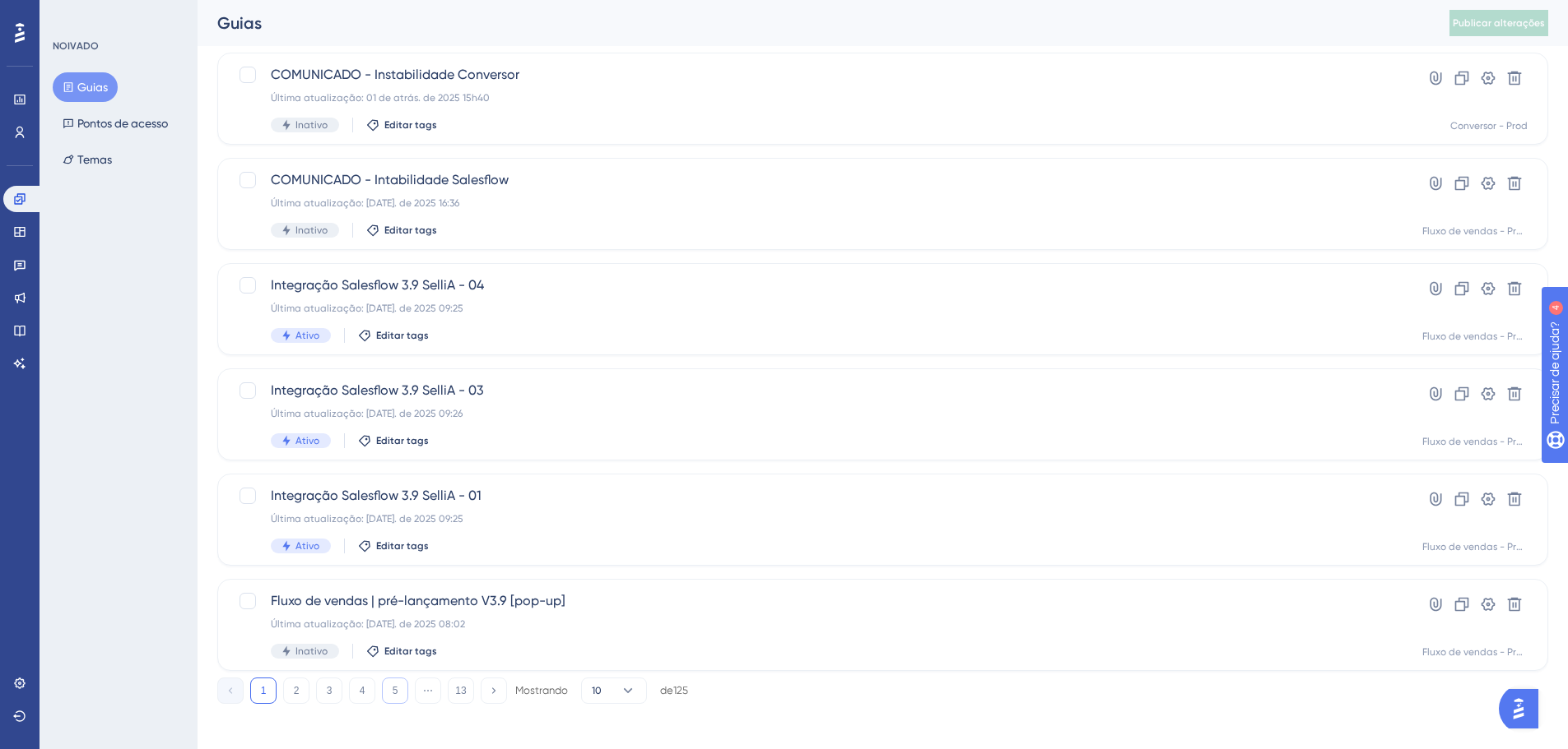
scroll to position [527, 0]
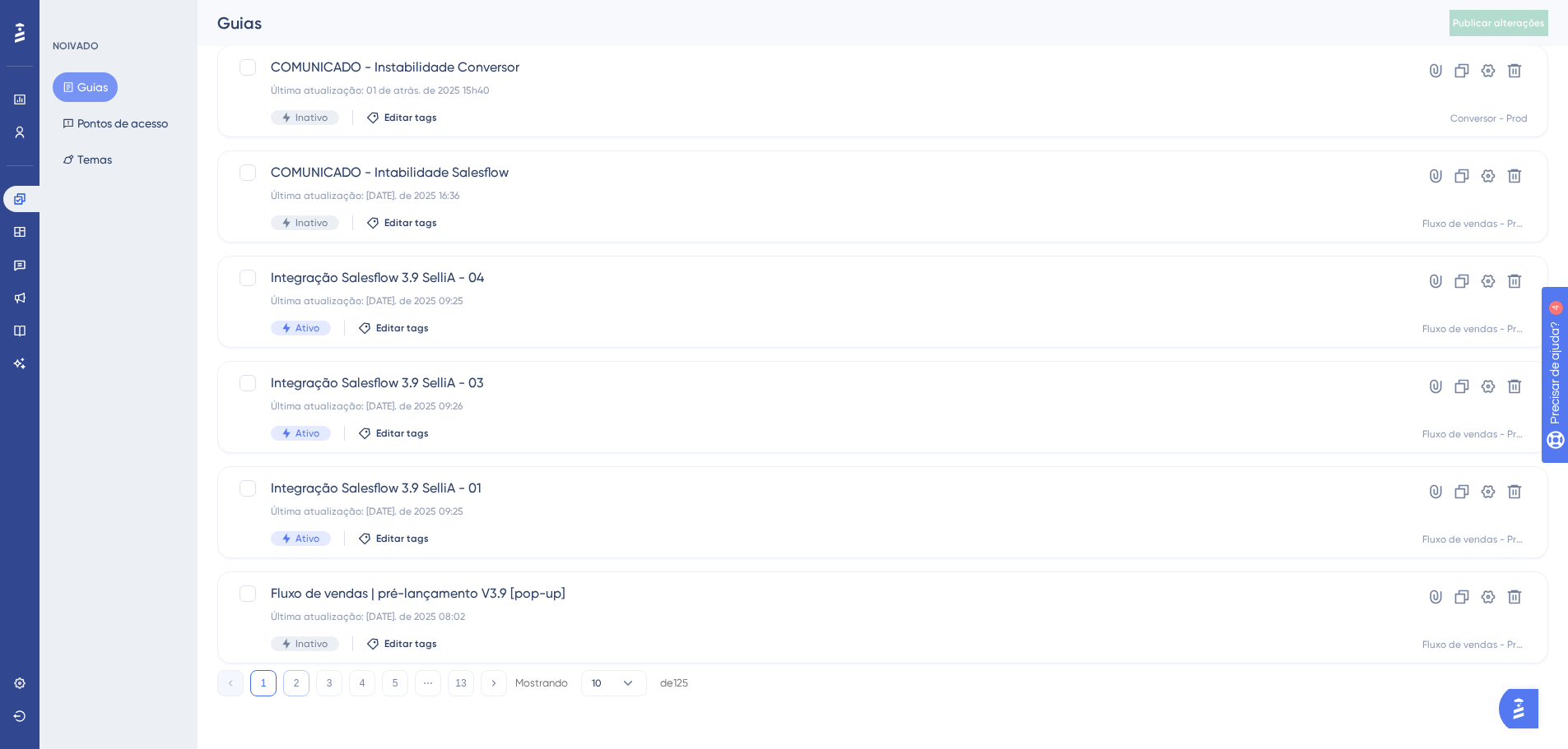
click at [299, 689] on button "2" at bounding box center [296, 684] width 27 height 27
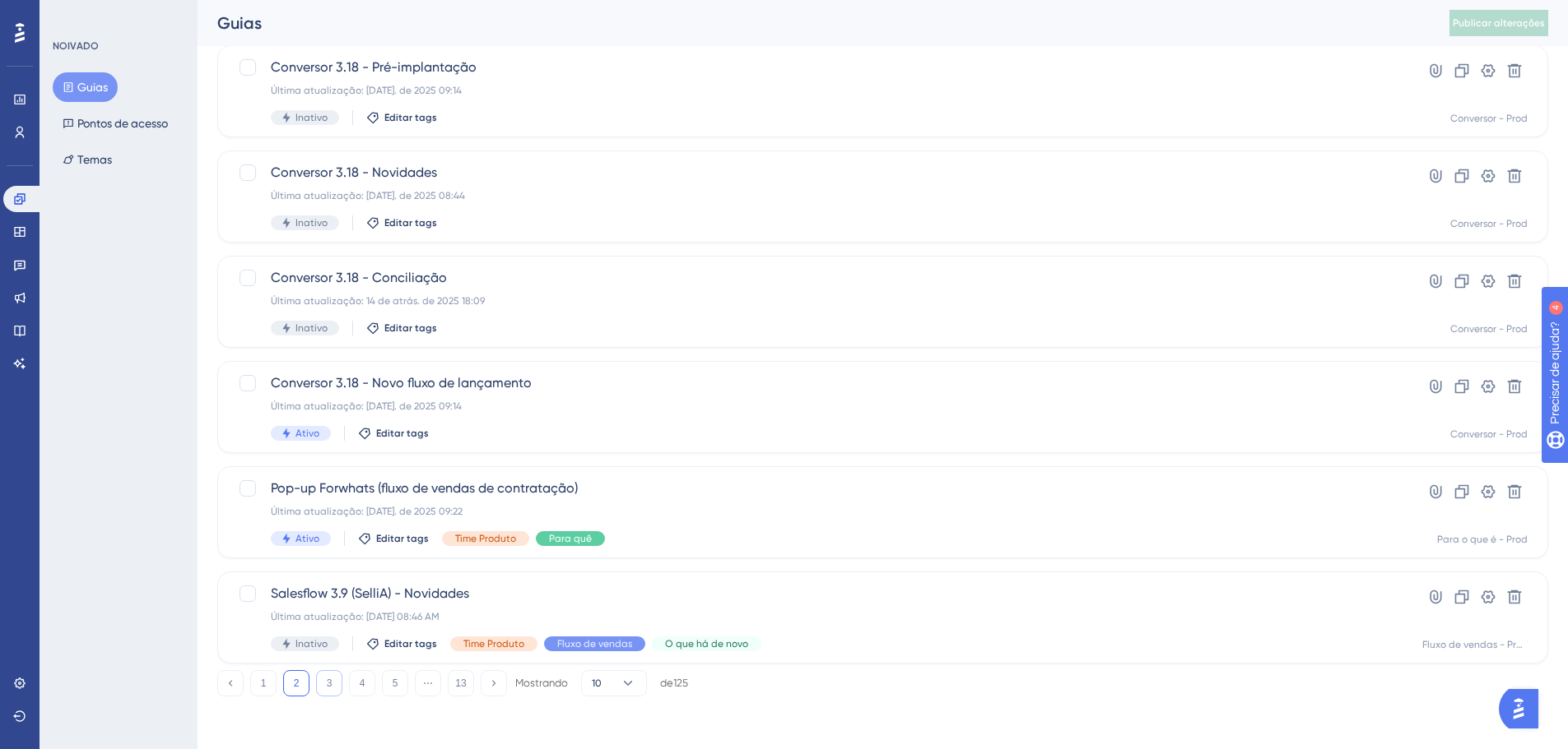
click at [322, 690] on button "3" at bounding box center [329, 684] width 27 height 27
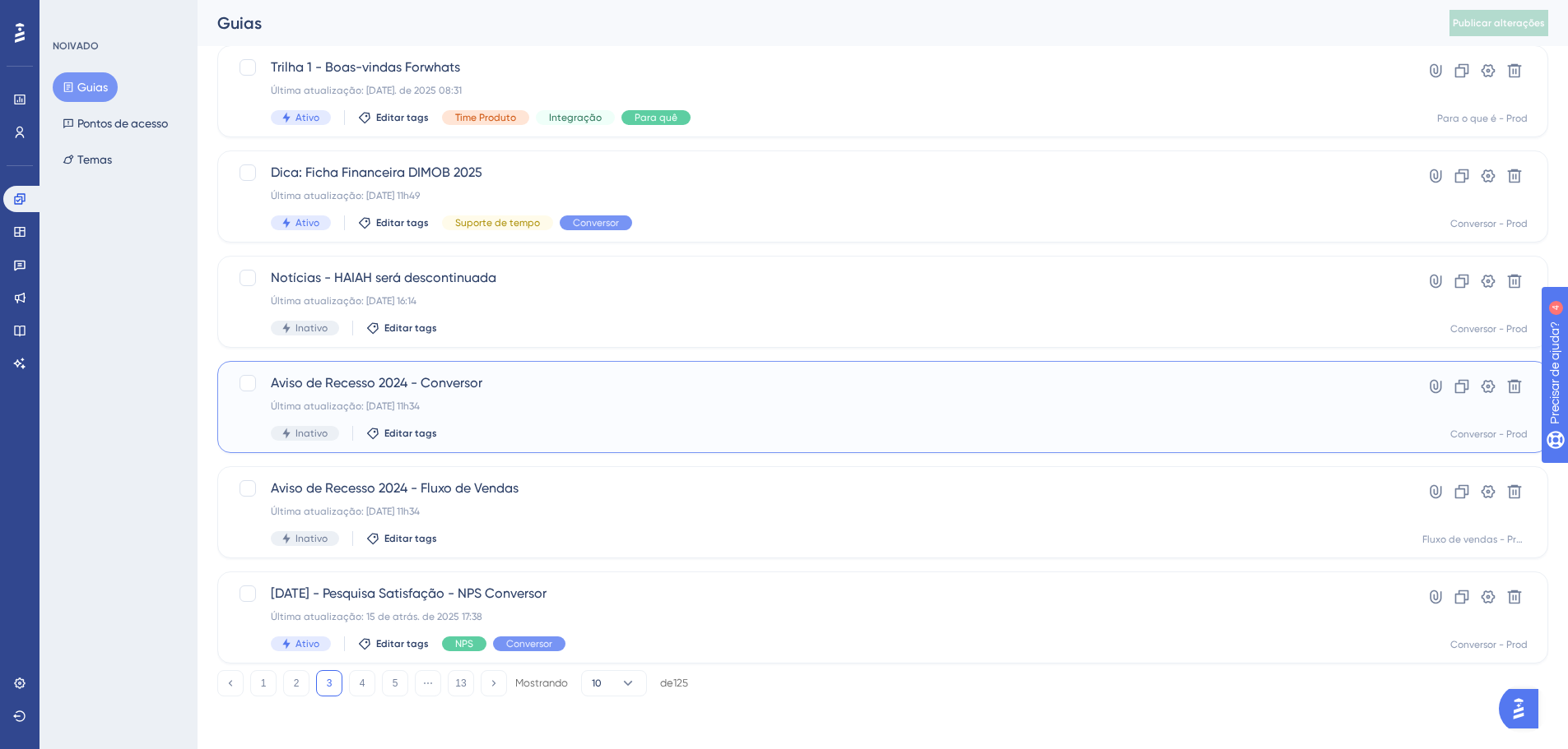
click at [544, 417] on div "Aviso de Recesso 2024 - Conversor Última atualização: 13 de fevereiro de 2025, …" at bounding box center [816, 407] width 1092 height 67
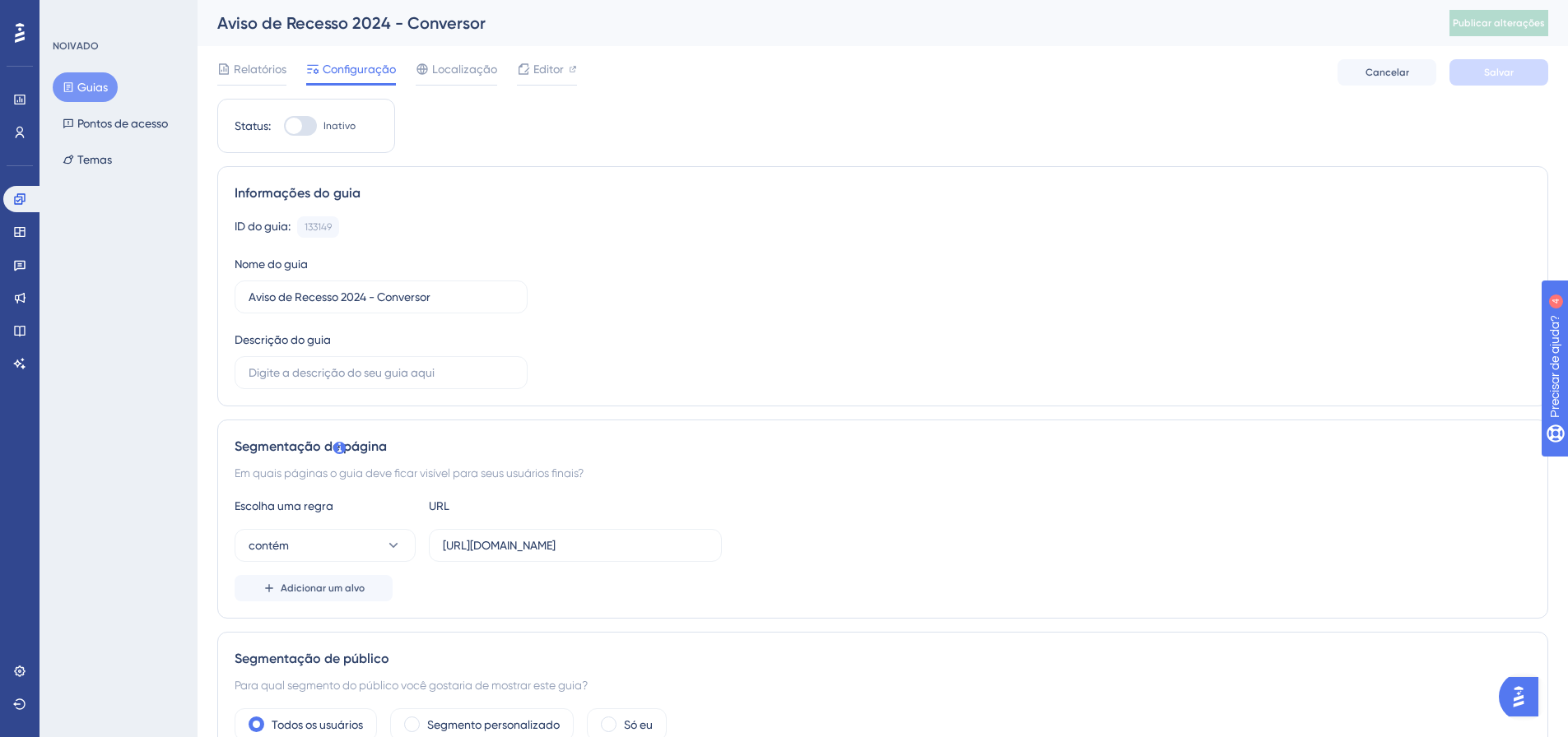
click at [371, 63] on font "Configuração" at bounding box center [359, 69] width 73 height 13
click at [360, 74] on font "Configuração" at bounding box center [359, 69] width 73 height 13
click at [71, 93] on button "Guias" at bounding box center [85, 86] width 65 height 29
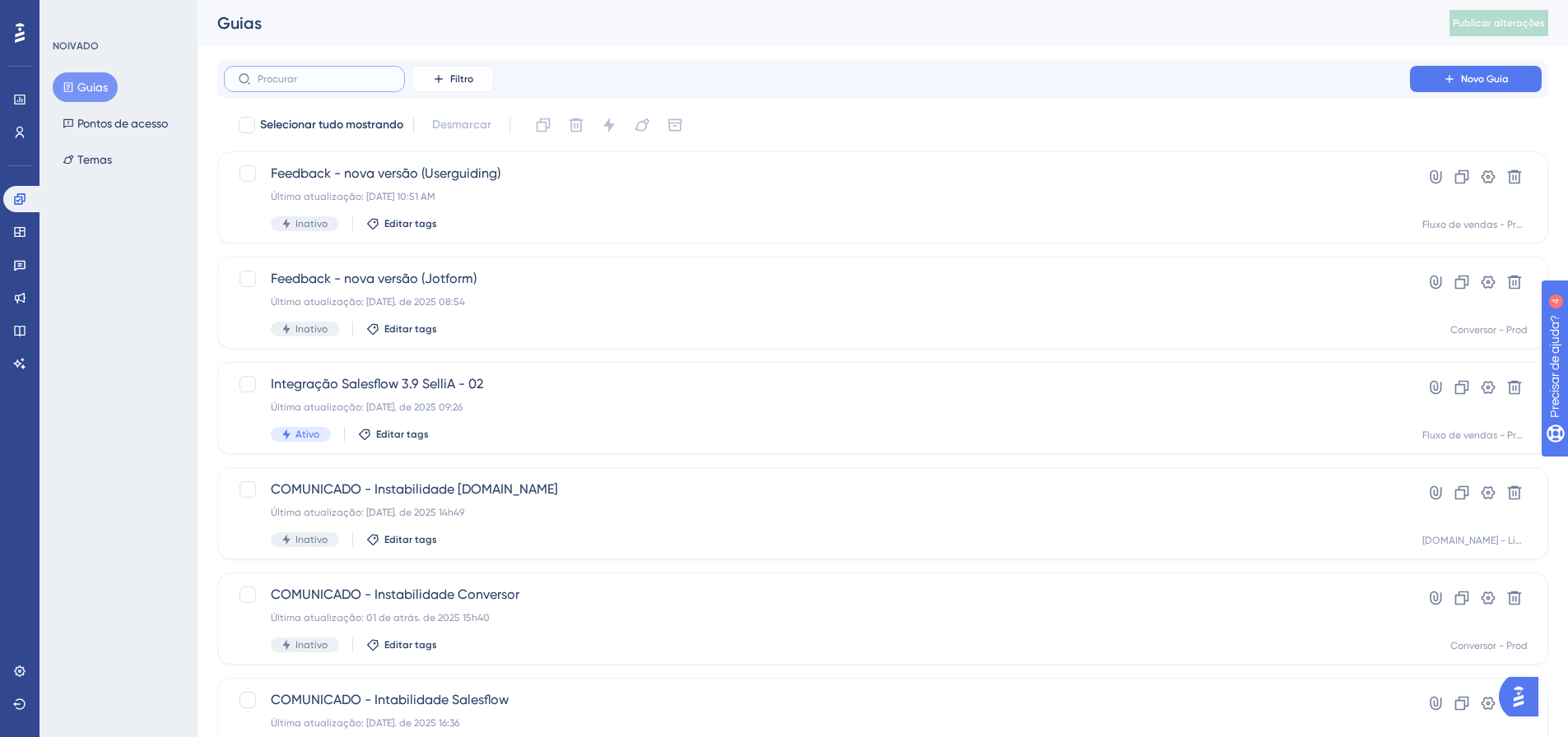
click at [333, 83] on input "text" at bounding box center [324, 79] width 134 height 11
type input "salesflow"
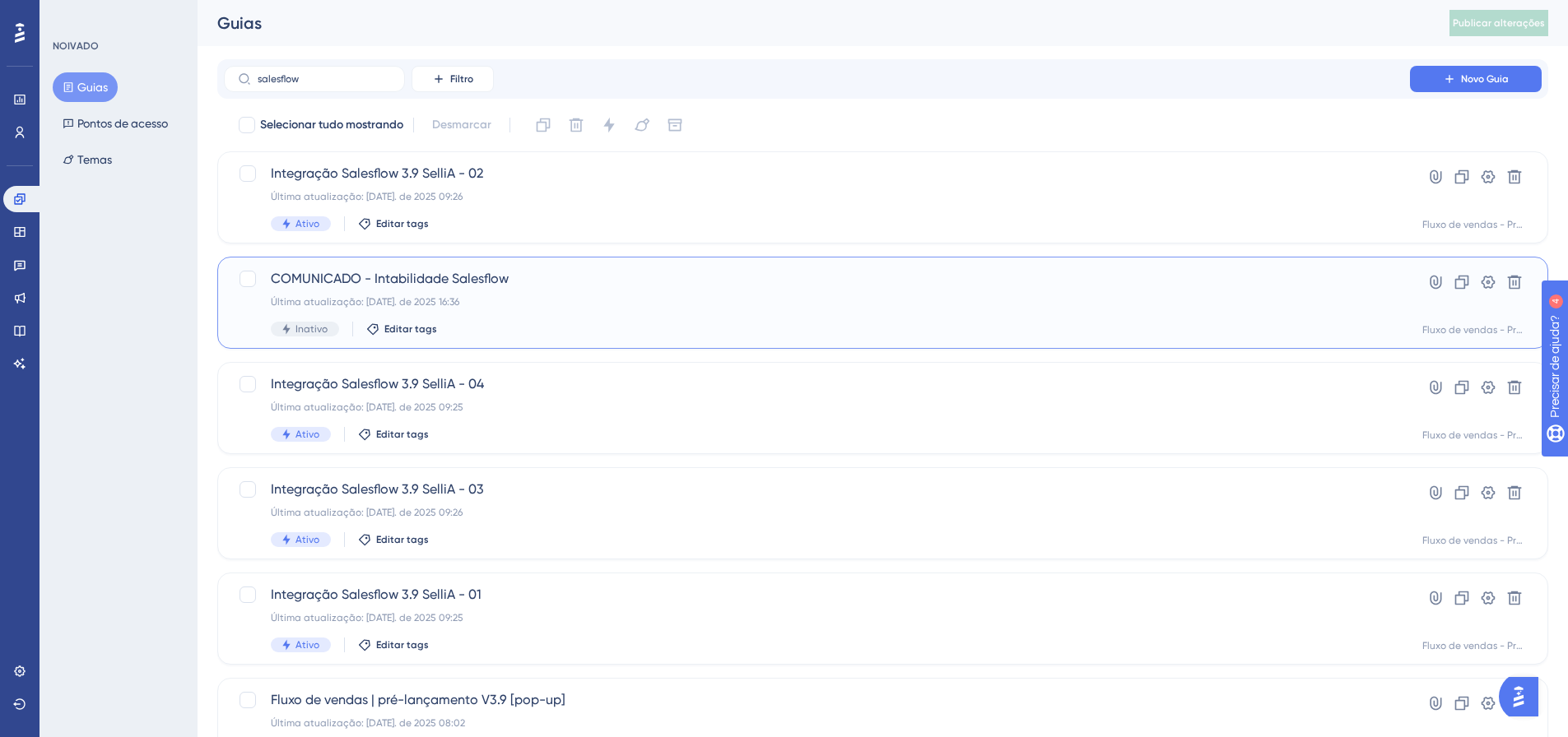
click at [466, 280] on font "COMUNICADO - Intabilidade Salesflow" at bounding box center [389, 278] width 238 height 15
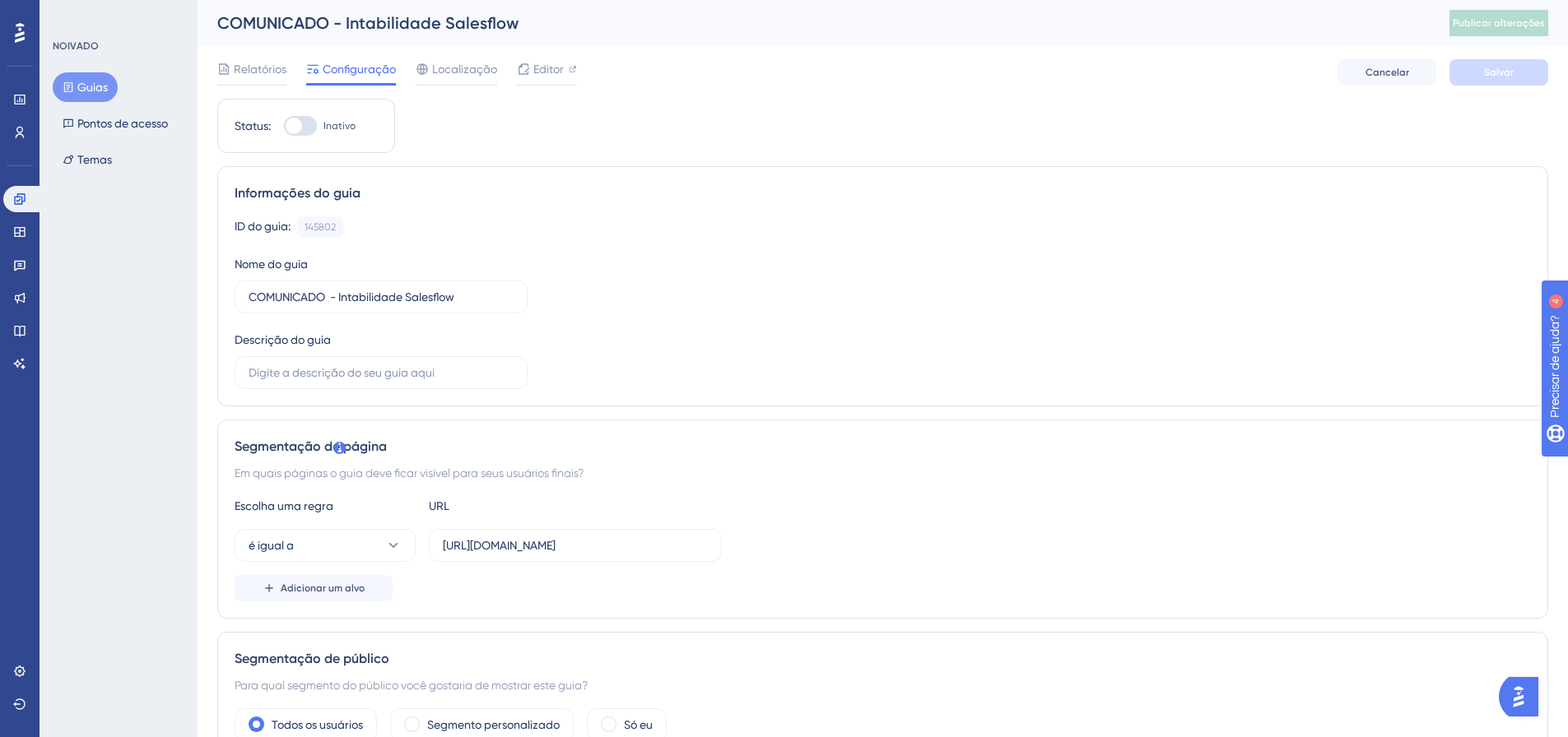
click at [88, 83] on font "Guias" at bounding box center [93, 87] width 30 height 13
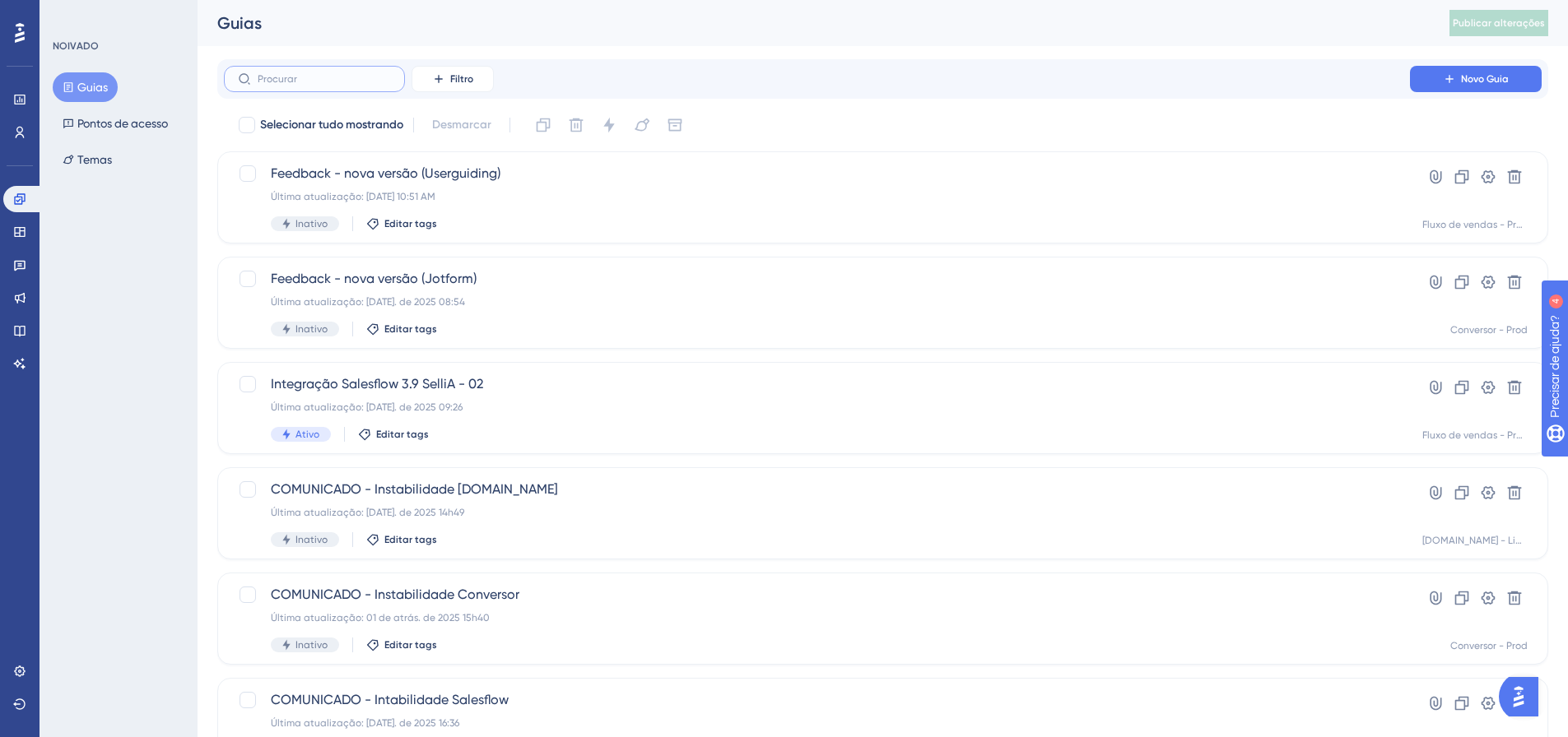
click at [334, 79] on input "text" at bounding box center [324, 79] width 134 height 11
type input "salesd"
checkbox input "true"
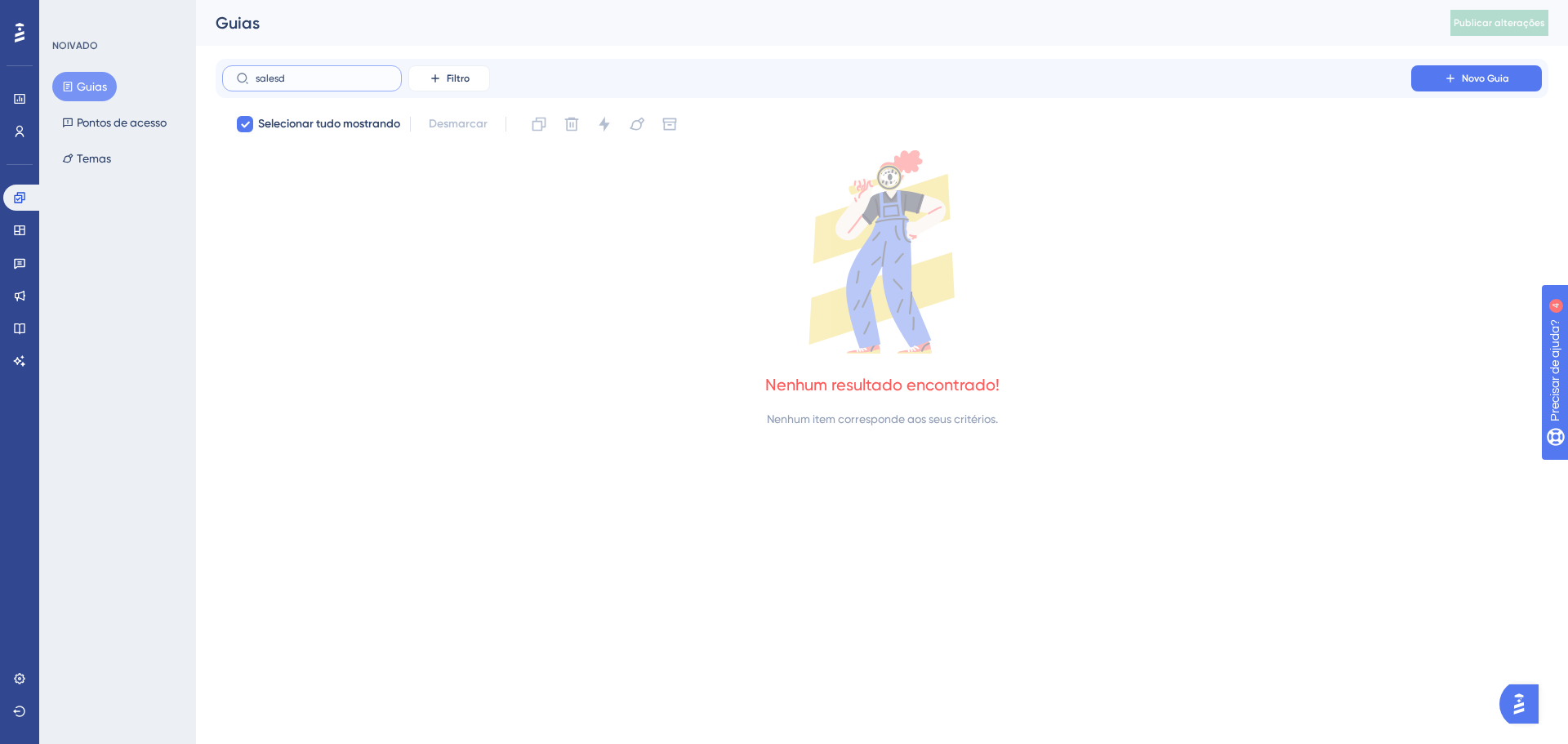
type input "sales"
checkbox input "false"
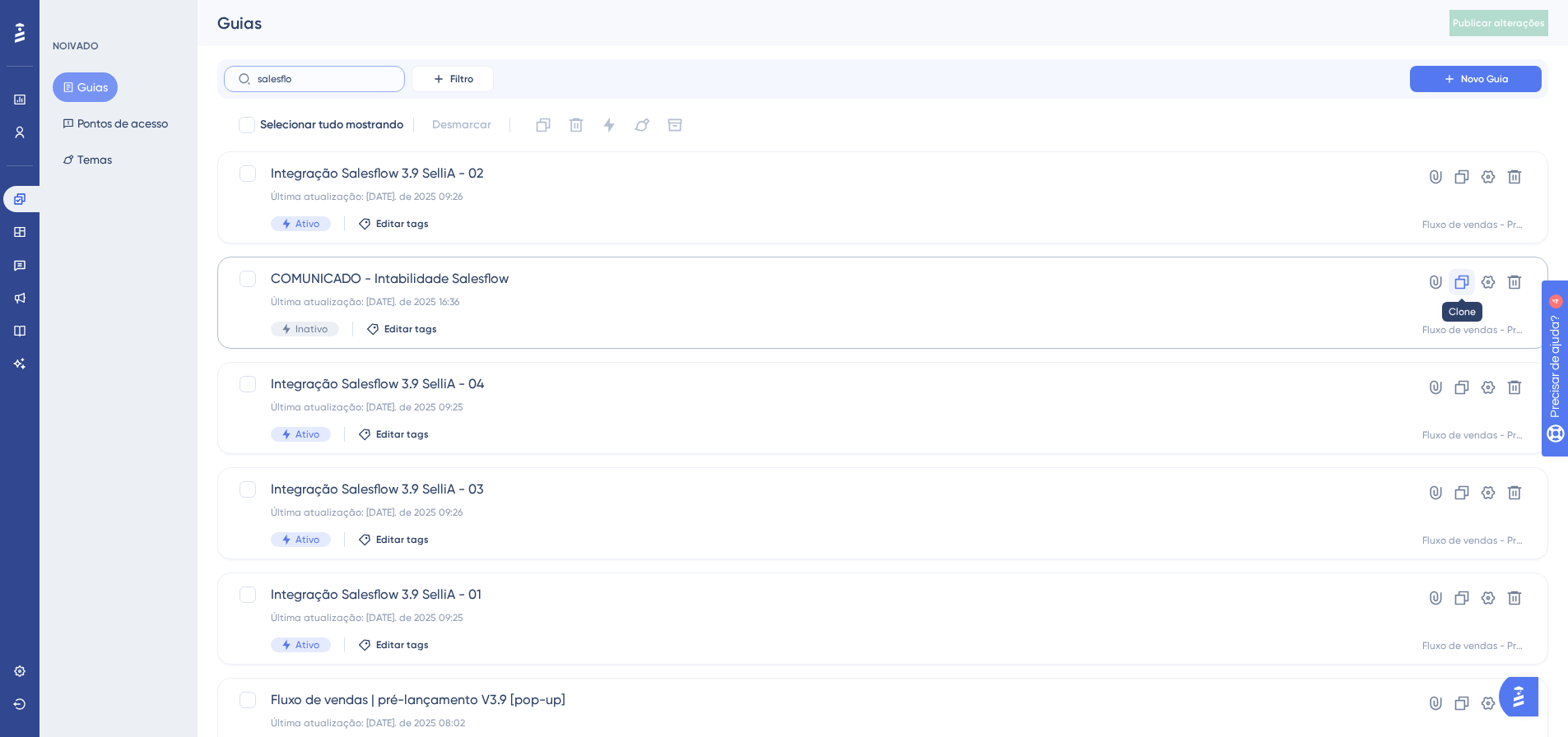
type input "salesflo"
click at [1467, 277] on icon at bounding box center [1461, 282] width 16 height 16
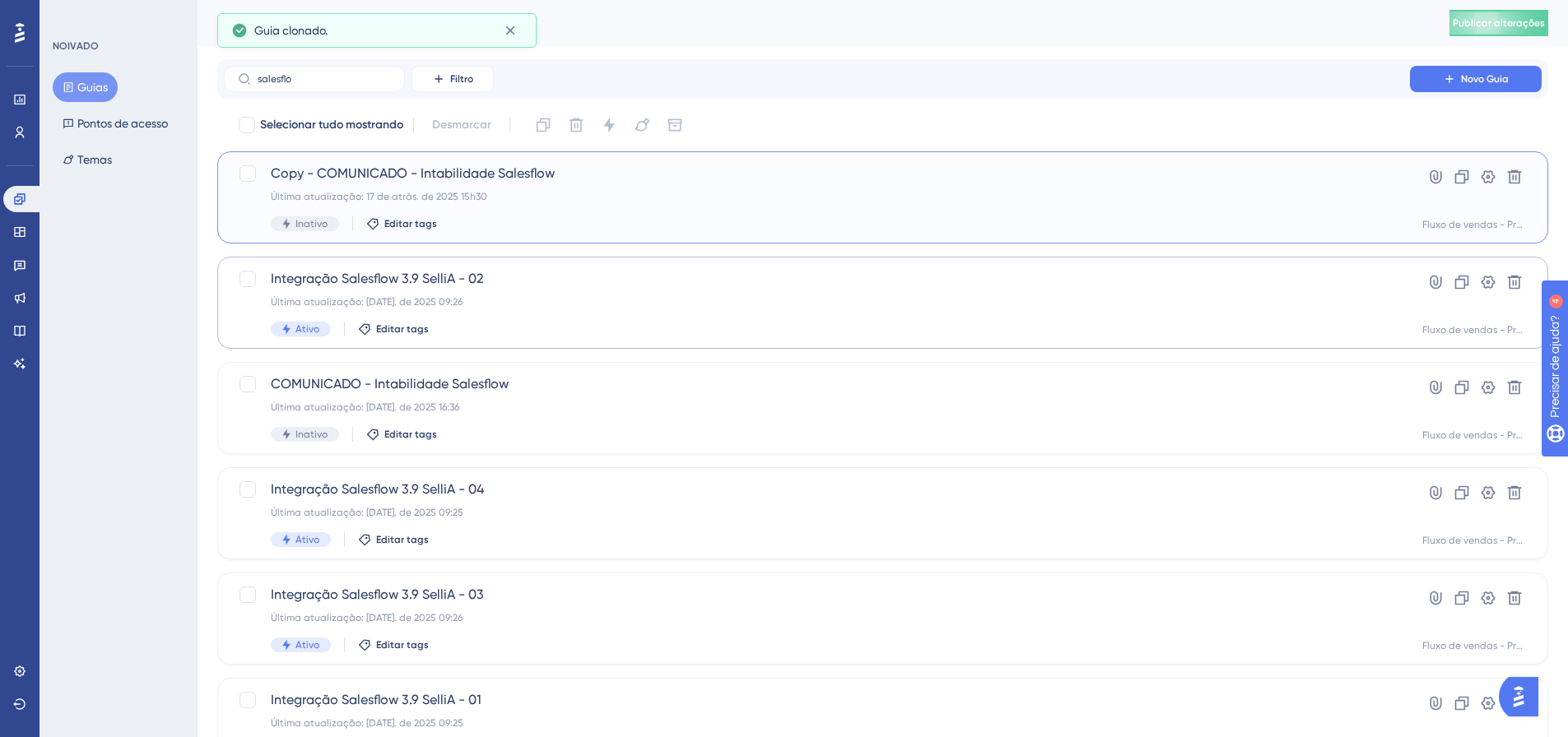
click at [1244, 176] on span "Copy - COMUNICADO - Intabilidade Salesflow" at bounding box center [816, 174] width 1092 height 20
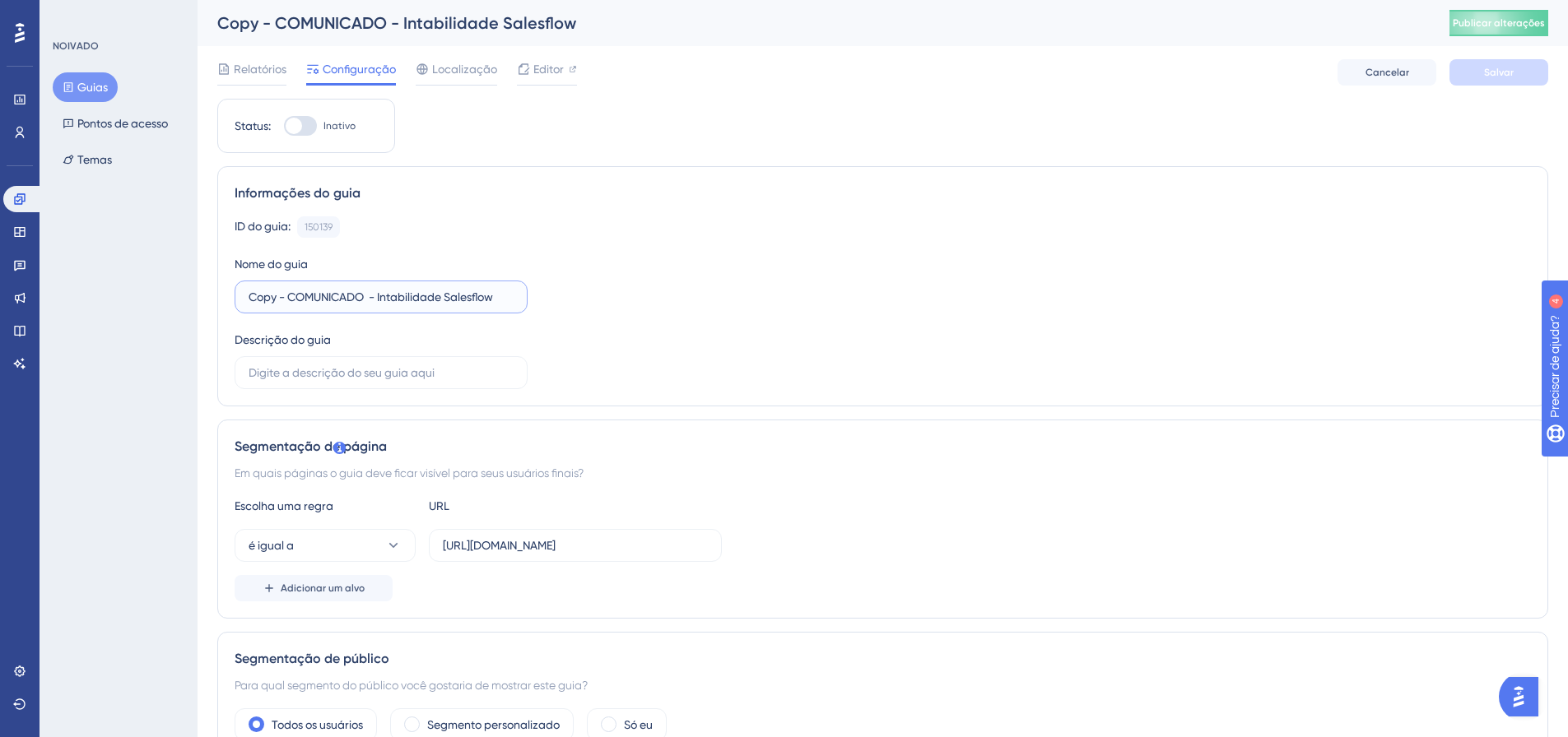
drag, startPoint x: 289, startPoint y: 296, endPoint x: 113, endPoint y: 308, distance: 176.4
click at [295, 302] on input "COMUNICADO - Intabilidade Salesflow" at bounding box center [380, 297] width 265 height 18
type input "Ação de Contato - Encerramento Salesflow"
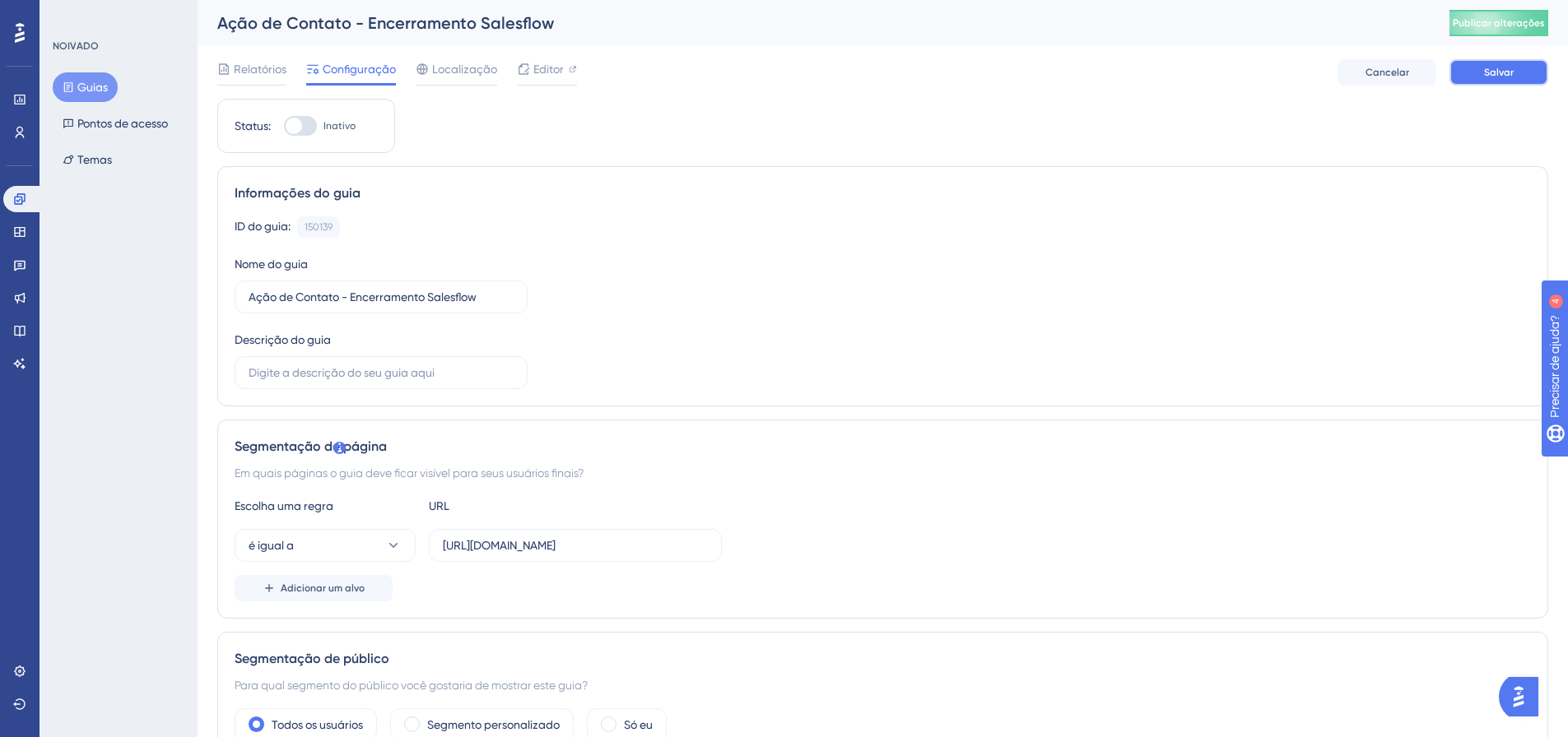
click at [1523, 72] on button "Salvar" at bounding box center [1499, 72] width 99 height 27
click at [1531, 7] on div "Ação de Contato - Encerramento Salesflow Publicar alterações" at bounding box center [882, 23] width 1371 height 46
click at [1537, 23] on button "Publicar alterações" at bounding box center [1499, 23] width 99 height 27
click at [517, 73] on icon at bounding box center [524, 69] width 13 height 13
click at [90, 89] on font "Guias" at bounding box center [93, 87] width 30 height 13
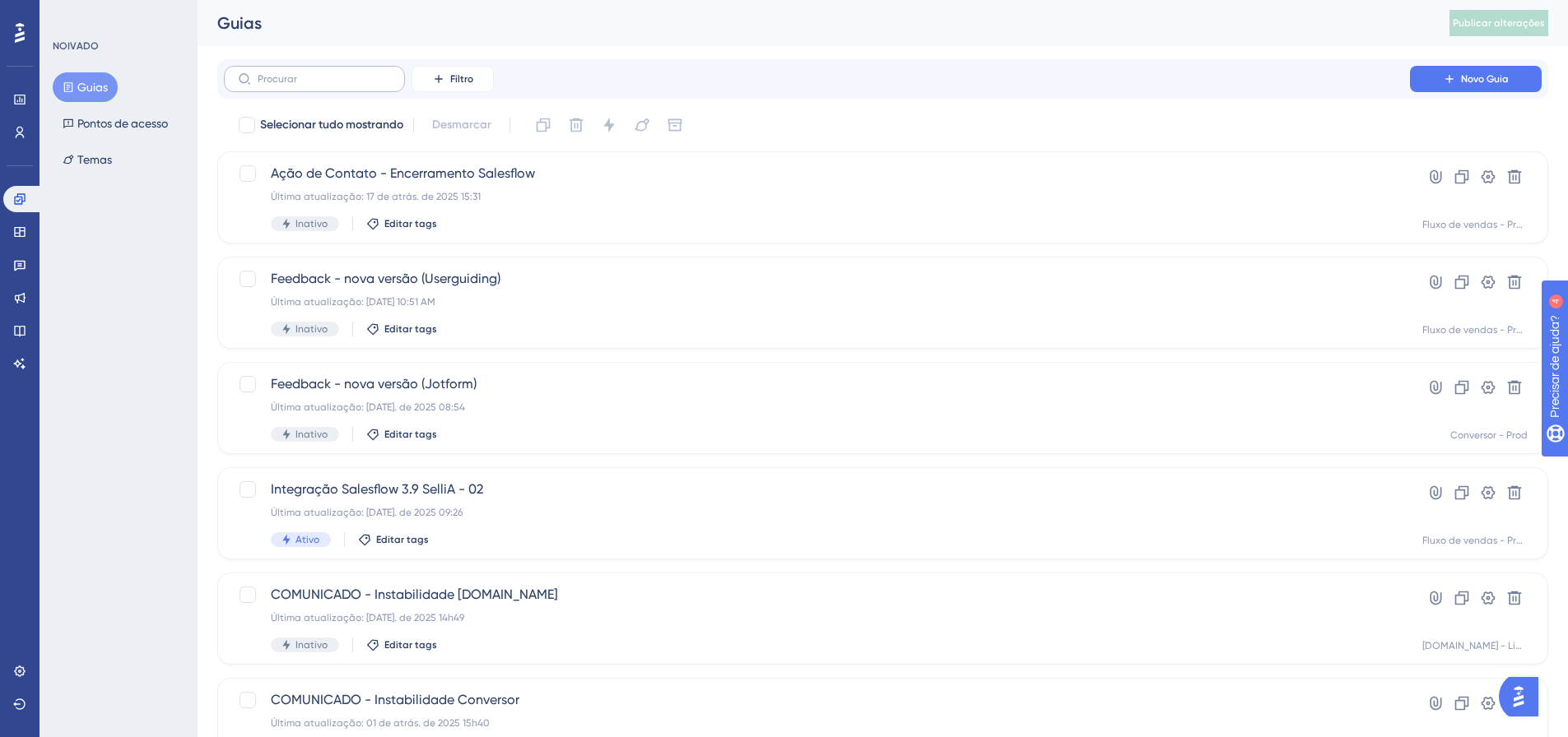
click at [360, 84] on label at bounding box center [314, 79] width 181 height 27
click at [360, 84] on input "text" at bounding box center [324, 79] width 134 height 11
type input "salesflow"
click at [625, 336] on div "Ativo Editar tags" at bounding box center [816, 329] width 1092 height 15
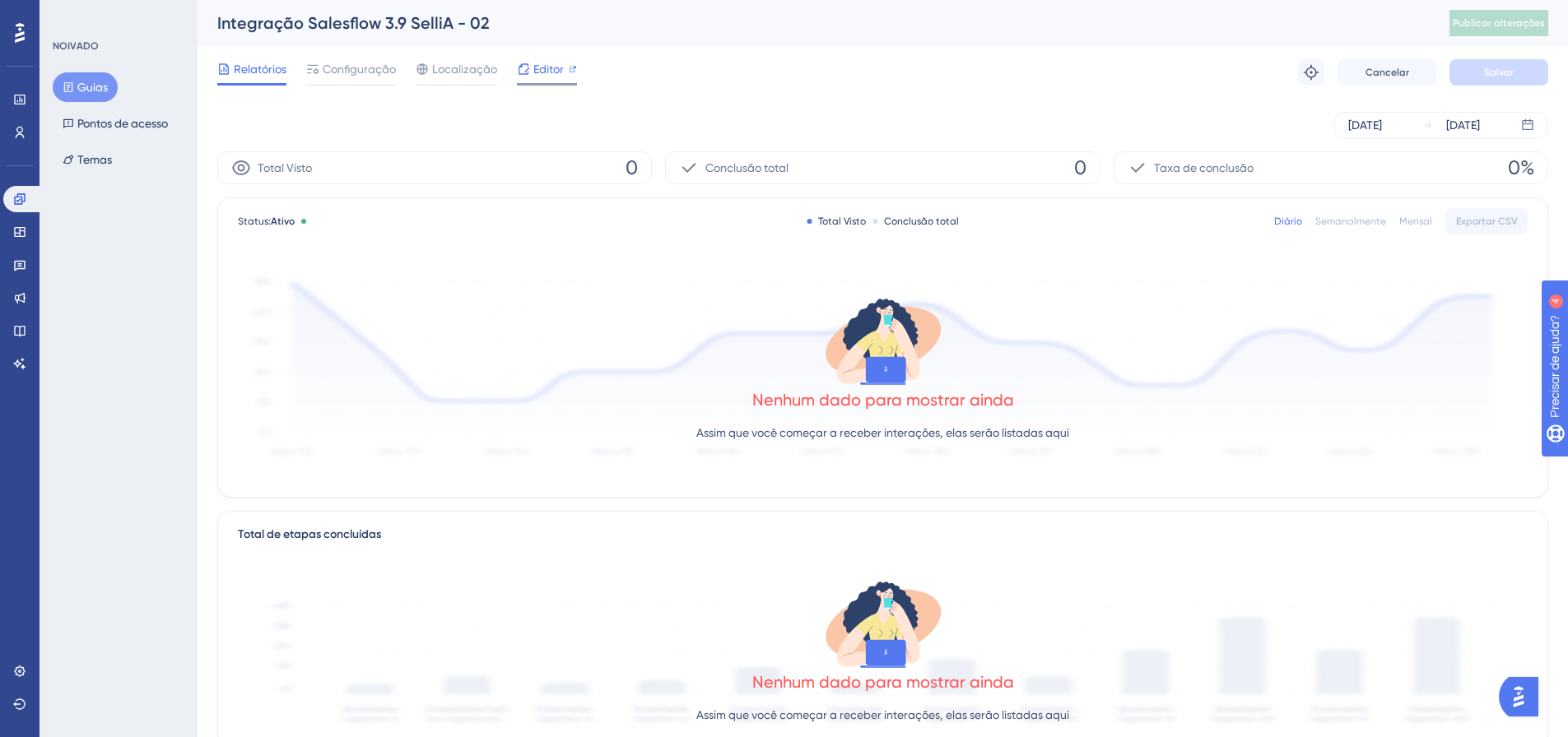
click at [559, 65] on font "Editor" at bounding box center [548, 69] width 30 height 13
drag, startPoint x: 102, startPoint y: 83, endPoint x: 379, endPoint y: 57, distance: 278.2
click at [102, 81] on font "Guias" at bounding box center [93, 87] width 30 height 13
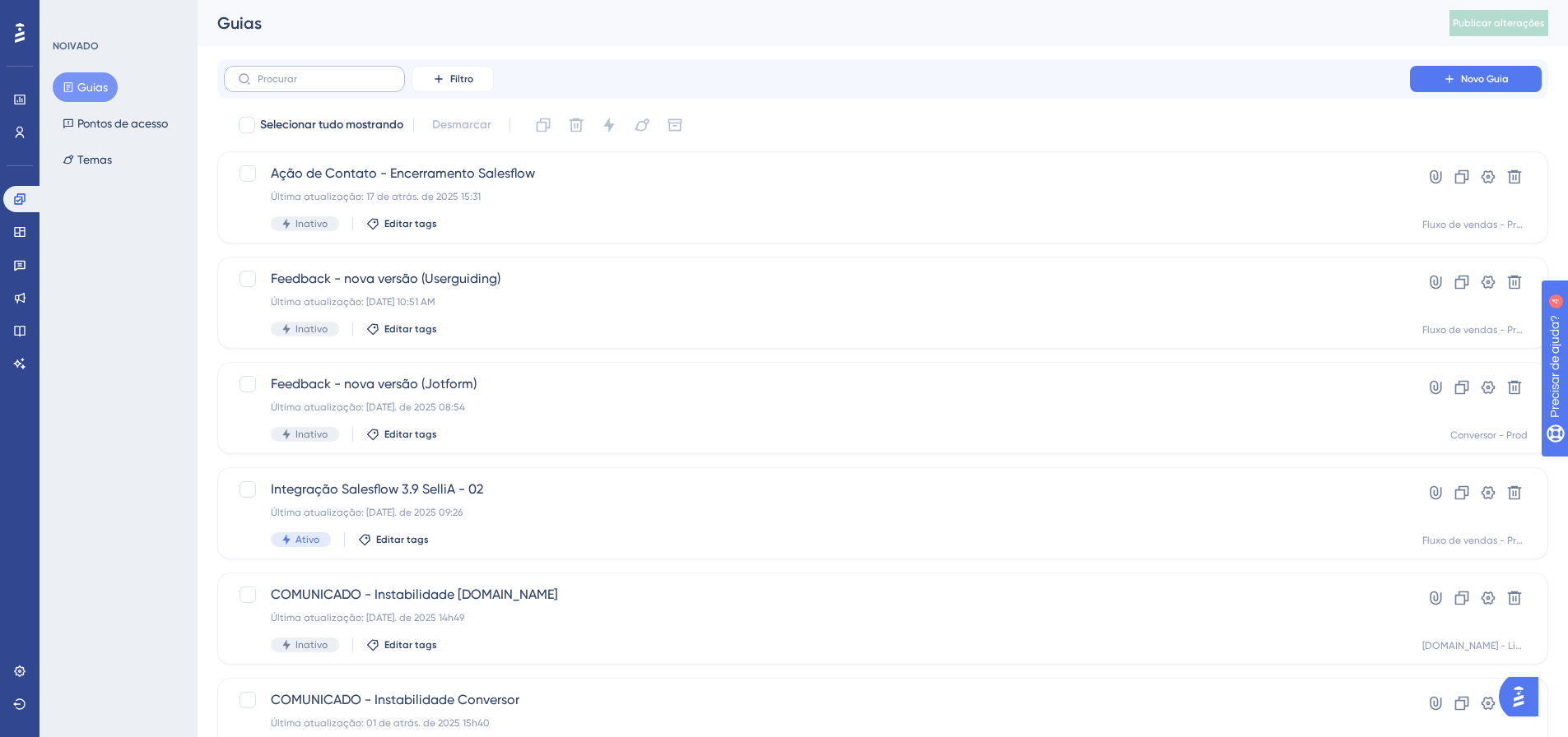
click at [383, 84] on label at bounding box center [314, 79] width 181 height 27
click at [383, 84] on input "text" at bounding box center [324, 79] width 134 height 11
type input "salesflo"
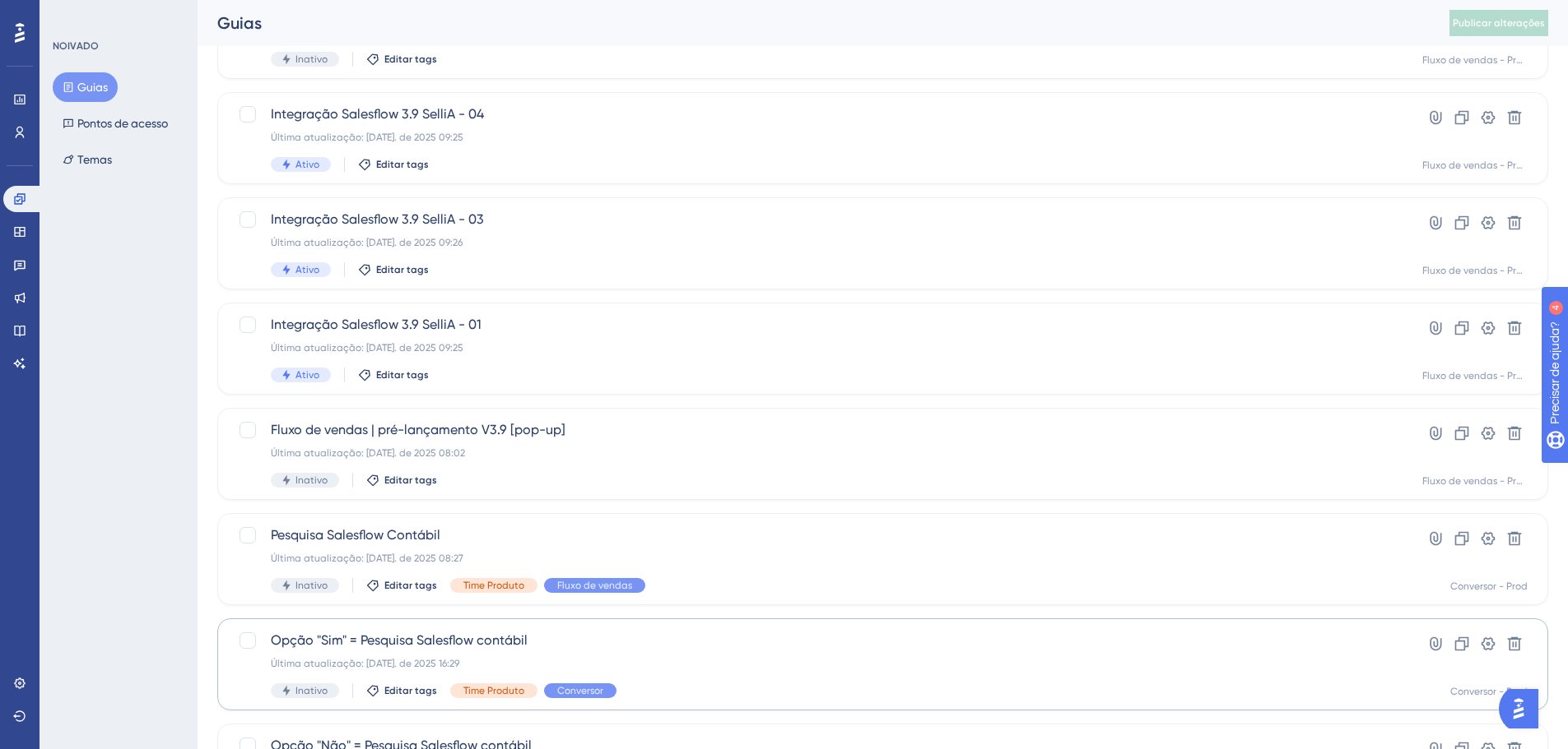
scroll to position [527, 0]
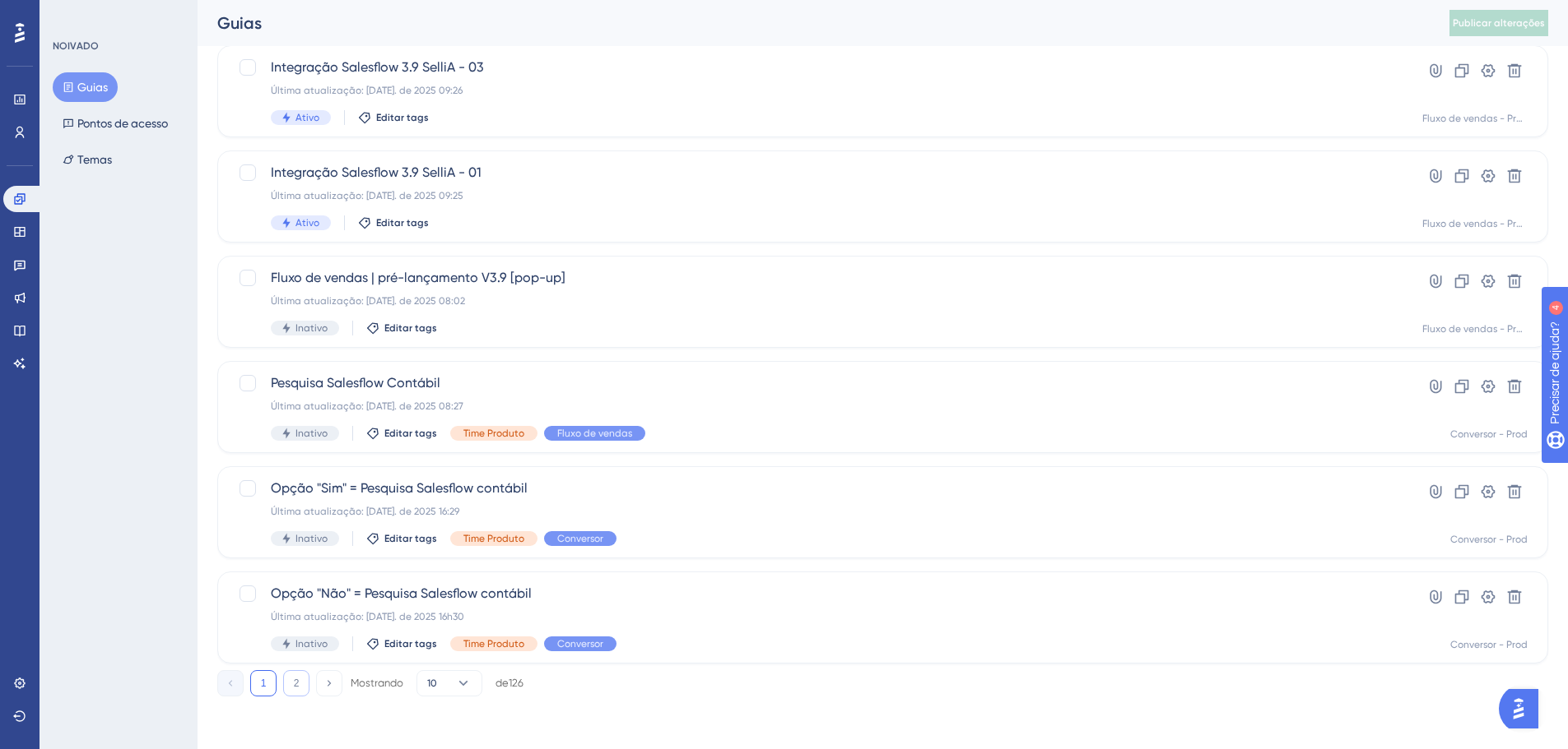
click at [297, 684] on font "2" at bounding box center [297, 684] width 6 height 11
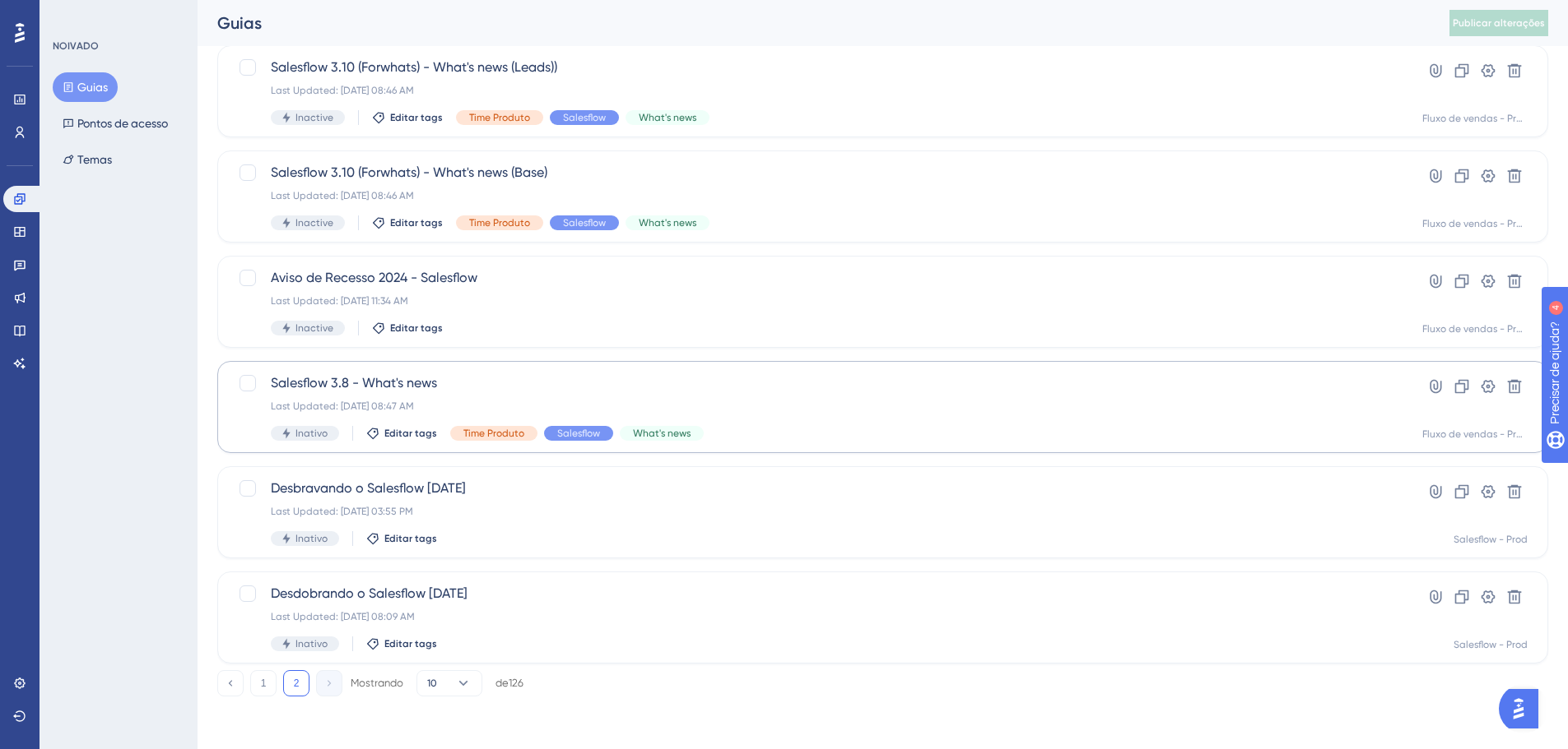
scroll to position [422, 0]
click at [438, 387] on span "Salesflow 3.8 - Novidades" at bounding box center [816, 383] width 1092 height 20
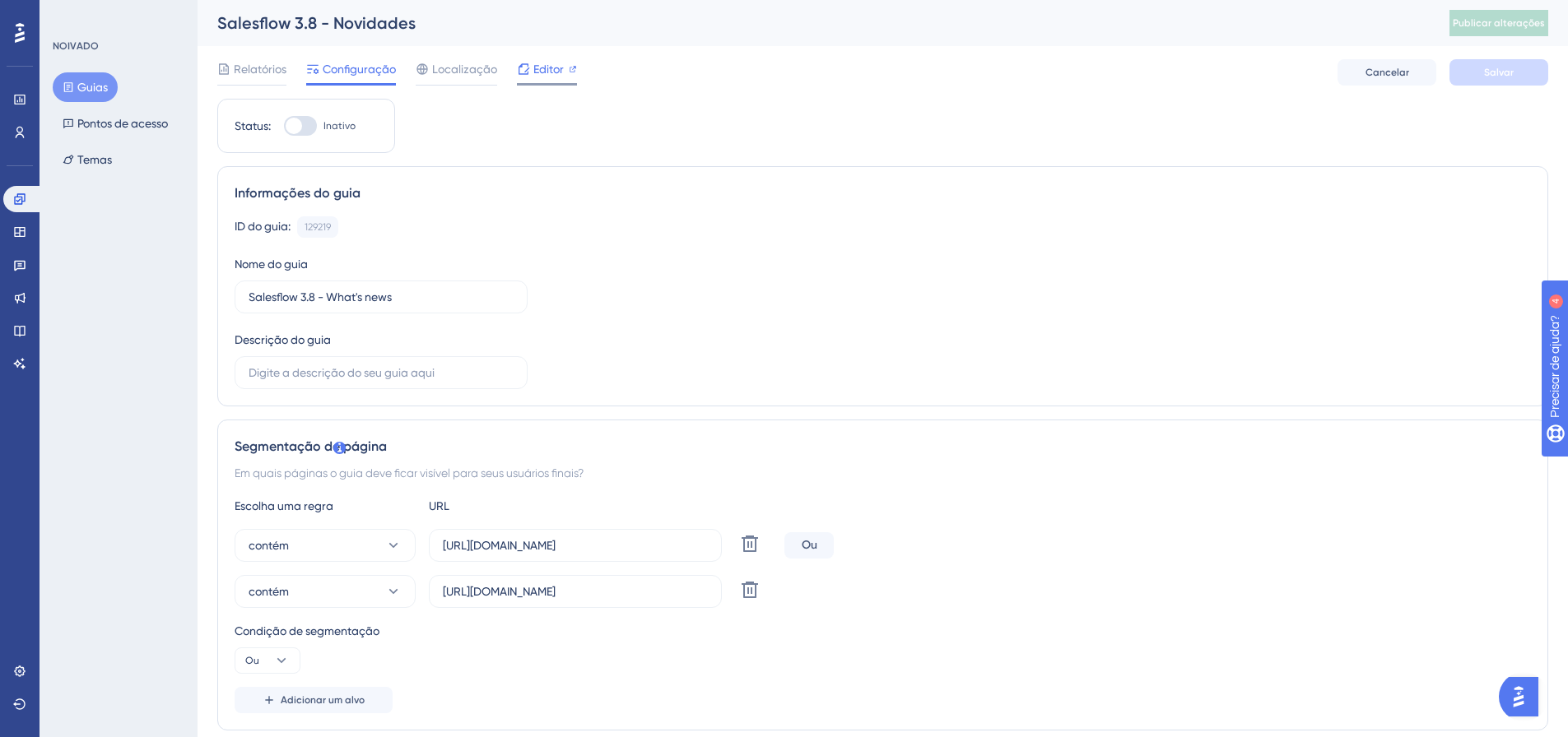
click at [542, 74] on font "Editor" at bounding box center [548, 69] width 30 height 13
click at [86, 81] on font "Guias" at bounding box center [93, 87] width 30 height 13
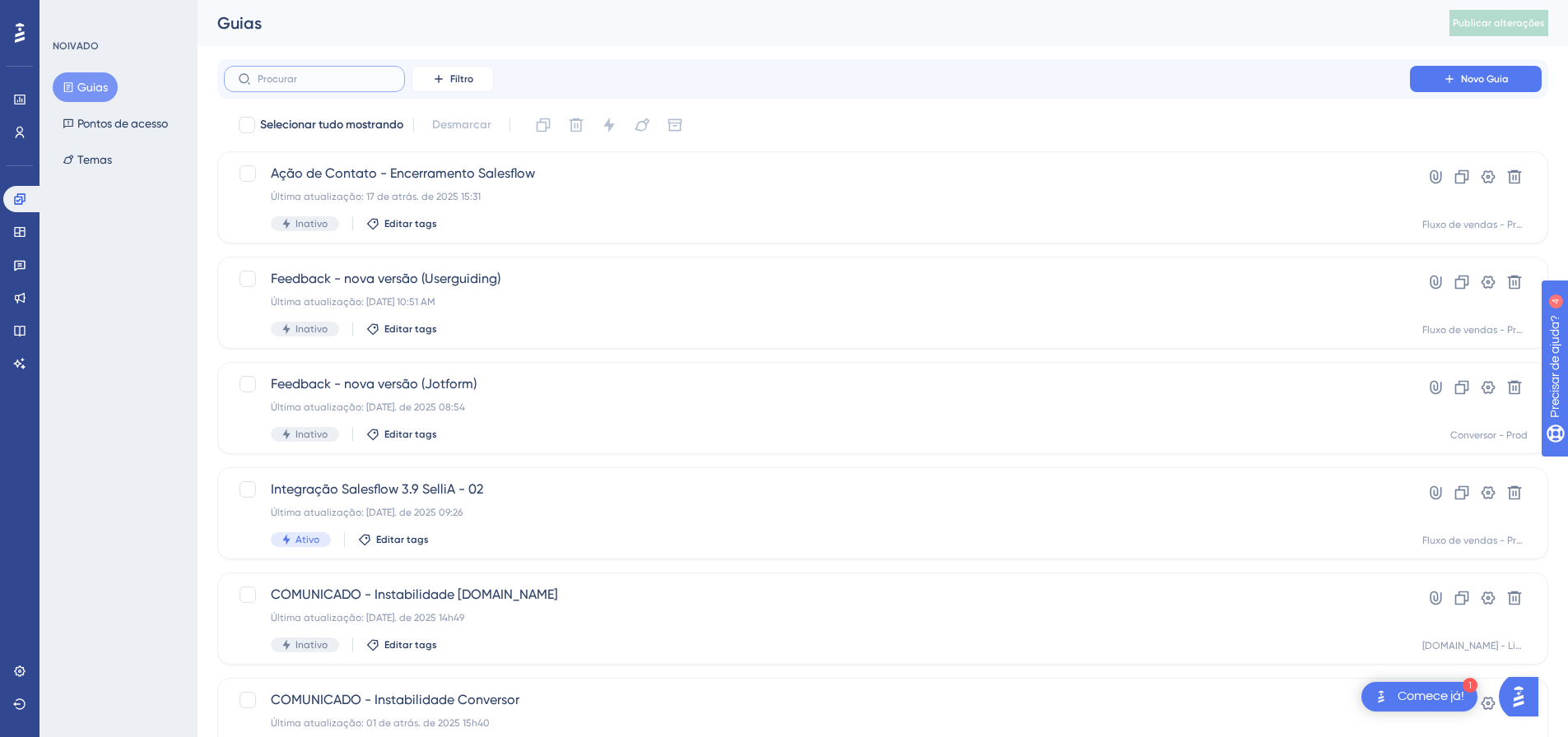
click at [311, 81] on input "text" at bounding box center [324, 79] width 134 height 11
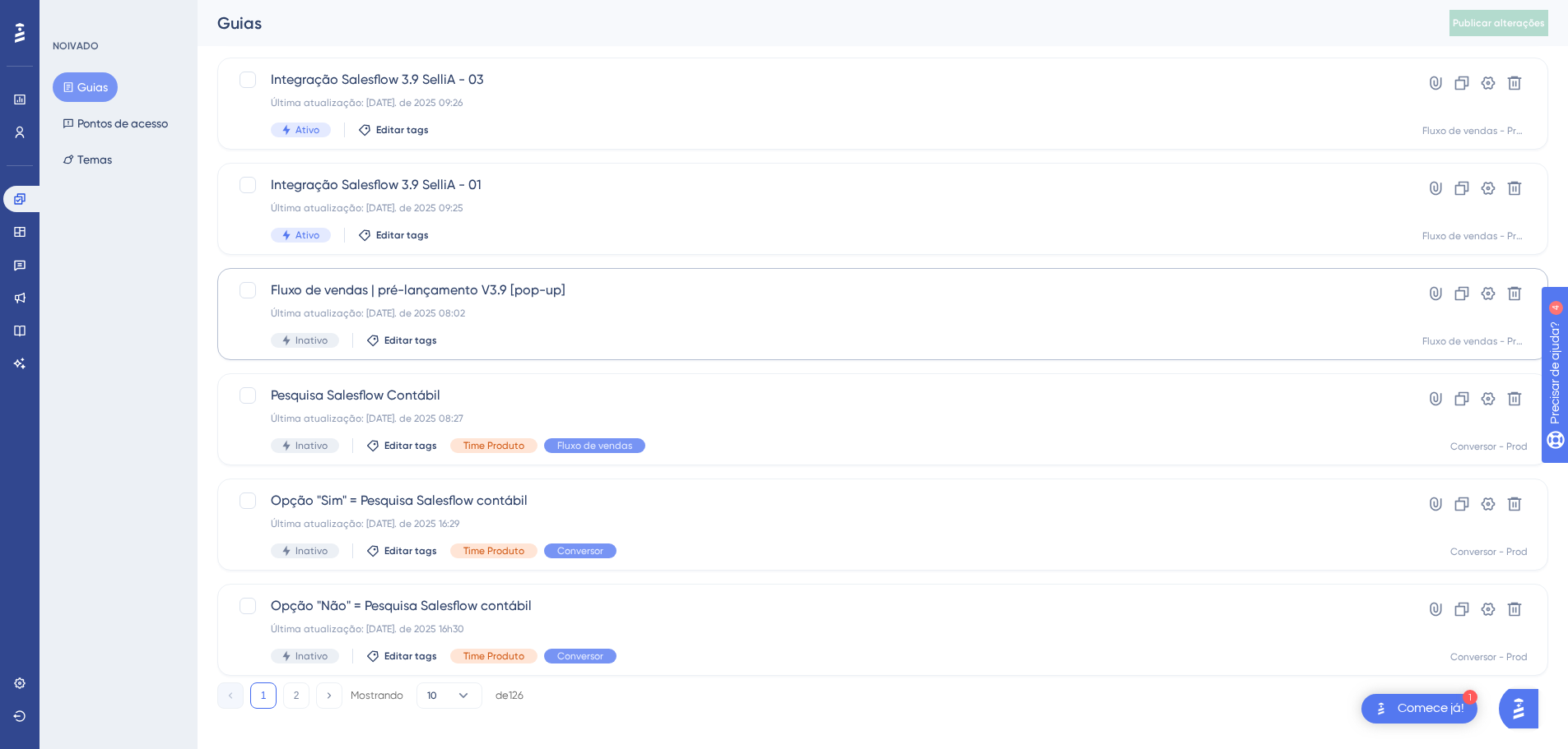
scroll to position [527, 0]
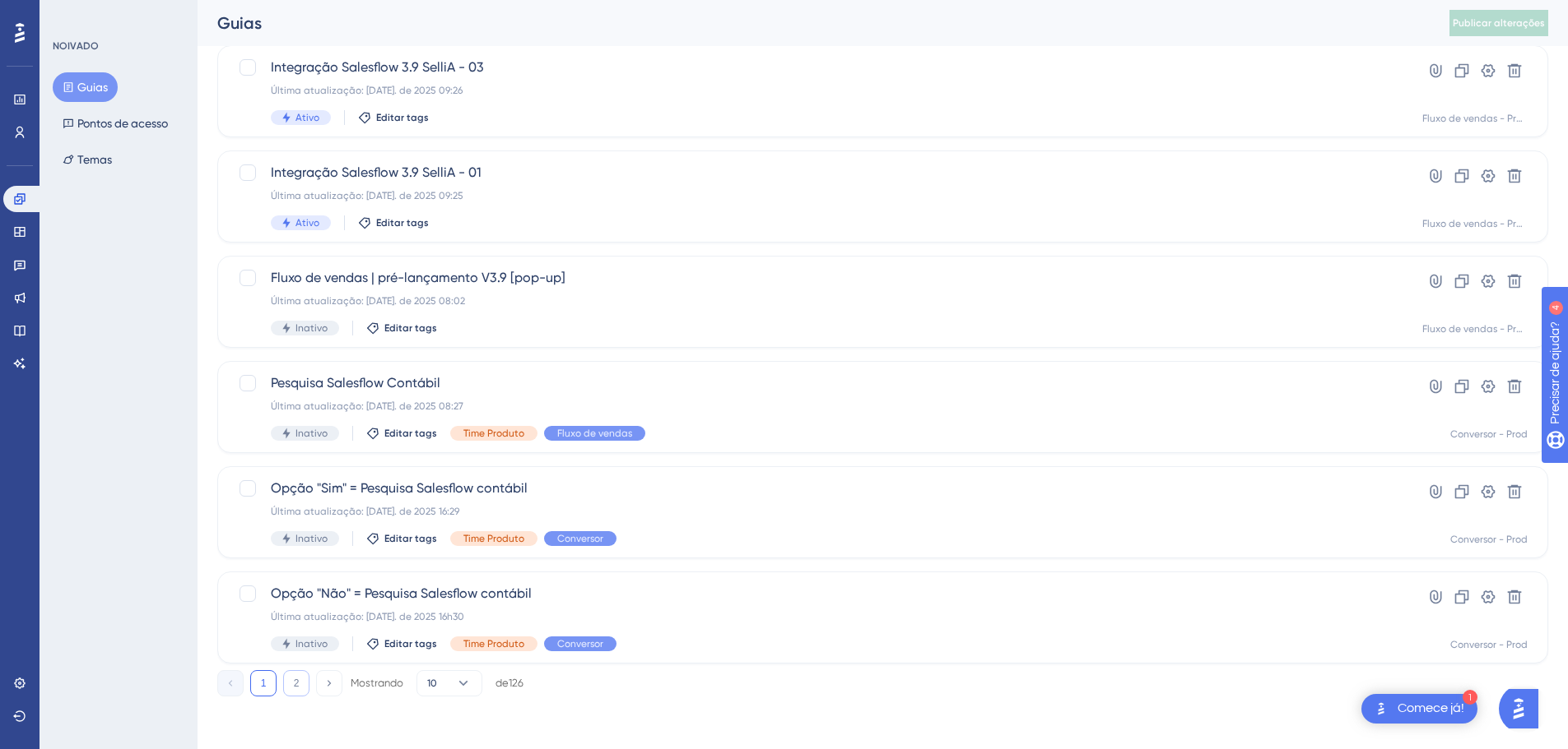
type input "sales"
click at [302, 689] on button "2" at bounding box center [296, 684] width 27 height 27
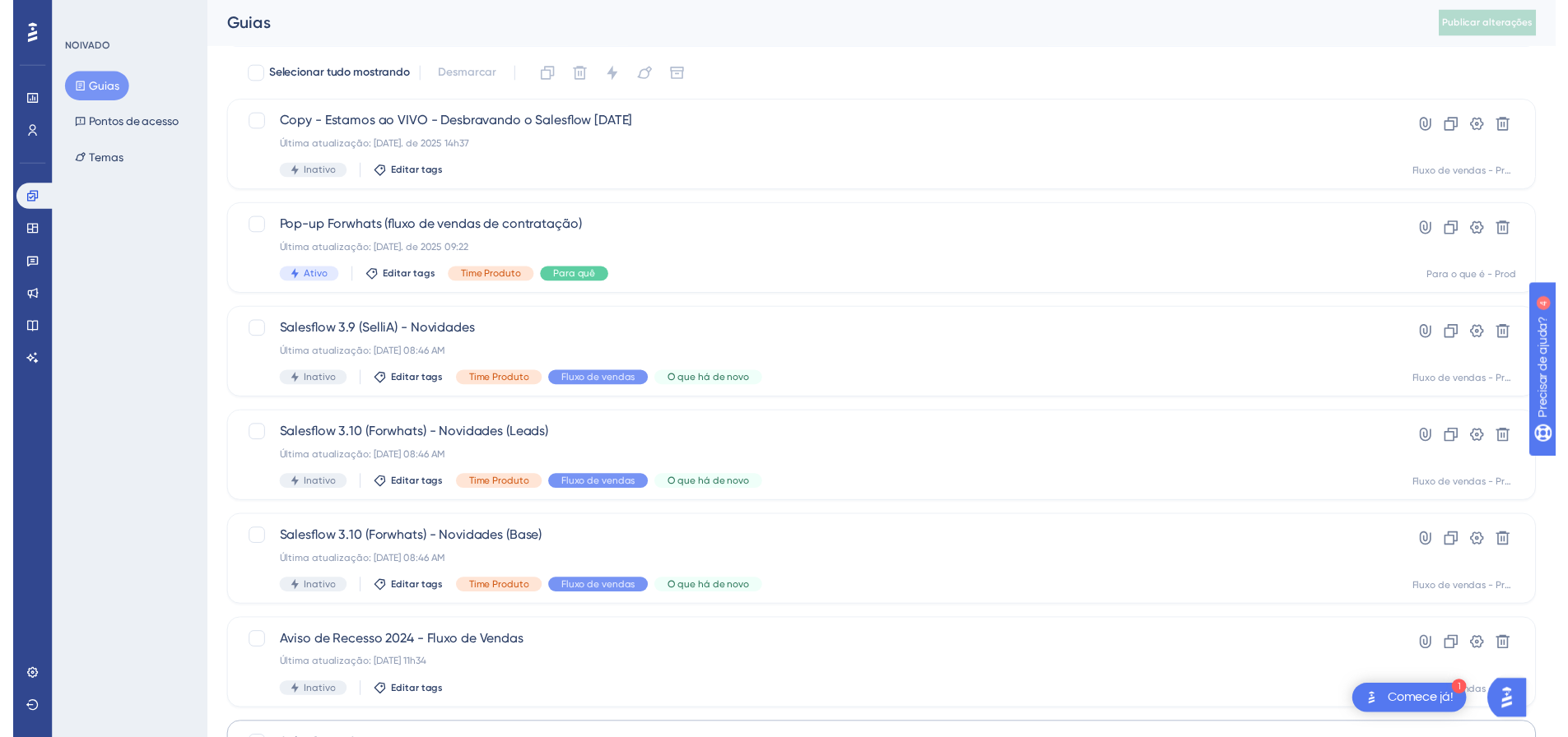
scroll to position [10, 0]
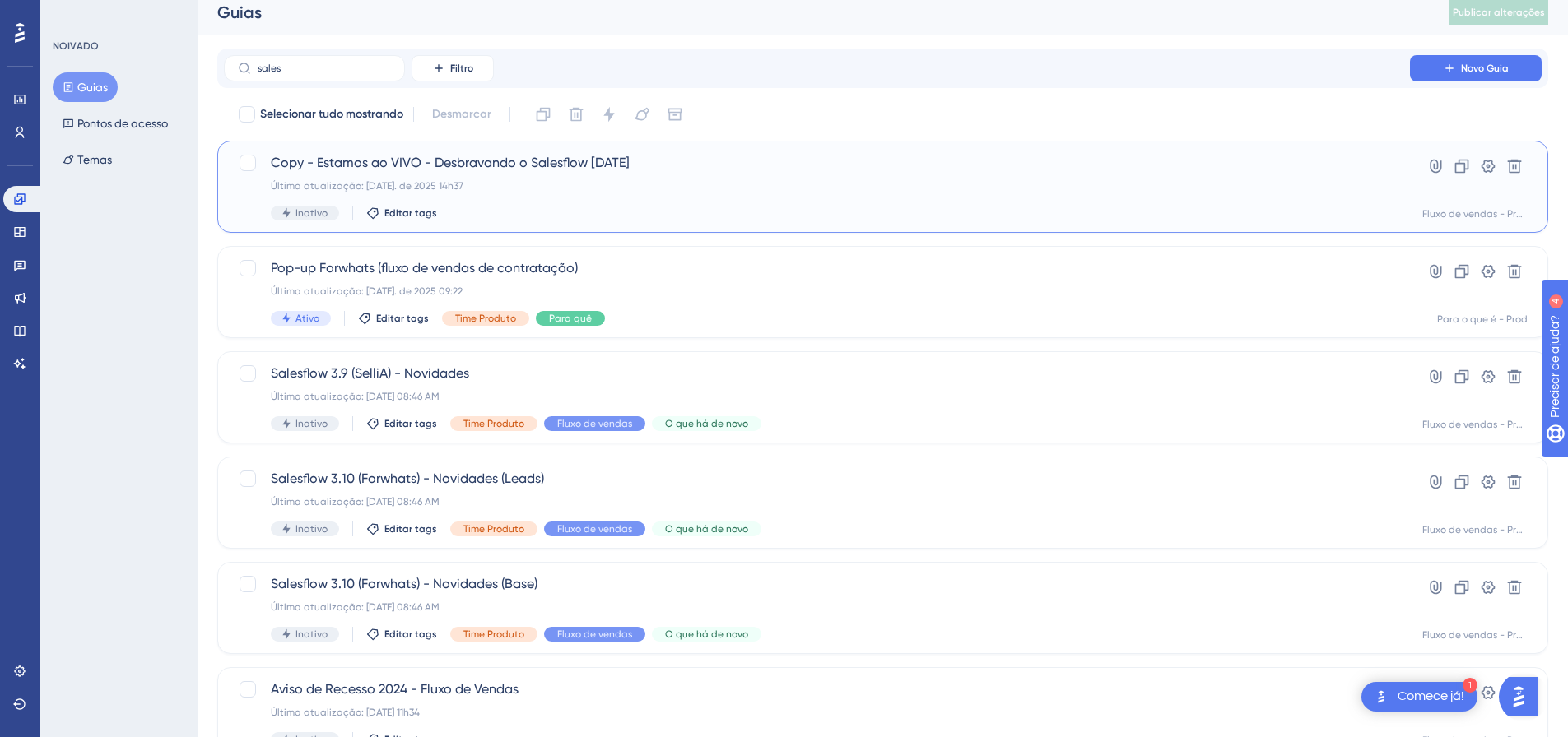
click at [636, 196] on div "Copy - Estamos ao VIVO - Desbravando o Salesflow 18-09-2024 Última atualização:…" at bounding box center [816, 186] width 1092 height 67
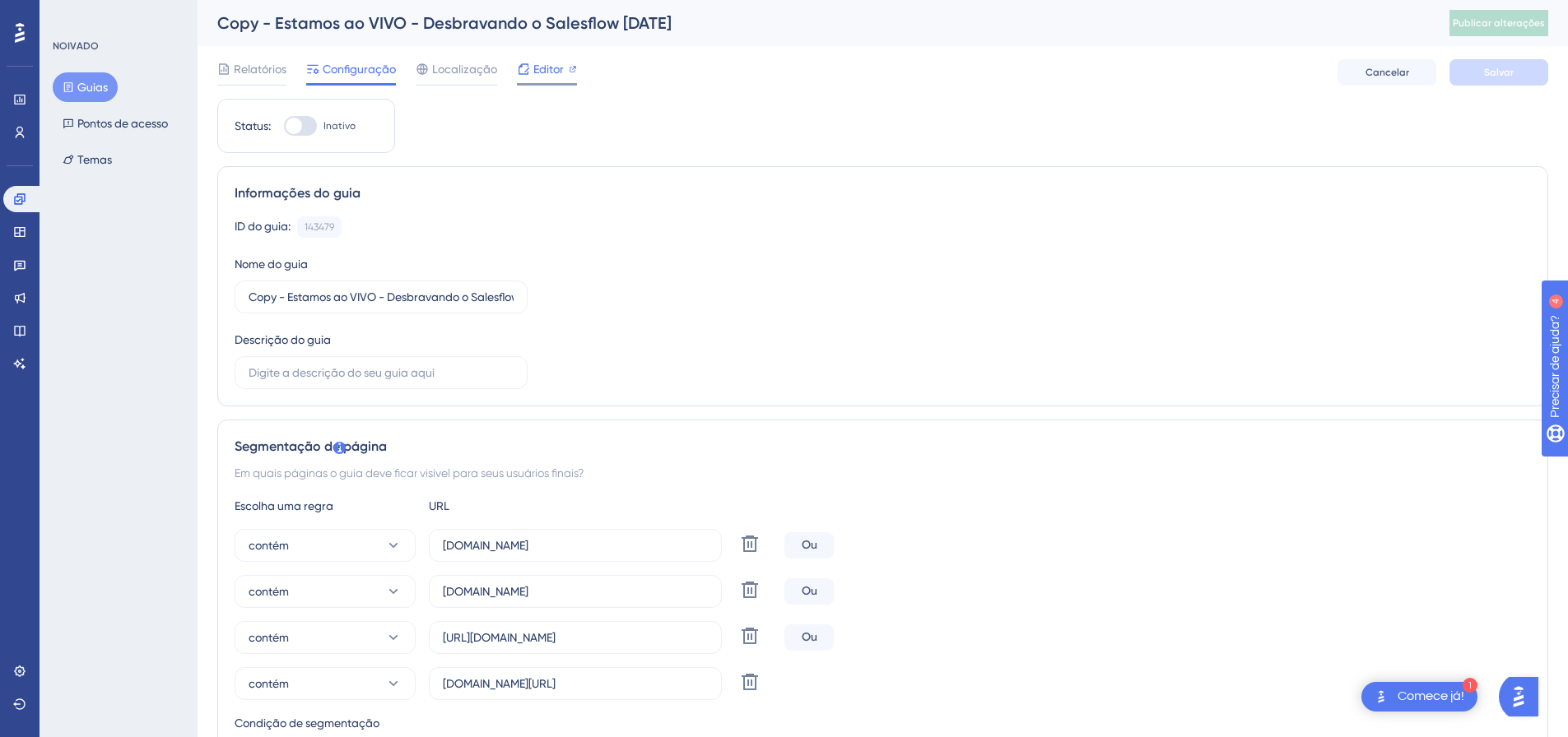
click at [533, 67] on font "Editor" at bounding box center [548, 69] width 30 height 13
click at [95, 84] on font "Guias" at bounding box center [93, 87] width 30 height 13
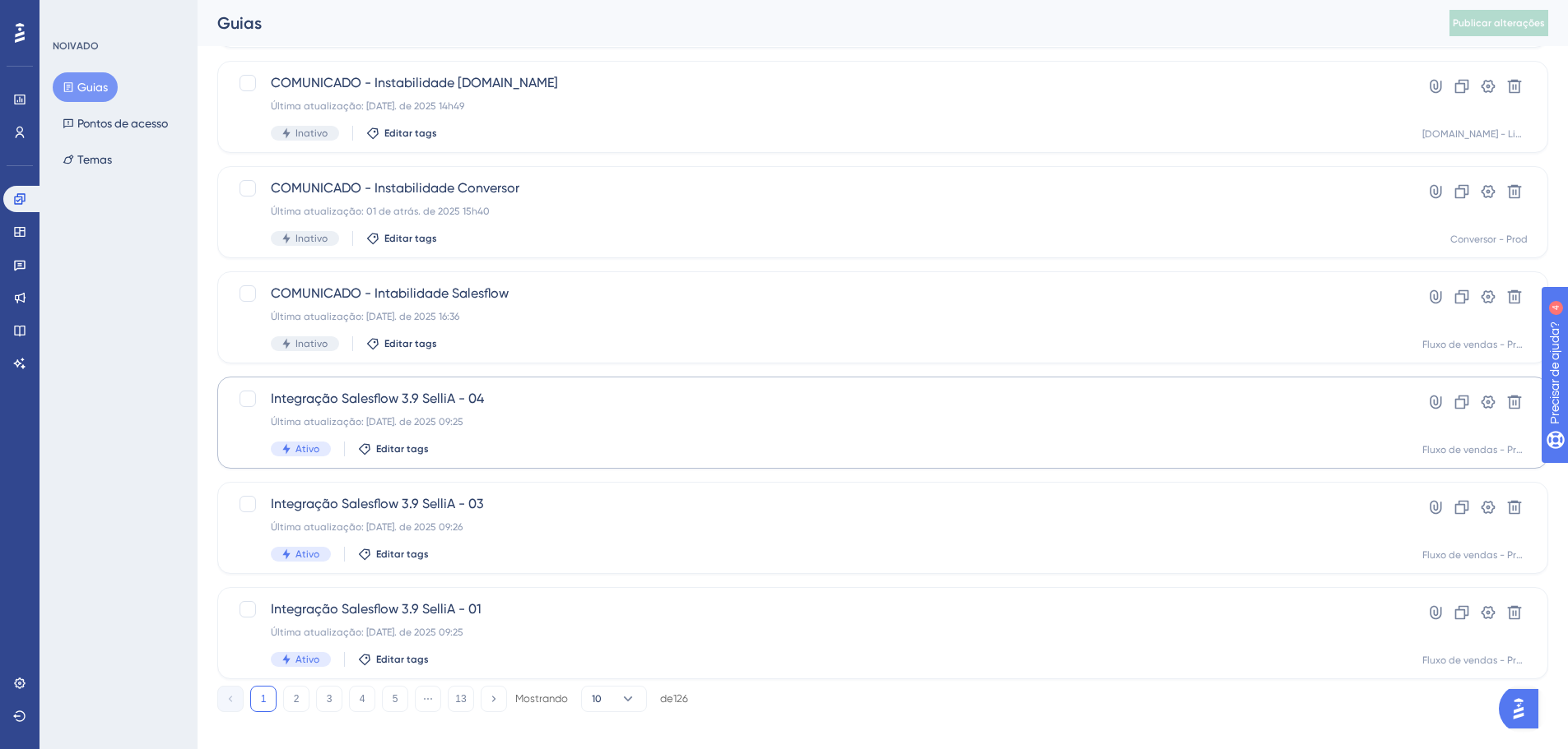
scroll to position [527, 0]
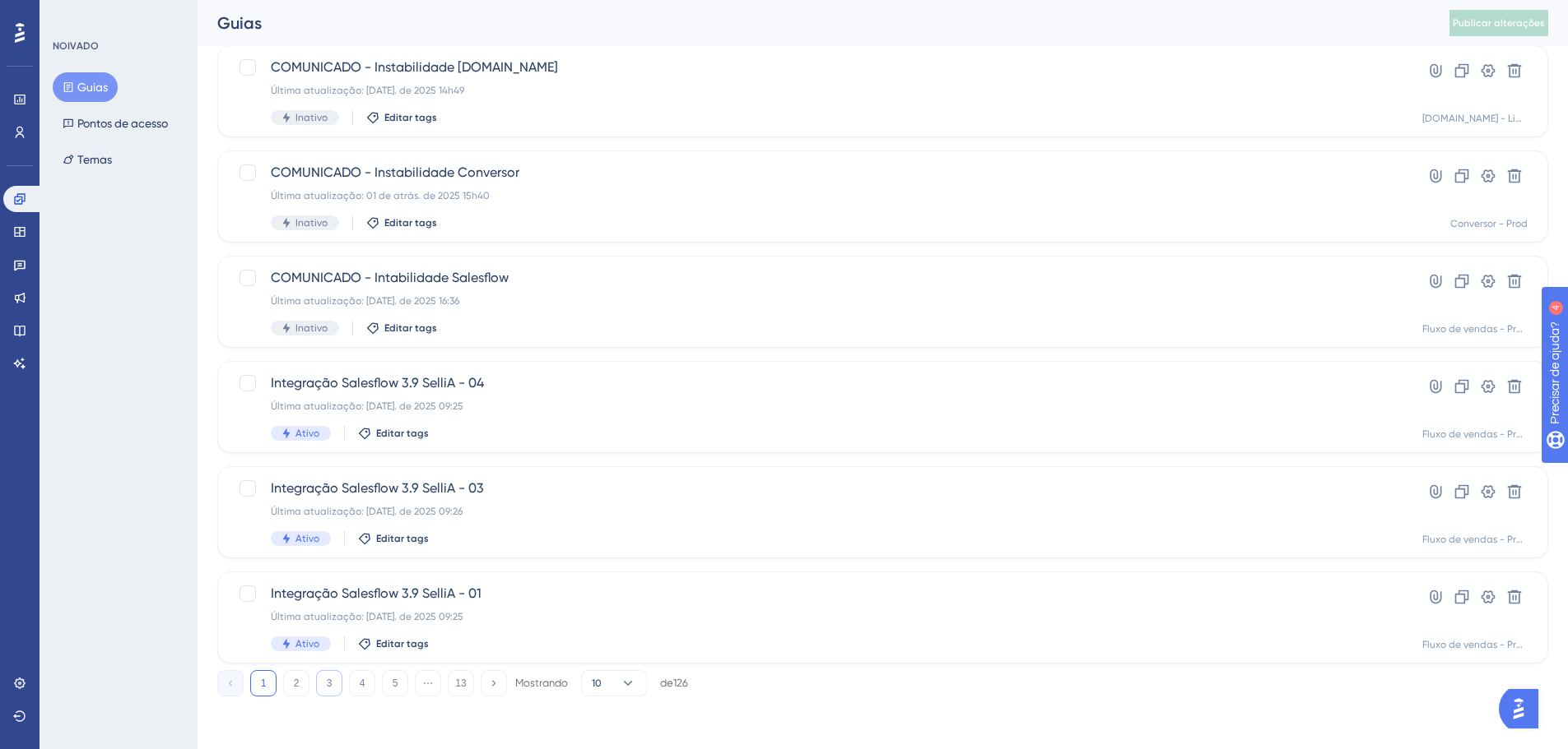
click at [326, 681] on font "3" at bounding box center [329, 684] width 6 height 11
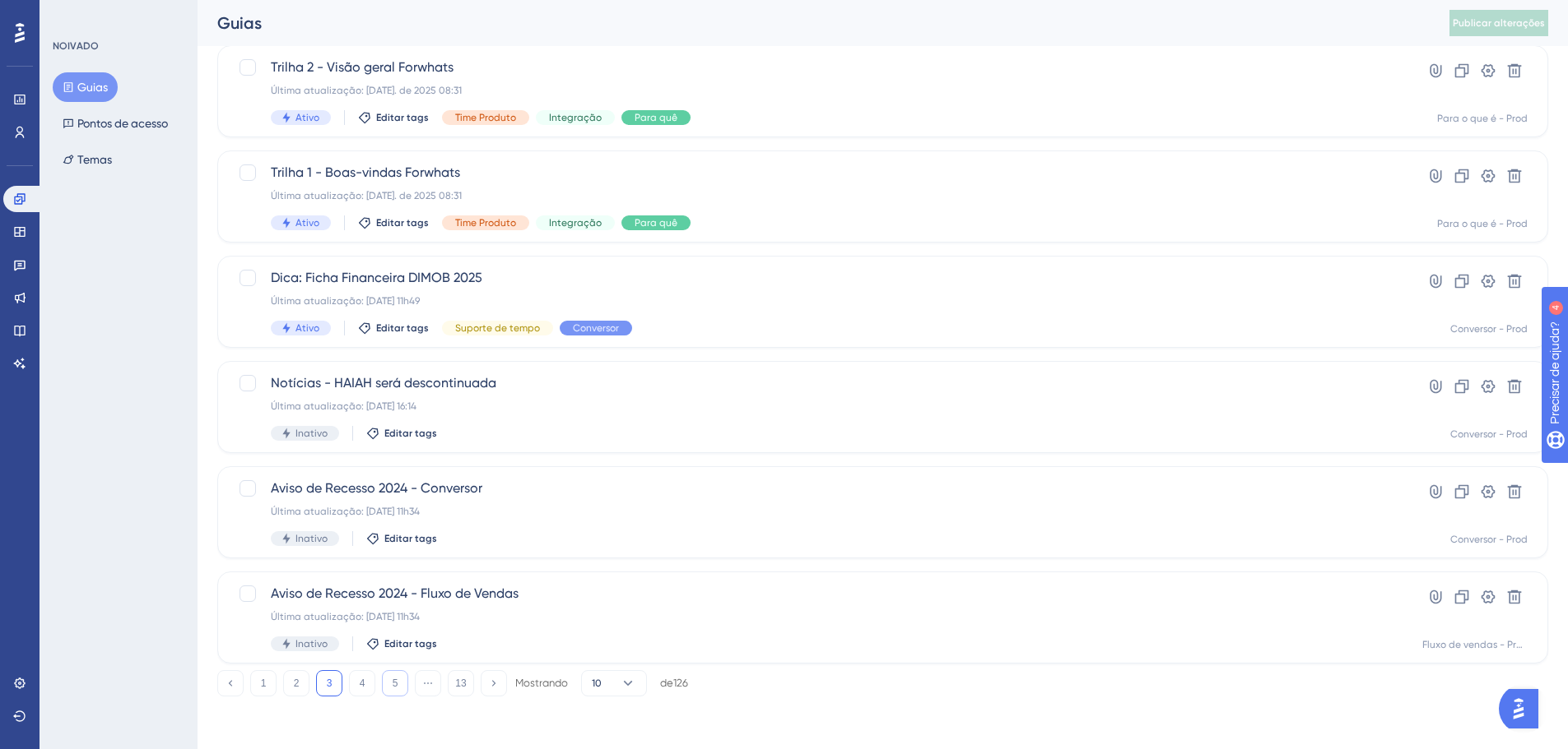
click at [391, 685] on button "5" at bounding box center [396, 684] width 27 height 27
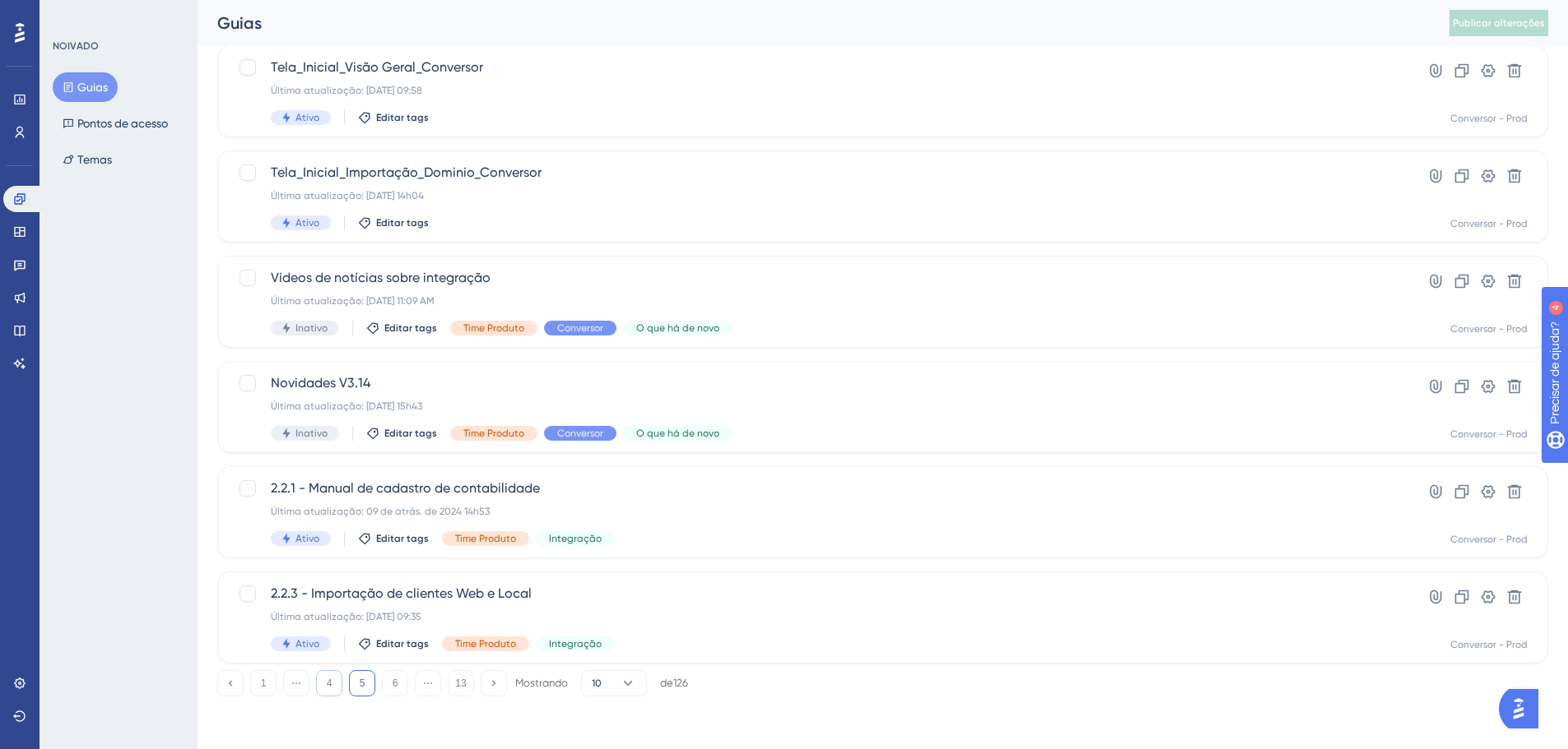
click at [325, 681] on button "4" at bounding box center [329, 684] width 27 height 27
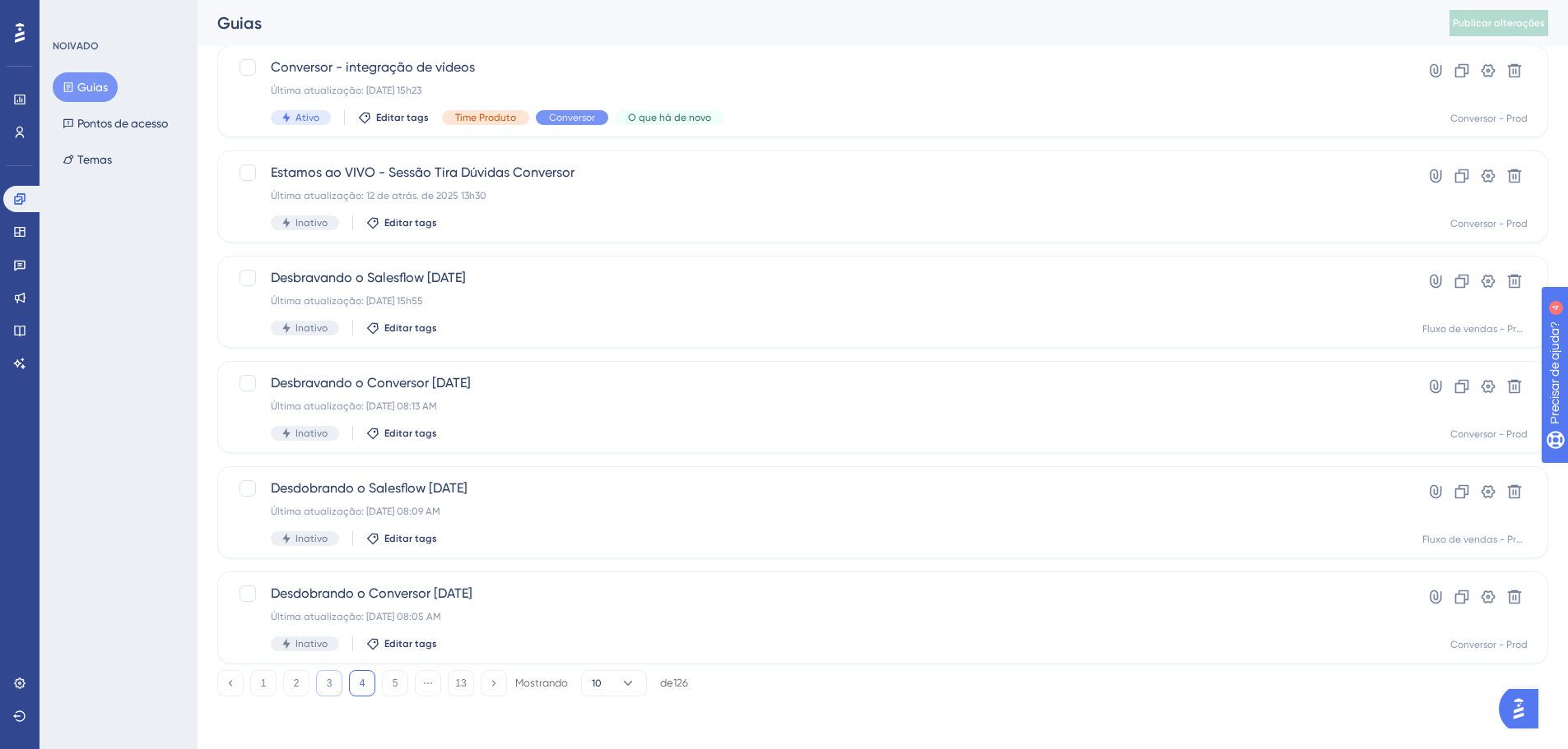
click at [316, 682] on button "3" at bounding box center [329, 684] width 27 height 27
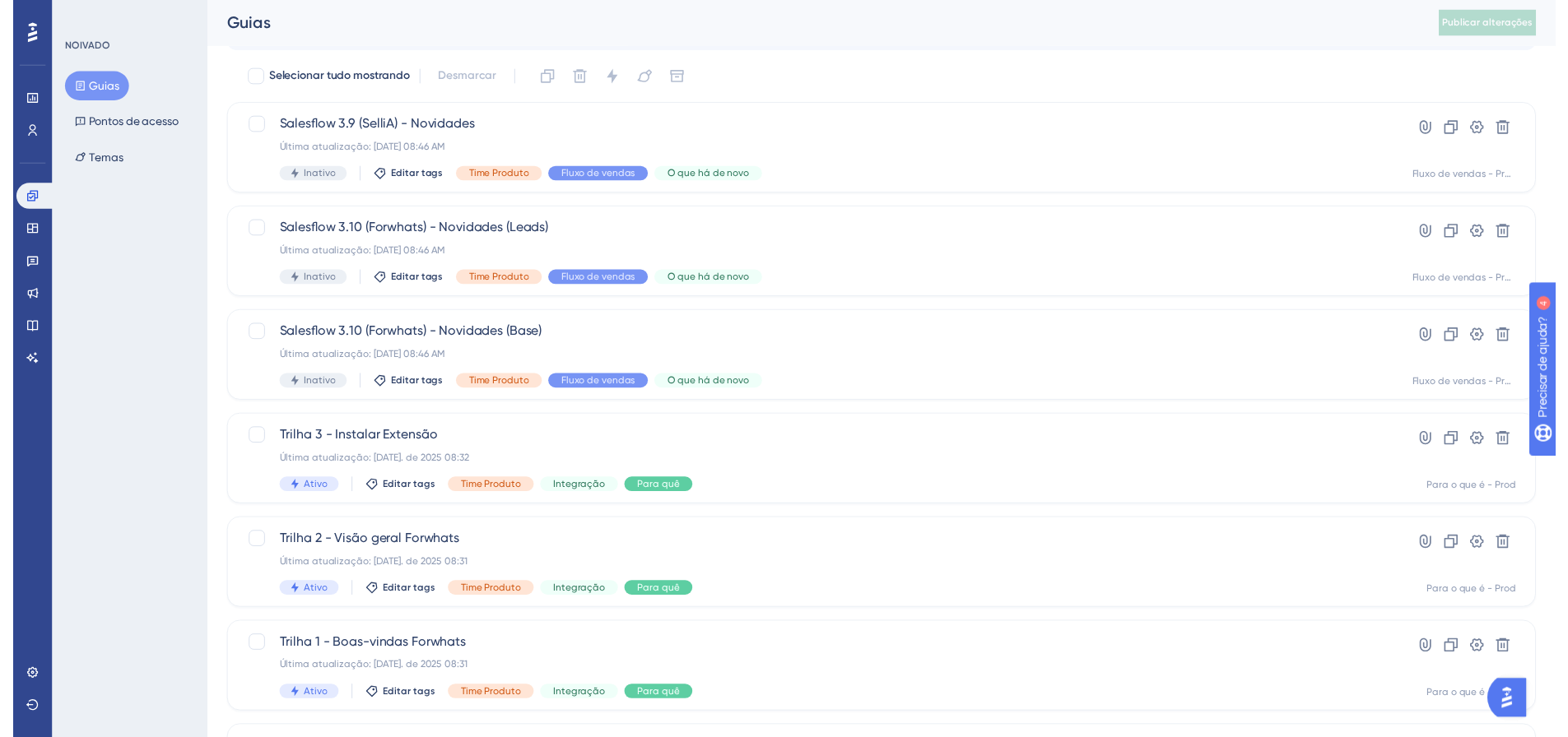
scroll to position [0, 0]
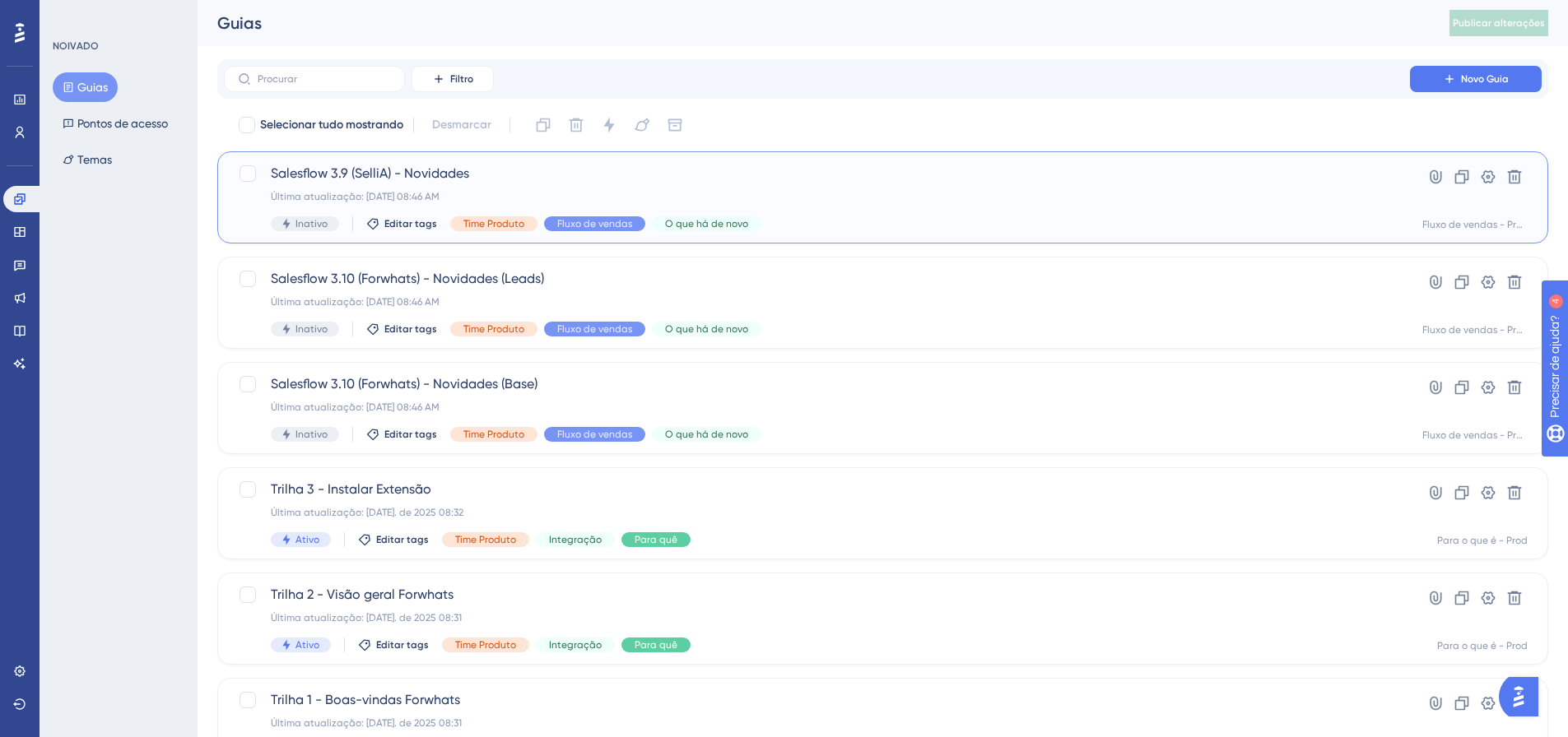
click at [489, 165] on span "Salesflow 3.9 (SelliA) - Novidades" at bounding box center [816, 174] width 1092 height 20
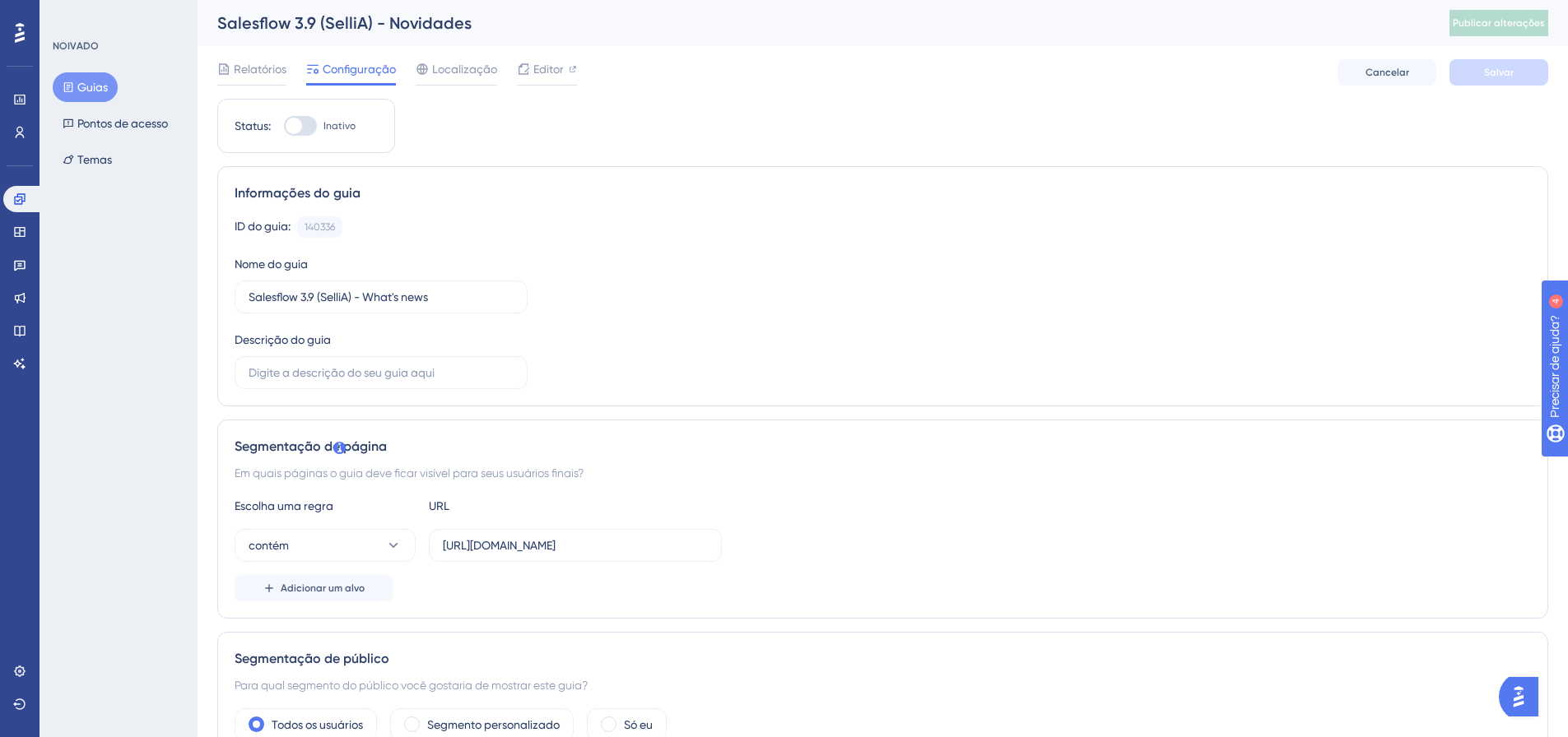
click at [102, 78] on font "Guias" at bounding box center [93, 87] width 30 height 20
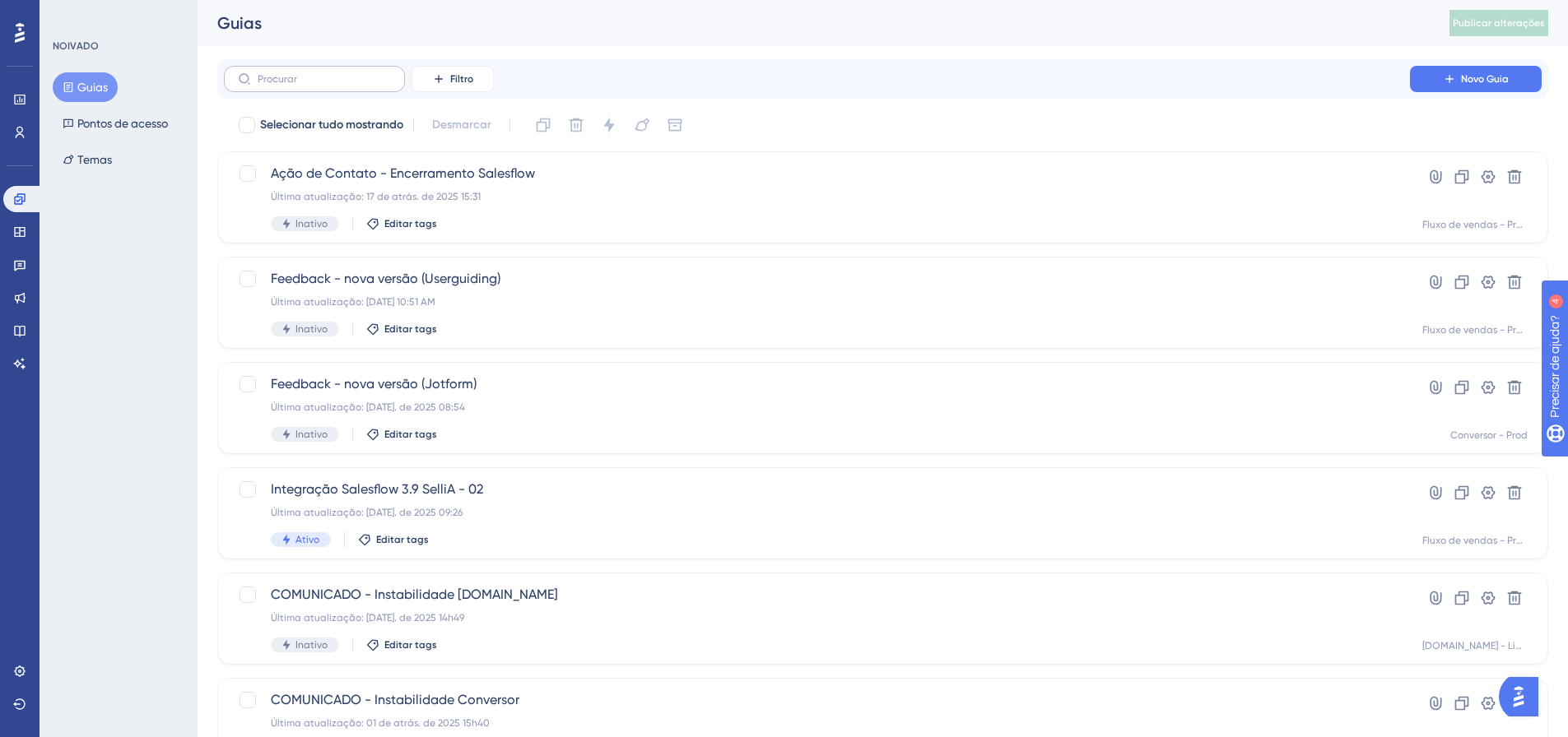
click at [345, 70] on label at bounding box center [314, 79] width 181 height 27
click at [345, 73] on input "text" at bounding box center [324, 79] width 134 height 11
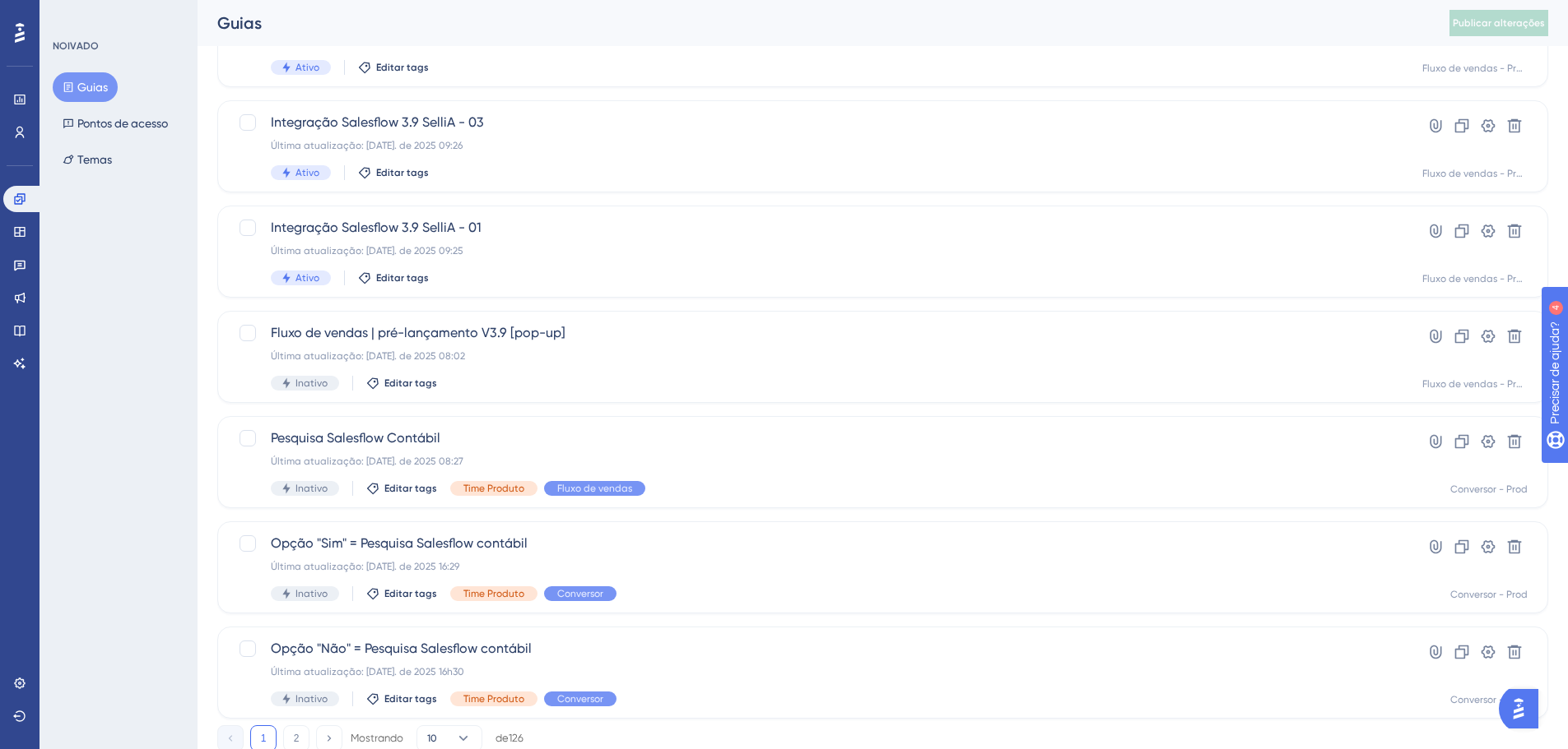
scroll to position [527, 0]
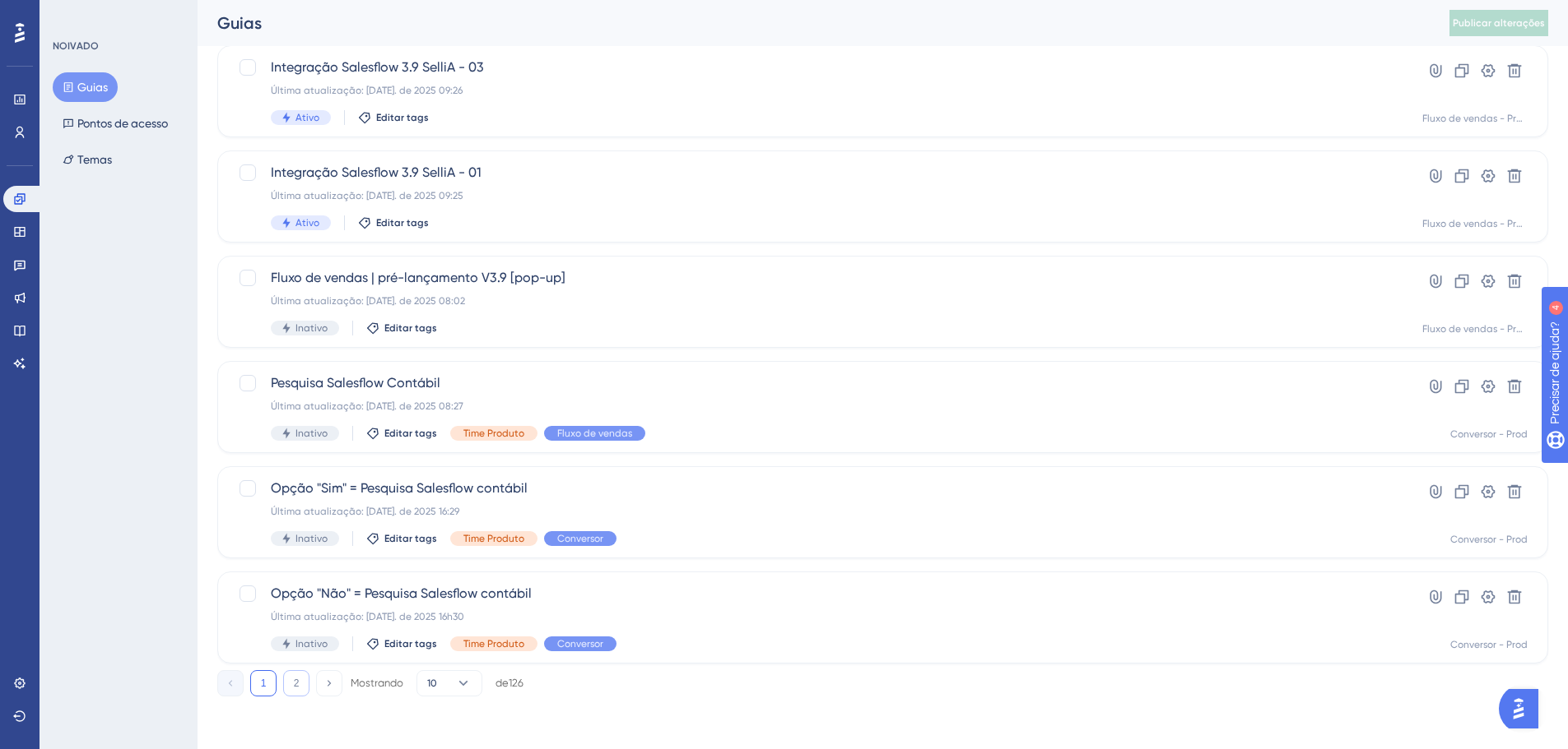
type input "salesflo"
click at [302, 687] on button "2" at bounding box center [296, 684] width 27 height 27
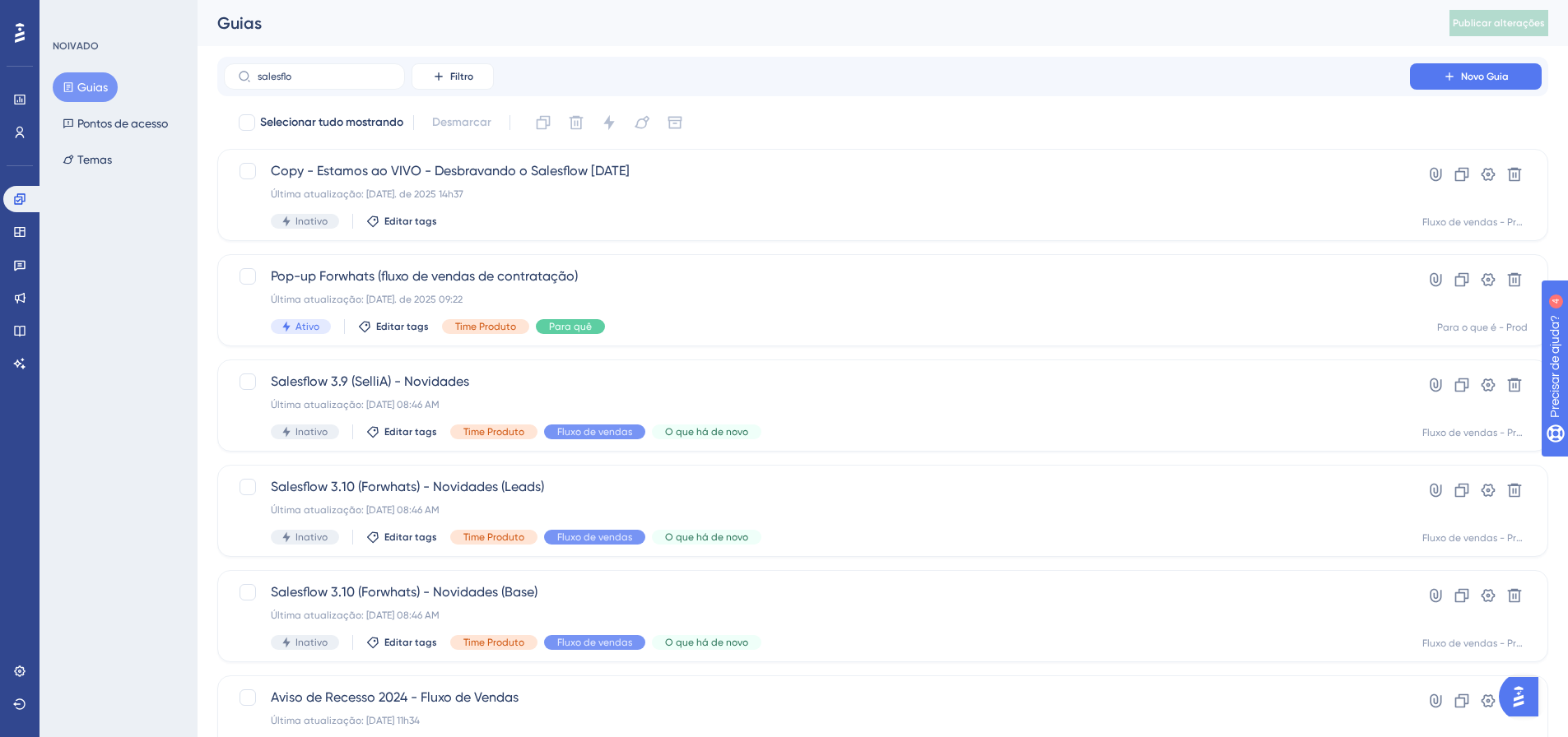
scroll to position [0, 0]
drag, startPoint x: 66, startPoint y: 83, endPoint x: 134, endPoint y: 89, distance: 68.3
click at [69, 83] on icon at bounding box center [68, 87] width 11 height 11
click at [9, 102] on link at bounding box center [19, 100] width 33 height 27
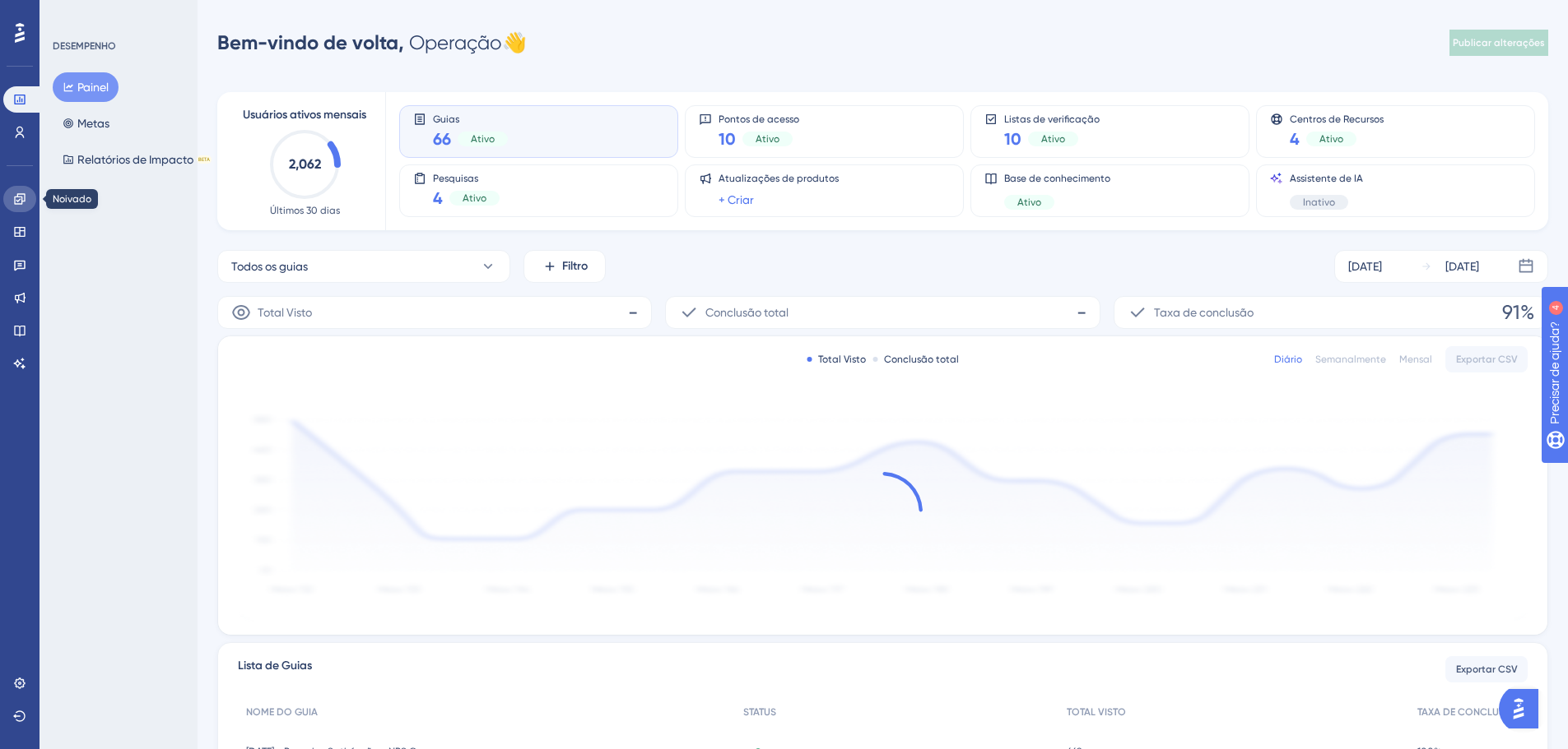
click at [8, 193] on link at bounding box center [19, 199] width 33 height 27
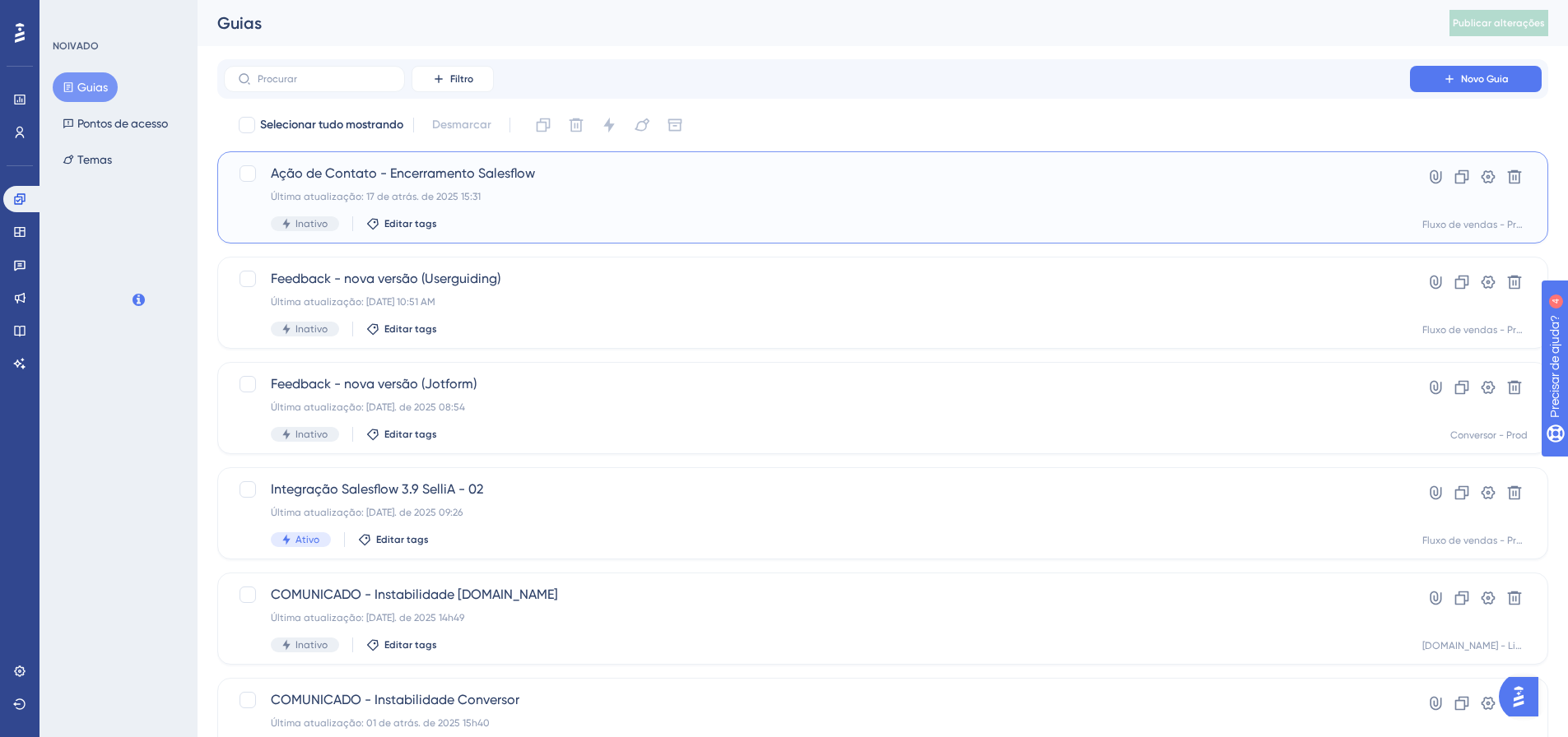
click at [613, 205] on div "Ação de Contato - Encerramento Salesflow Última atualização: 17 de atrás. de 20…" at bounding box center [816, 197] width 1092 height 67
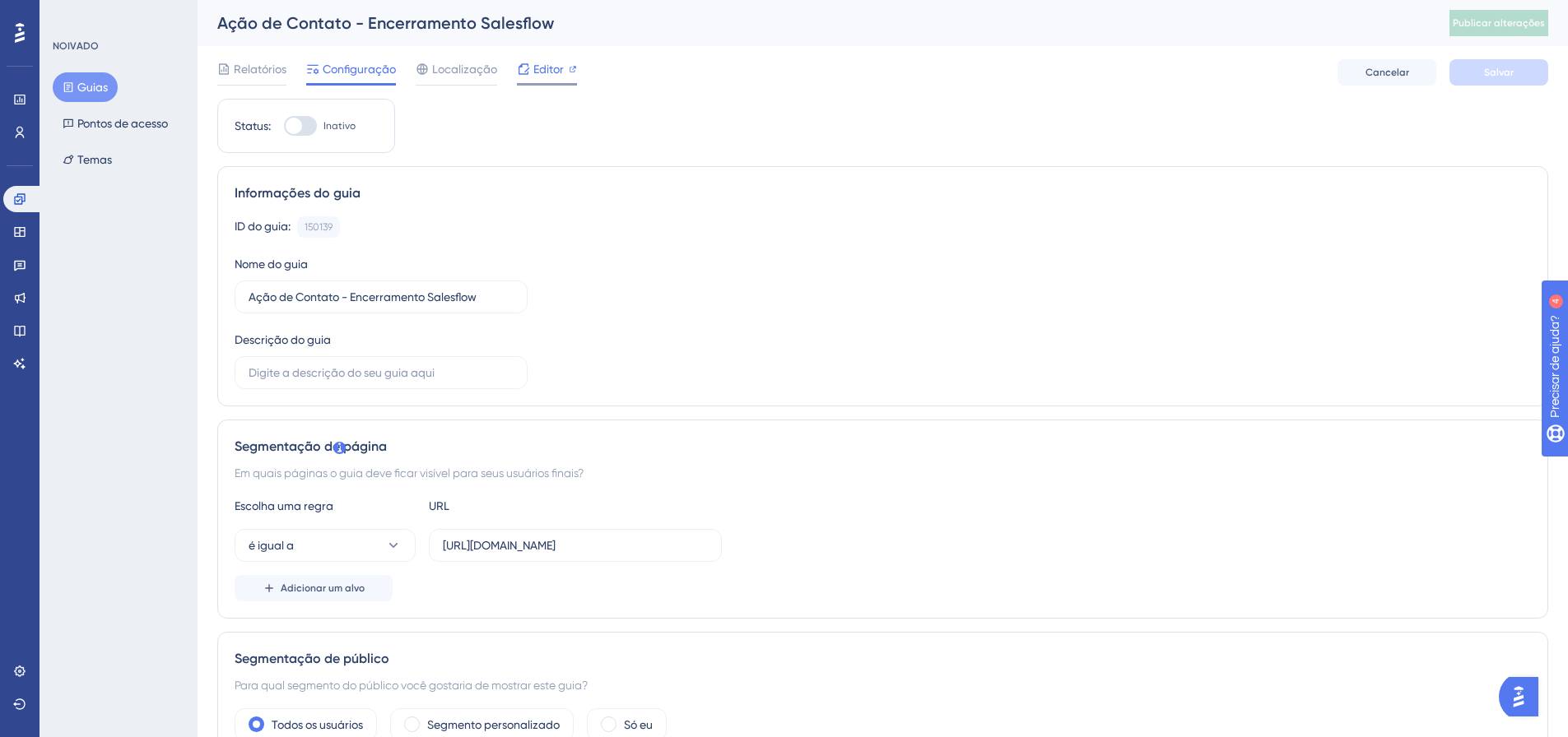
click at [544, 71] on font "Editor" at bounding box center [548, 69] width 30 height 13
click at [1510, 22] on font "Publicar alterações" at bounding box center [1498, 23] width 92 height 11
click at [550, 66] on font "Editor" at bounding box center [548, 69] width 30 height 13
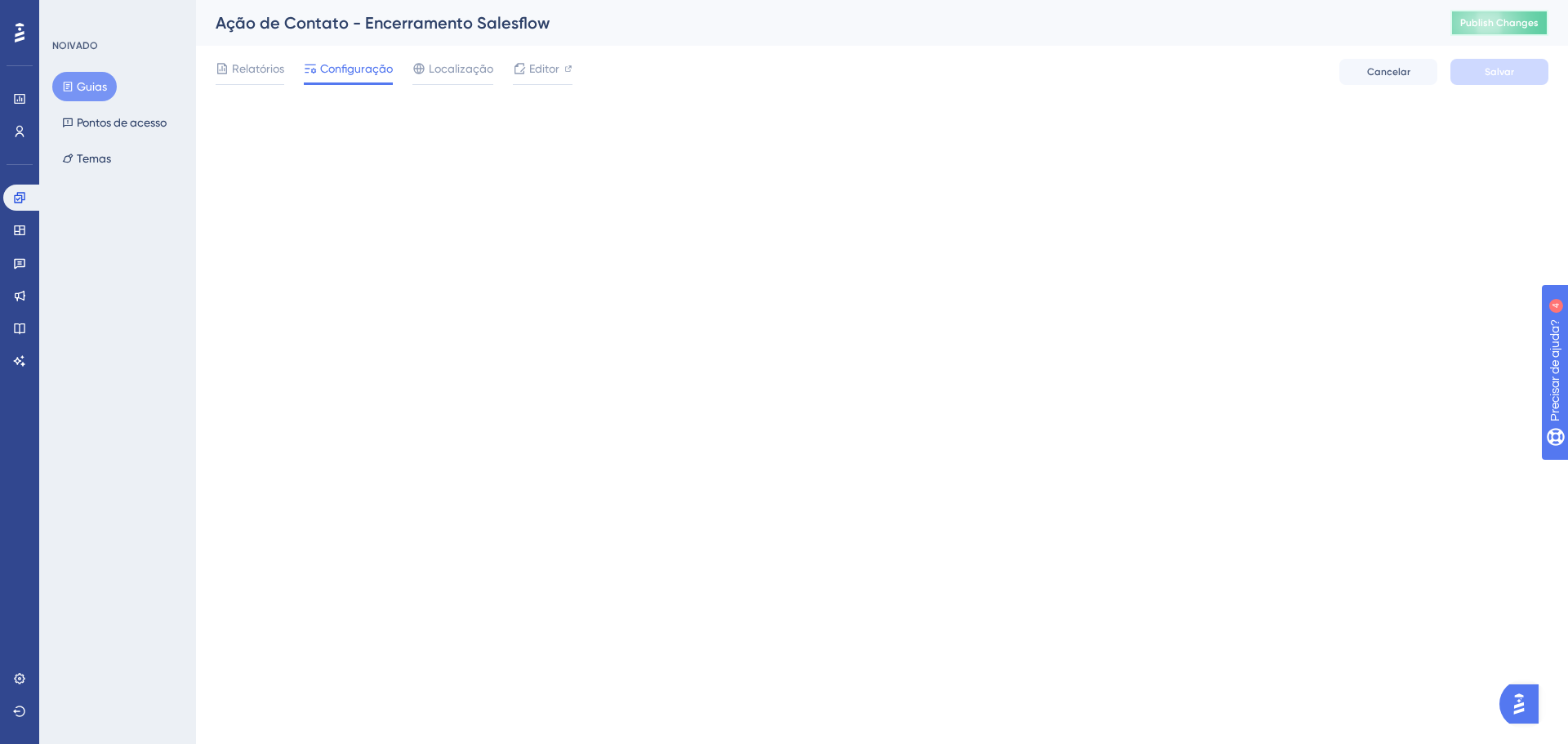
click at [1494, 24] on span "Publish Changes" at bounding box center [1498, 23] width 78 height 13
